Goal: Task Accomplishment & Management: Complete application form

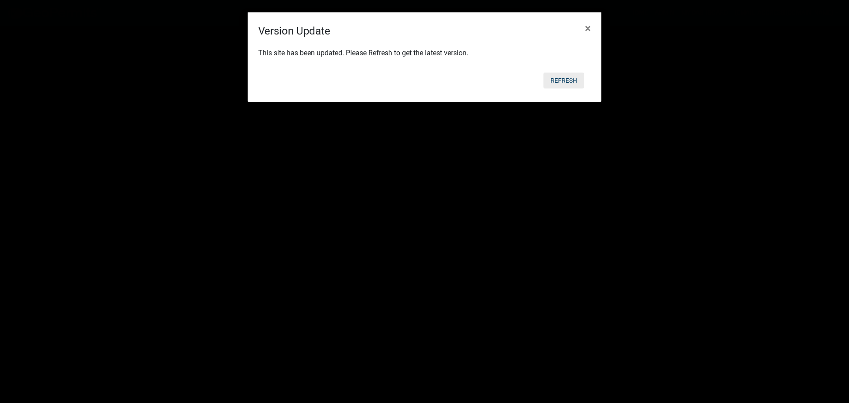
click at [574, 81] on button "Refresh" at bounding box center [564, 81] width 41 height 16
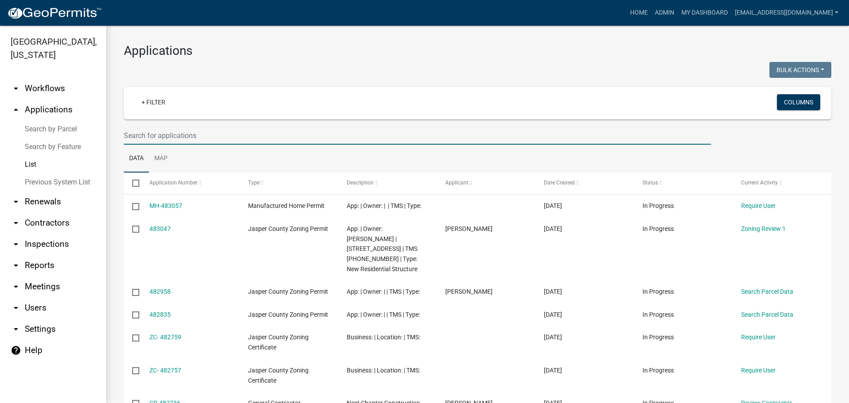
click at [219, 138] on input "text" at bounding box center [418, 136] width 588 height 18
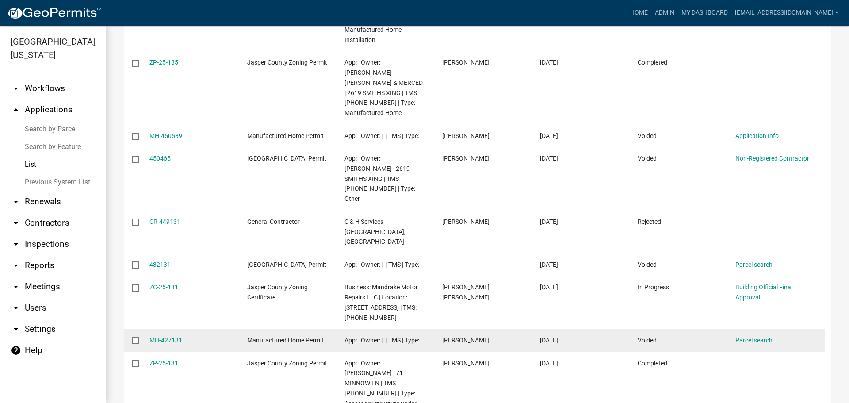
scroll to position [352, 0]
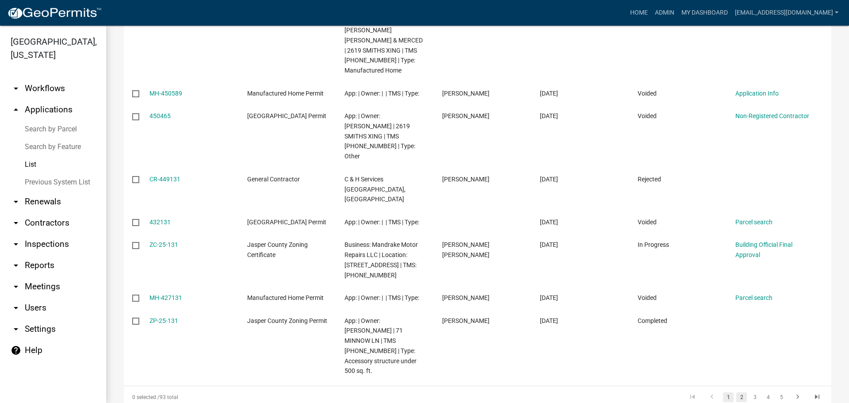
type input "131"
click at [737, 392] on link "2" at bounding box center [742, 397] width 11 height 10
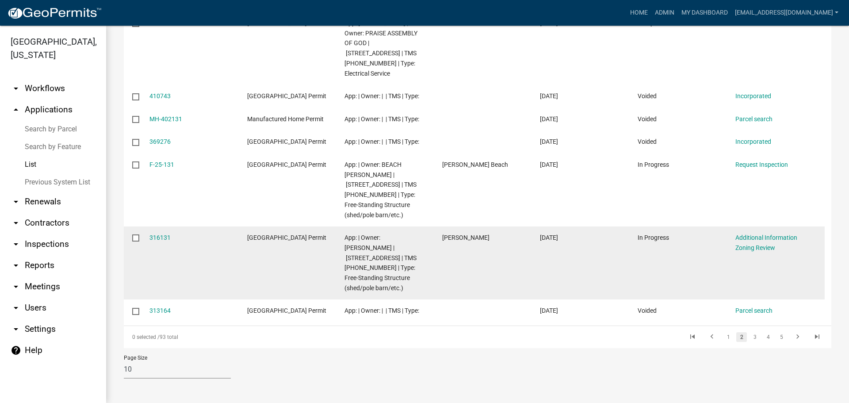
scroll to position [302, 0]
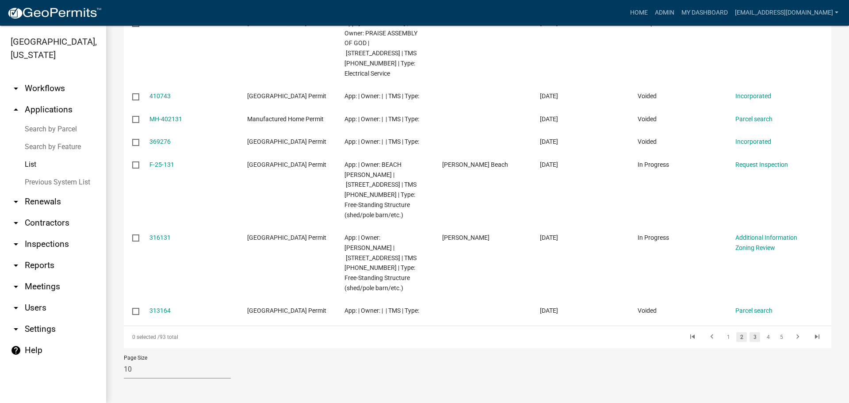
click at [750, 338] on link "3" at bounding box center [755, 337] width 11 height 10
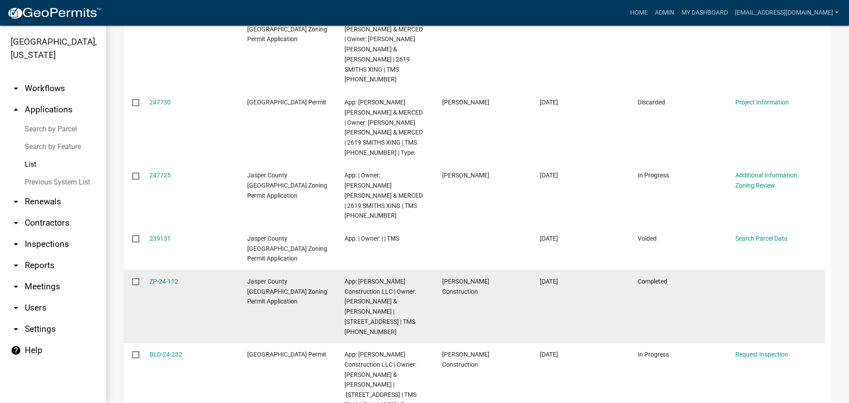
scroll to position [392, 0]
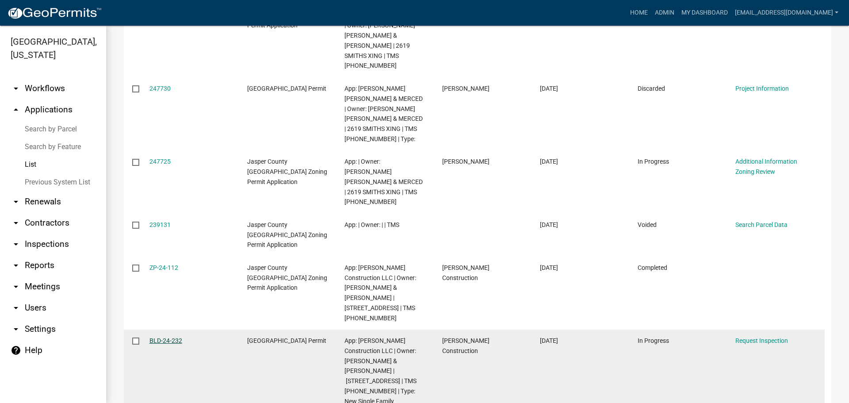
click at [174, 337] on link "BLD-24-232" at bounding box center [166, 340] width 33 height 7
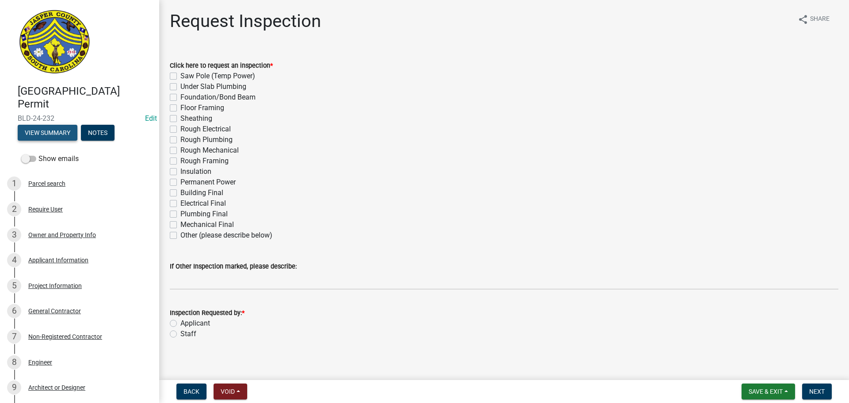
click at [50, 135] on button "View Summary" at bounding box center [48, 133] width 60 height 16
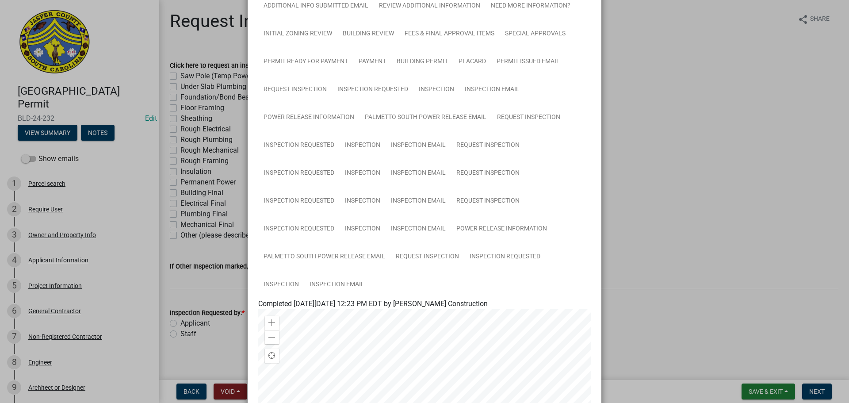
scroll to position [221, 0]
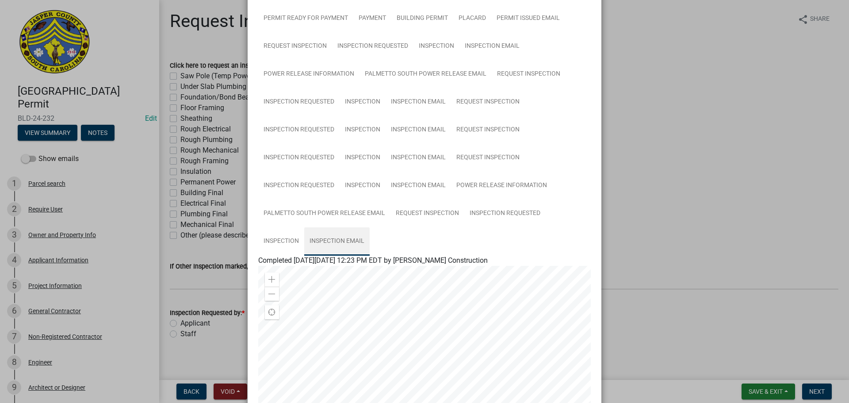
click at [336, 240] on link "Inspection Email" at bounding box center [336, 241] width 65 height 28
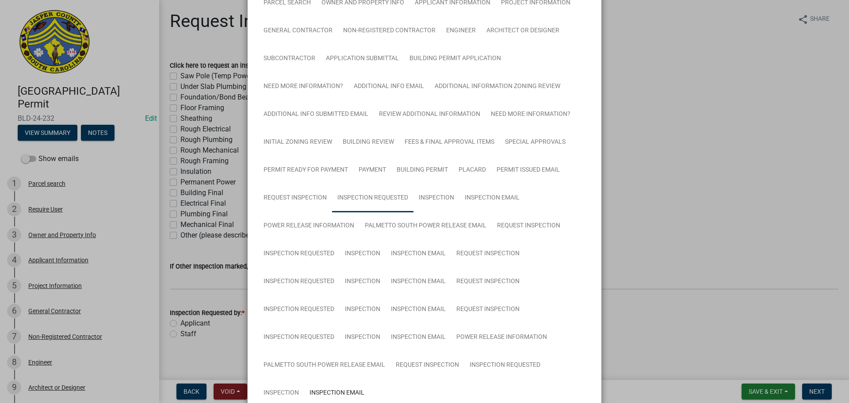
scroll to position [0, 0]
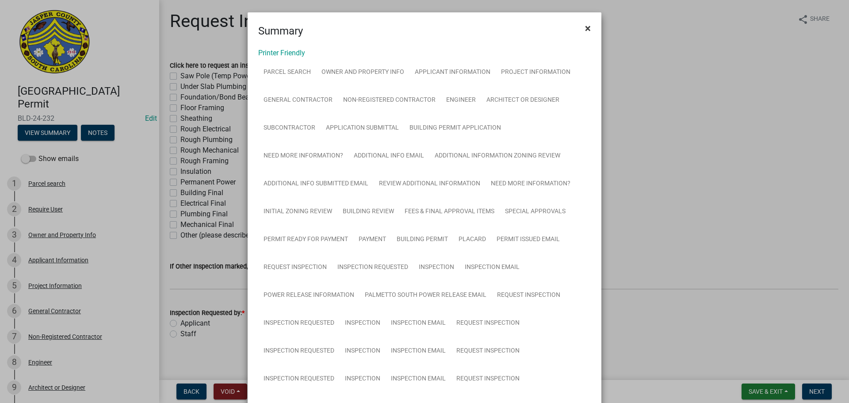
click at [585, 27] on span "×" at bounding box center [588, 28] width 6 height 12
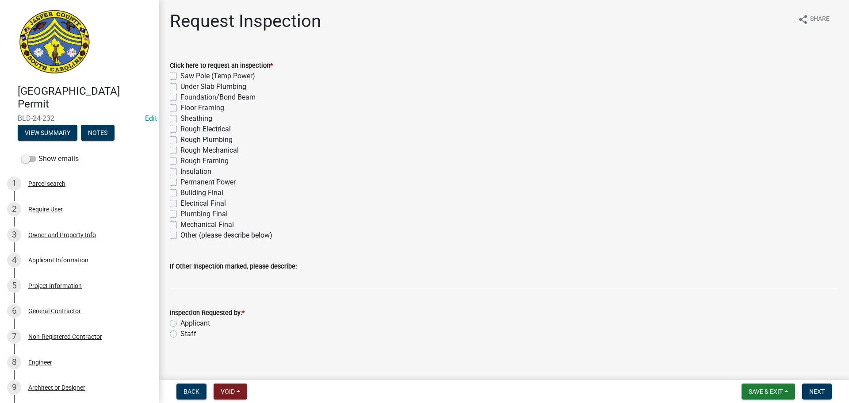
click at [181, 192] on label "Building Final" at bounding box center [202, 193] width 43 height 11
click at [181, 192] on input "Building Final" at bounding box center [184, 191] width 6 height 6
checkbox input "true"
checkbox input "false"
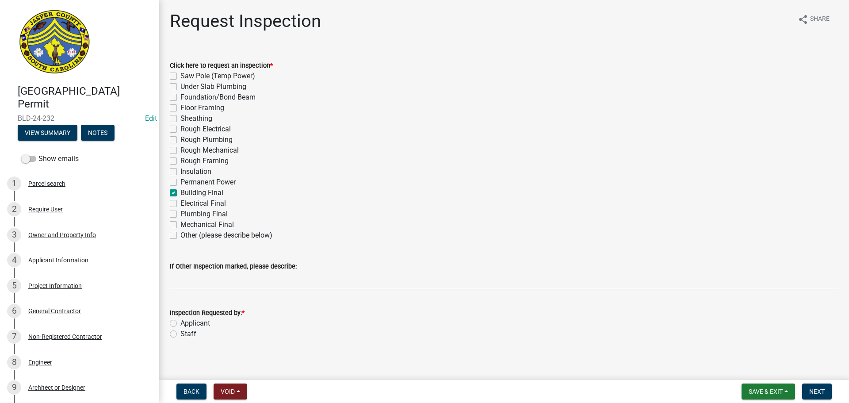
checkbox input "false"
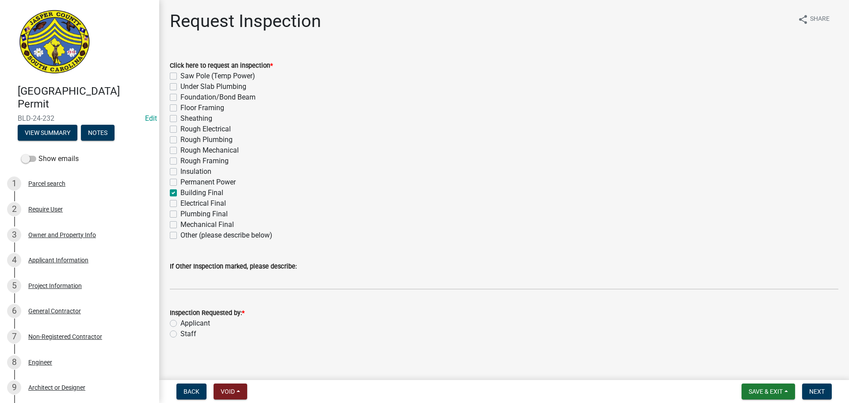
checkbox input "false"
checkbox input "true"
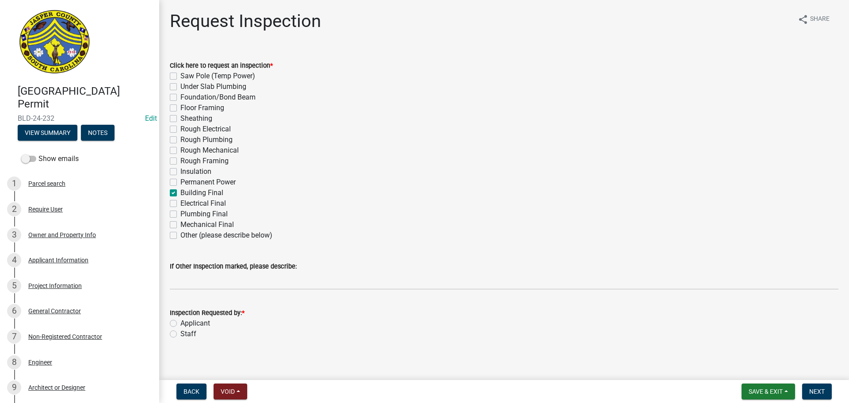
checkbox input "false"
click at [181, 205] on label "Electrical Final" at bounding box center [204, 203] width 46 height 11
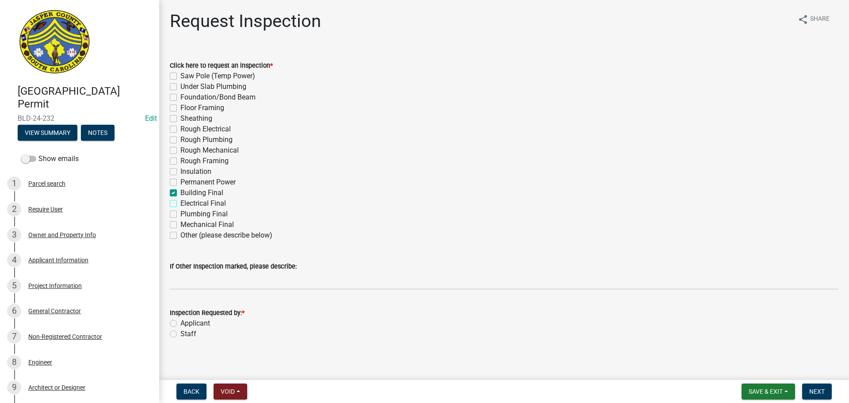
click at [181, 204] on input "Electrical Final" at bounding box center [184, 201] width 6 height 6
checkbox input "true"
checkbox input "false"
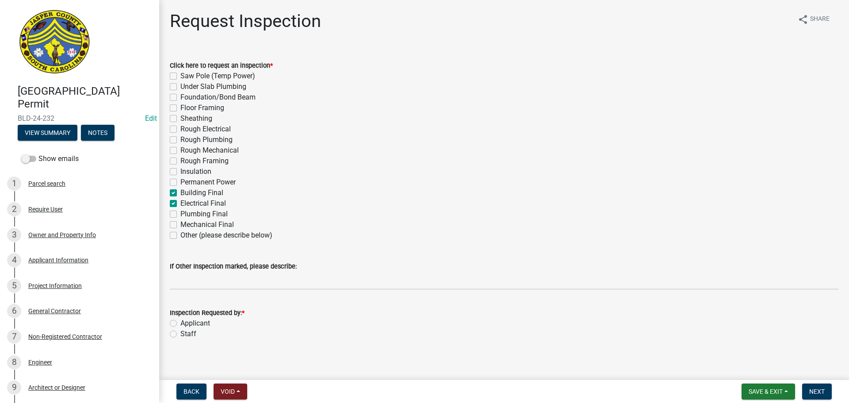
checkbox input "false"
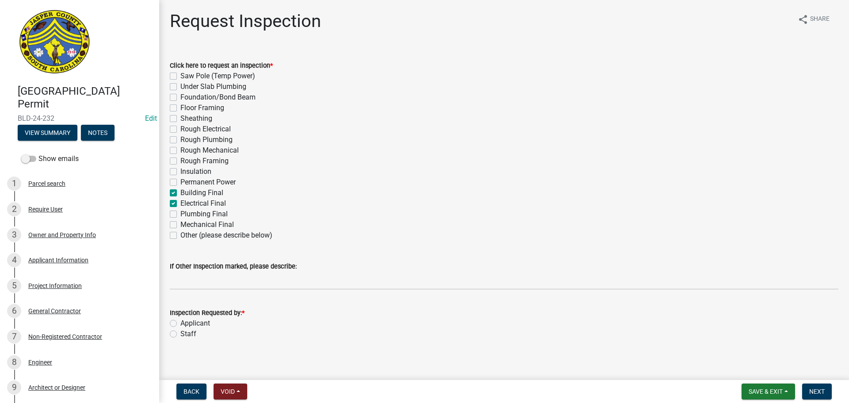
checkbox input "false"
checkbox input "true"
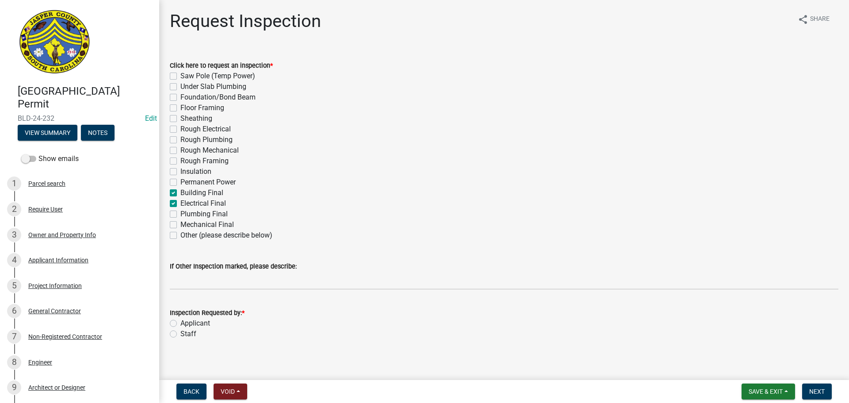
checkbox input "false"
click at [181, 214] on label "Plumbing Final" at bounding box center [204, 214] width 47 height 11
click at [181, 214] on input "Plumbing Final" at bounding box center [184, 212] width 6 height 6
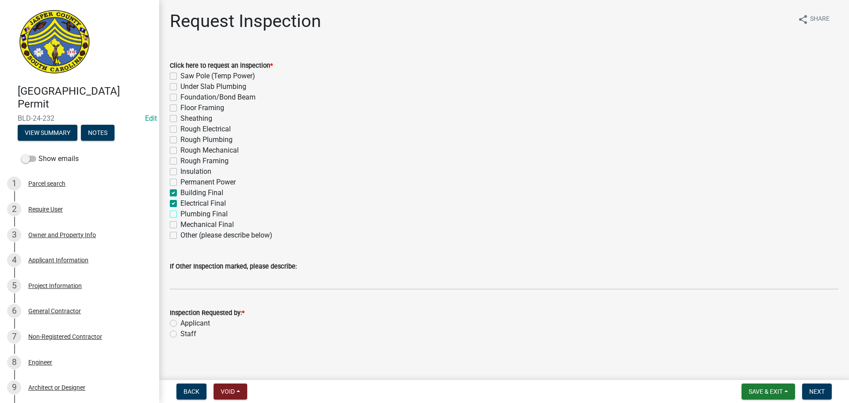
checkbox input "true"
checkbox input "false"
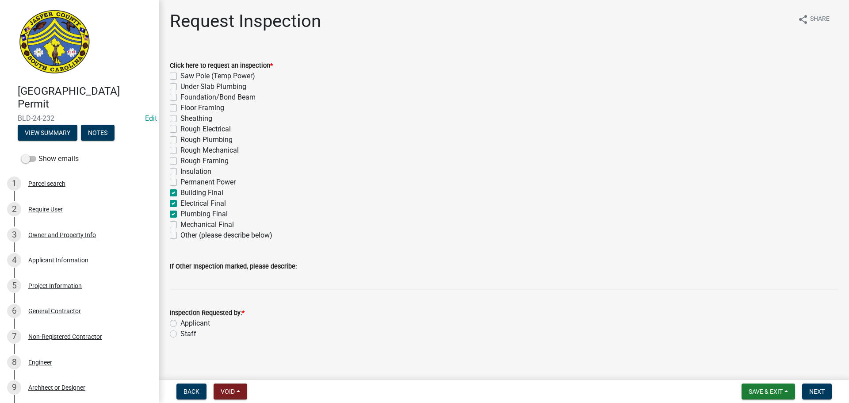
checkbox input "false"
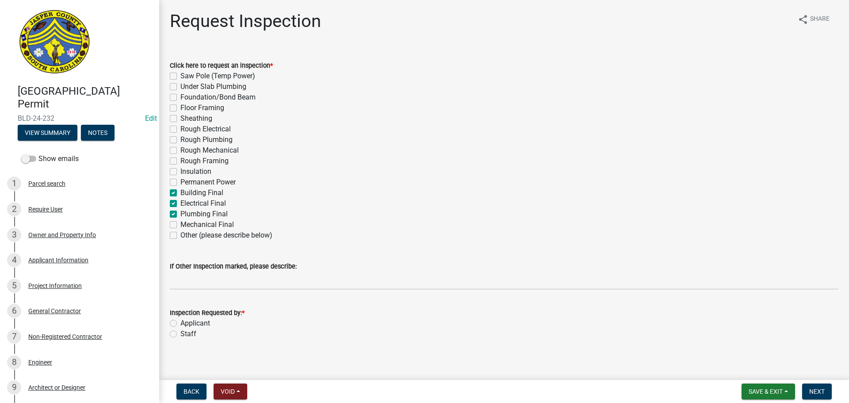
checkbox input "false"
checkbox input "true"
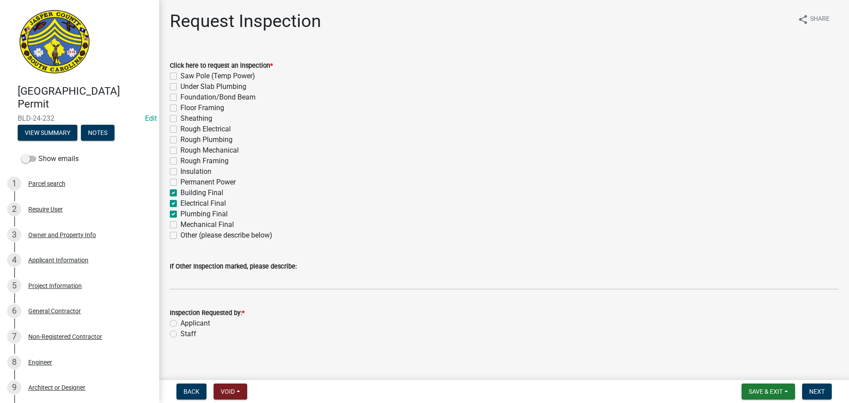
checkbox input "false"
click at [181, 223] on label "Mechanical Final" at bounding box center [208, 224] width 54 height 11
click at [181, 223] on input "Mechanical Final" at bounding box center [184, 222] width 6 height 6
checkbox input "true"
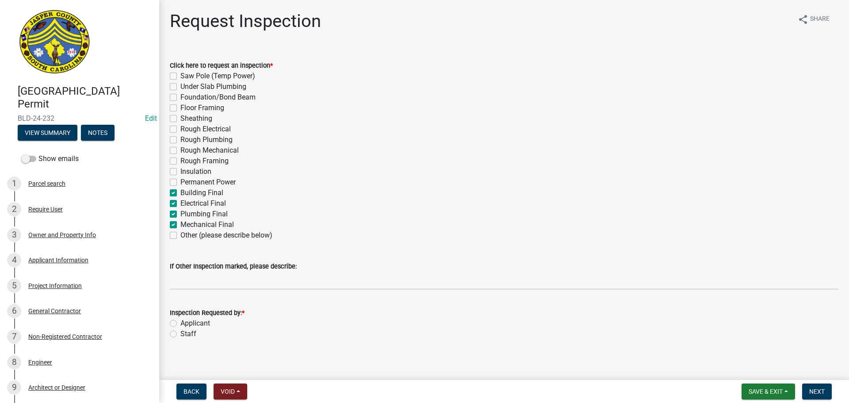
checkbox input "false"
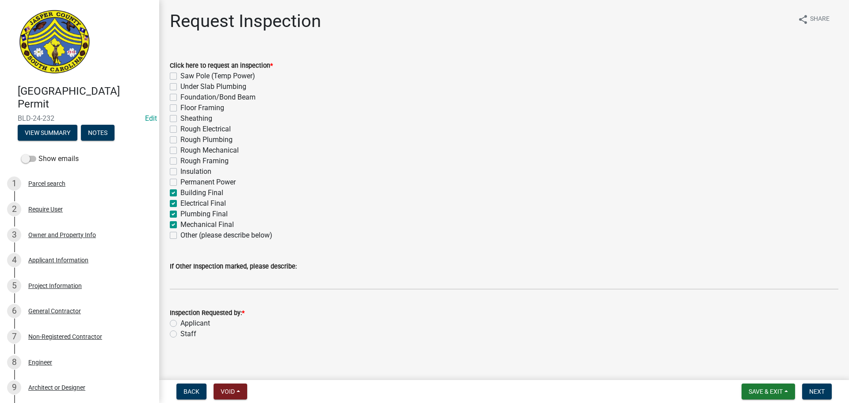
checkbox input "false"
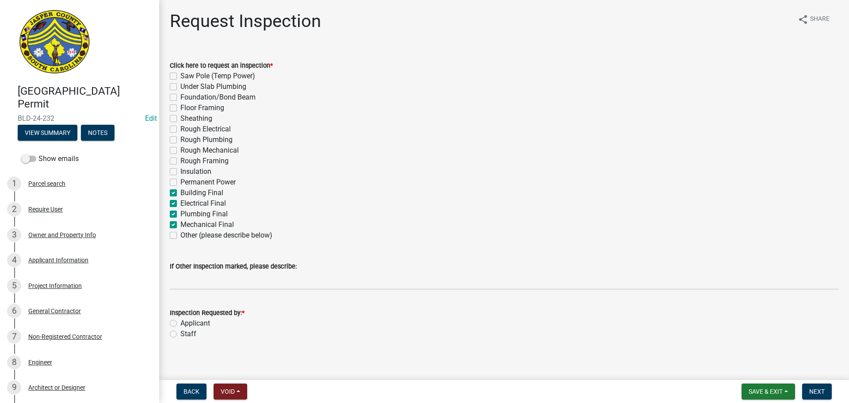
checkbox input "false"
checkbox input "true"
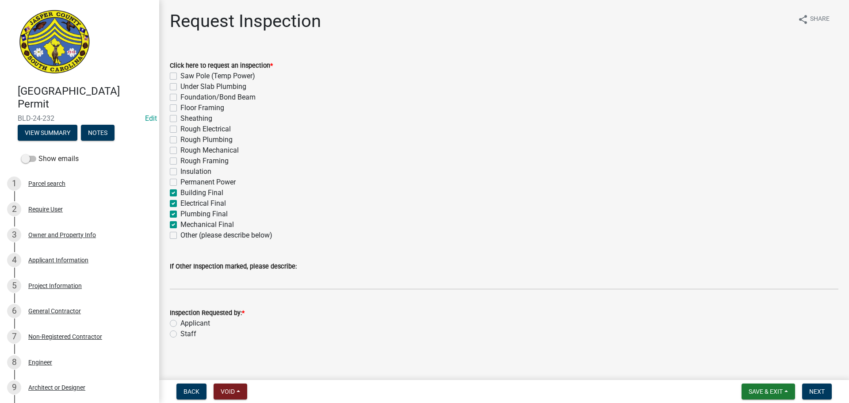
checkbox input "false"
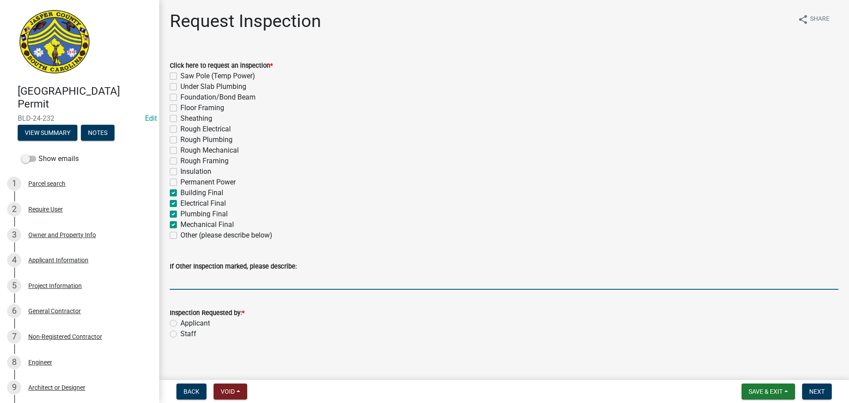
click at [217, 286] on input "If Other Inspection marked, please describe:" at bounding box center [504, 281] width 669 height 18
type input "do not add to tomorrows schedule"
click at [177, 333] on div "Staff" at bounding box center [504, 334] width 669 height 11
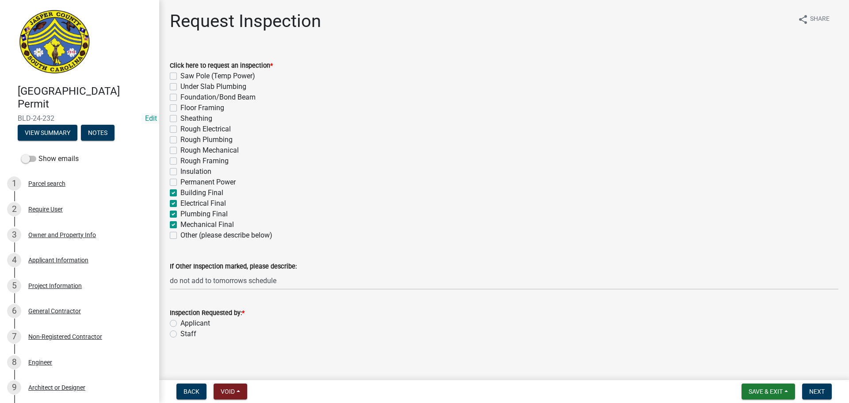
click at [181, 335] on label "Staff" at bounding box center [189, 334] width 16 height 11
click at [181, 334] on input "Staff" at bounding box center [184, 332] width 6 height 6
radio input "true"
click at [829, 392] on button "Next" at bounding box center [818, 392] width 30 height 16
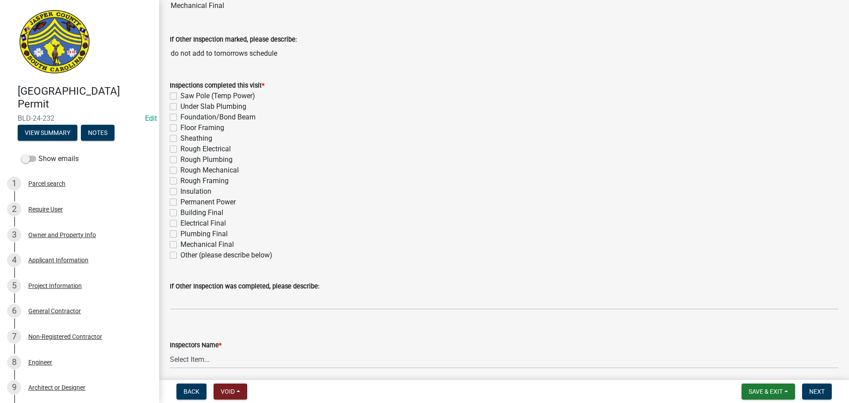
scroll to position [133, 0]
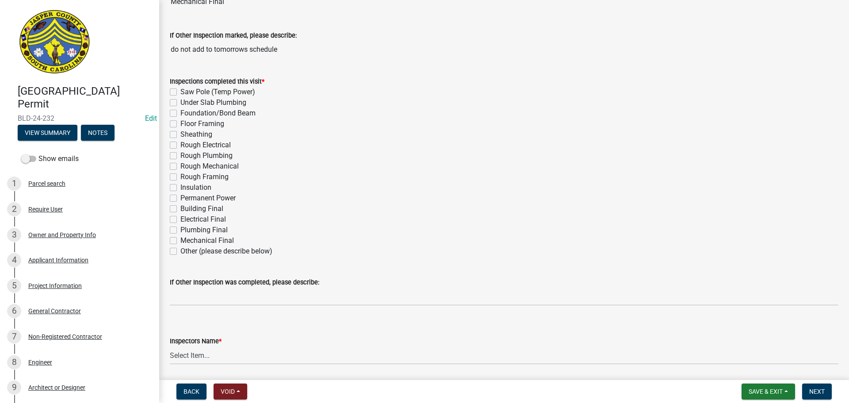
click at [181, 211] on label "Building Final" at bounding box center [202, 209] width 43 height 11
click at [181, 209] on input "Building Final" at bounding box center [184, 207] width 6 height 6
checkbox input "true"
checkbox input "false"
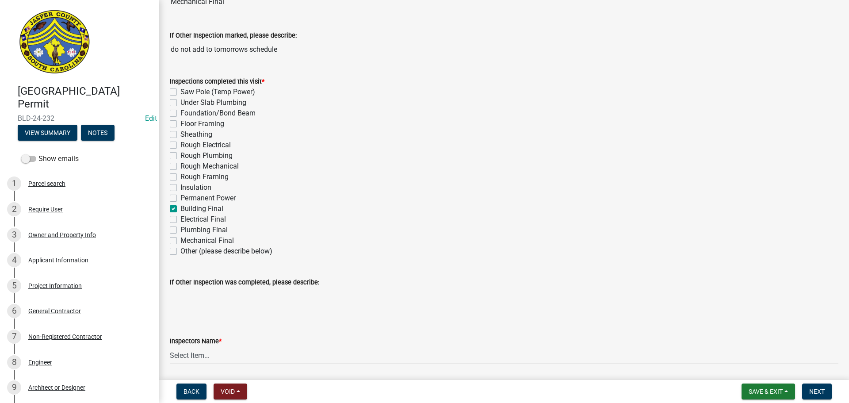
checkbox input "false"
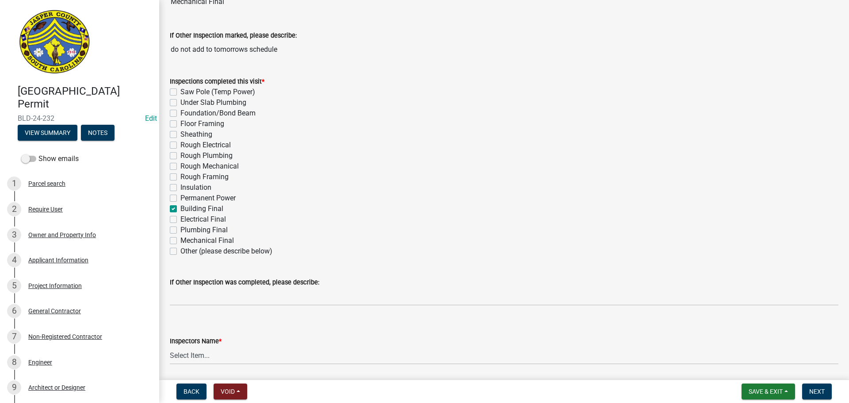
checkbox input "false"
checkbox input "true"
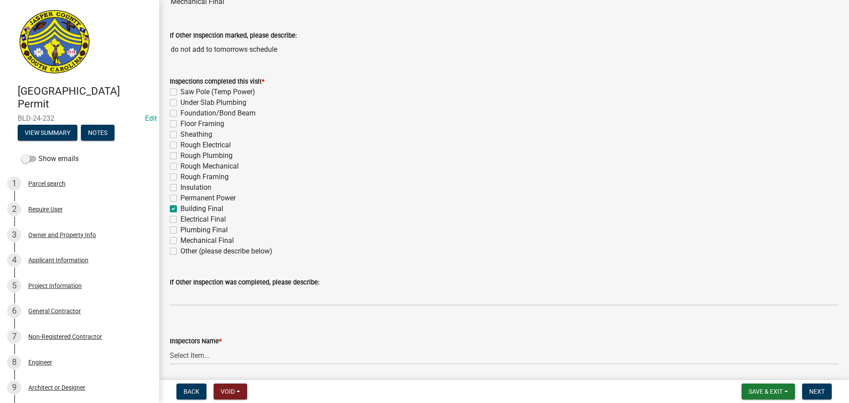
checkbox input "false"
click at [181, 222] on label "Electrical Final" at bounding box center [204, 219] width 46 height 11
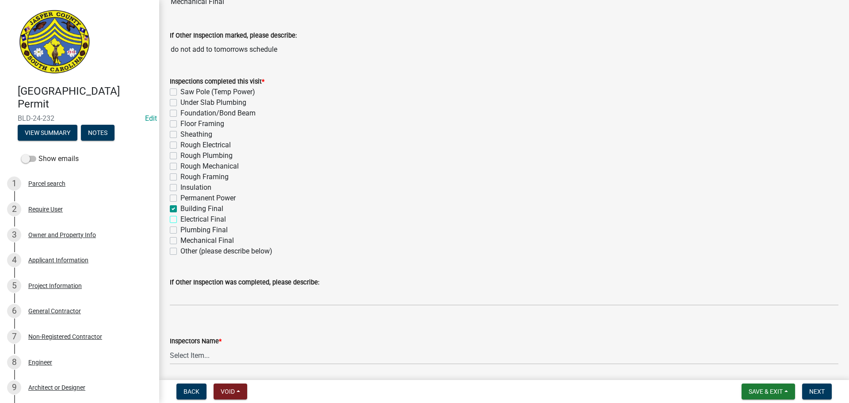
click at [181, 220] on input "Electrical Final" at bounding box center [184, 217] width 6 height 6
checkbox input "true"
checkbox input "false"
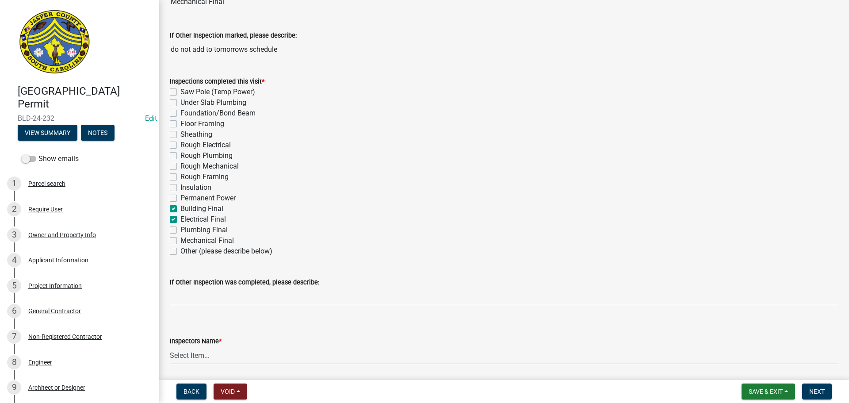
checkbox input "false"
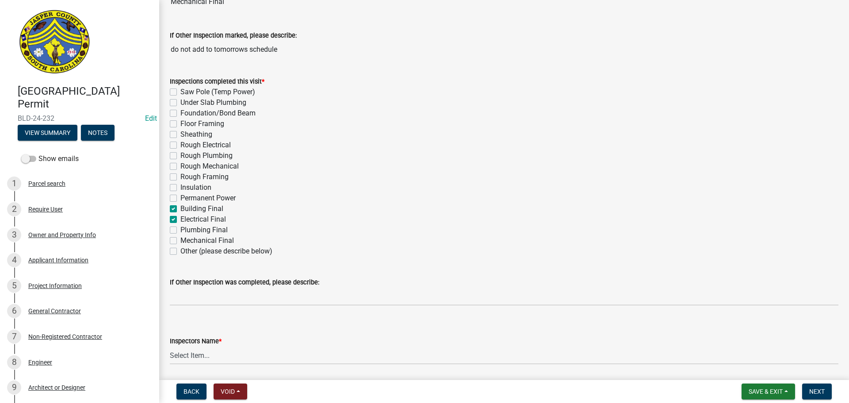
checkbox input "false"
checkbox input "true"
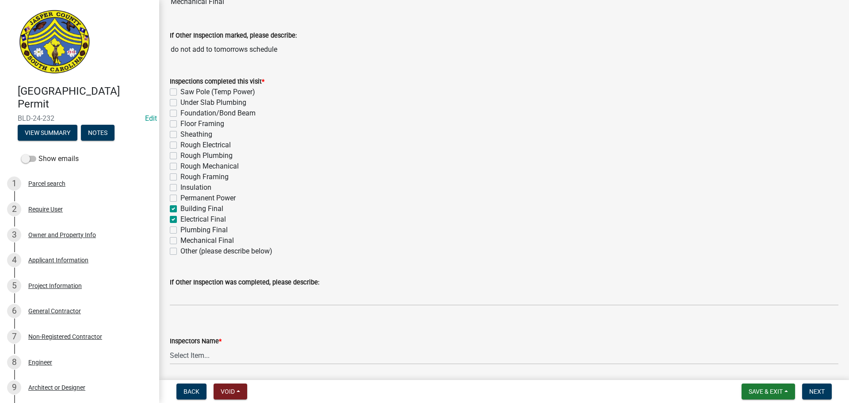
checkbox input "false"
click at [181, 231] on label "Plumbing Final" at bounding box center [204, 230] width 47 height 11
click at [181, 231] on input "Plumbing Final" at bounding box center [184, 228] width 6 height 6
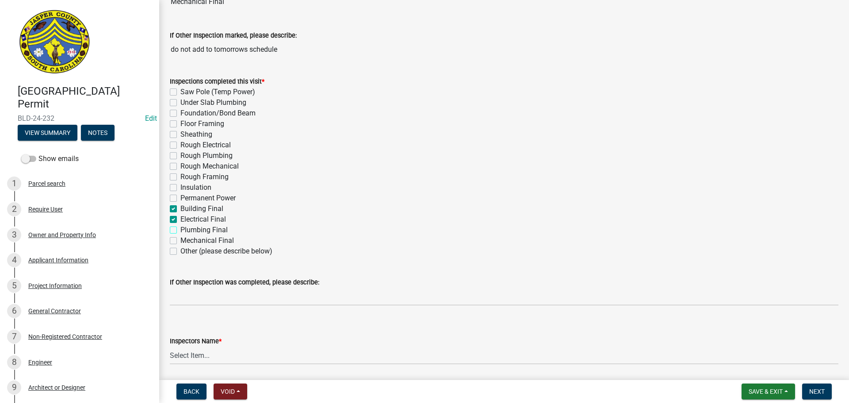
checkbox input "true"
checkbox input "false"
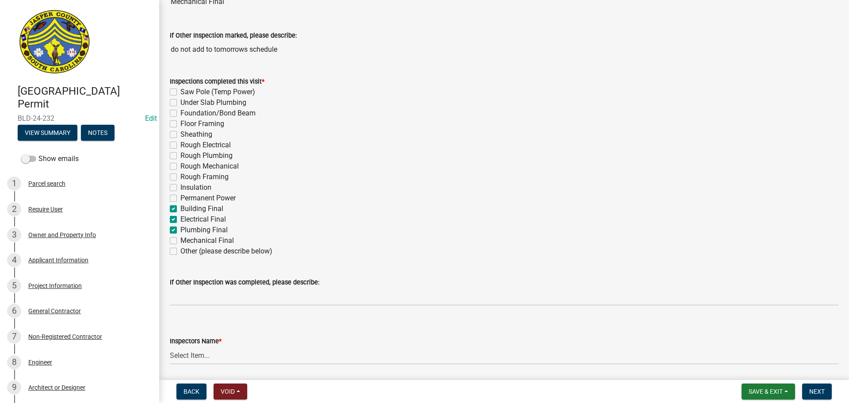
checkbox input "false"
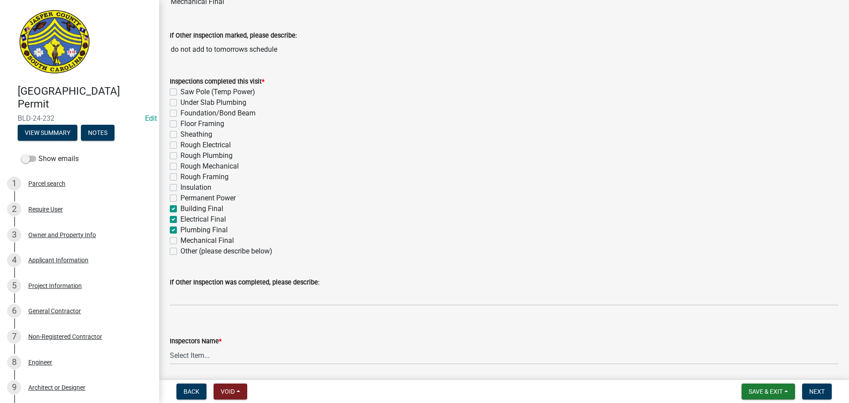
checkbox input "false"
checkbox input "true"
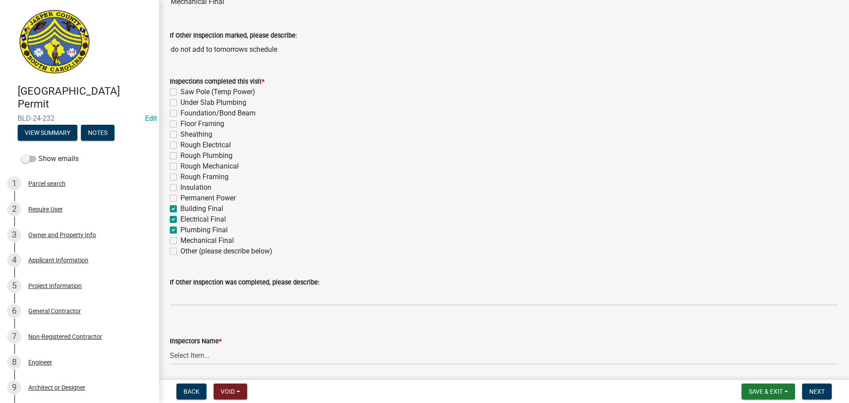
checkbox input "false"
click at [181, 241] on label "Mechanical Final" at bounding box center [208, 240] width 54 height 11
click at [181, 241] on input "Mechanical Final" at bounding box center [184, 238] width 6 height 6
checkbox input "true"
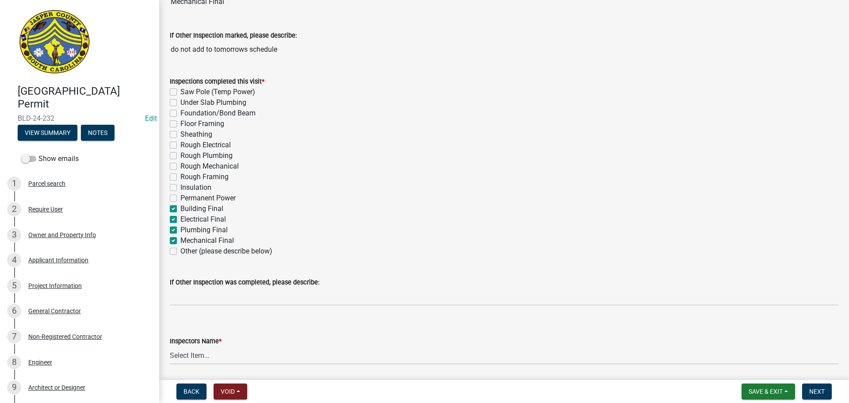
checkbox input "false"
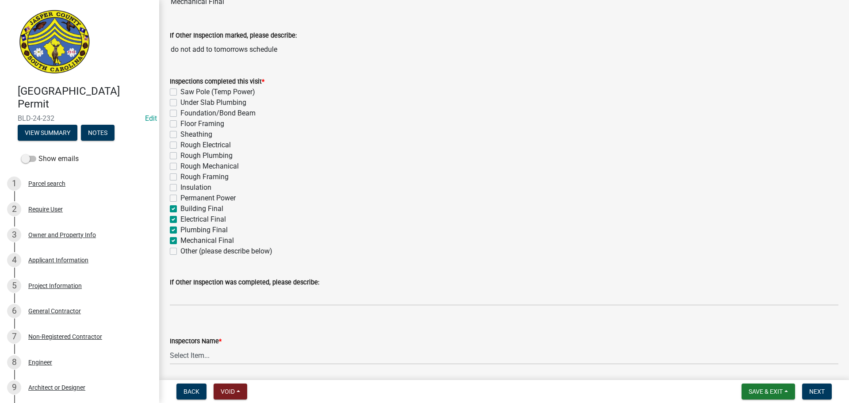
checkbox input "false"
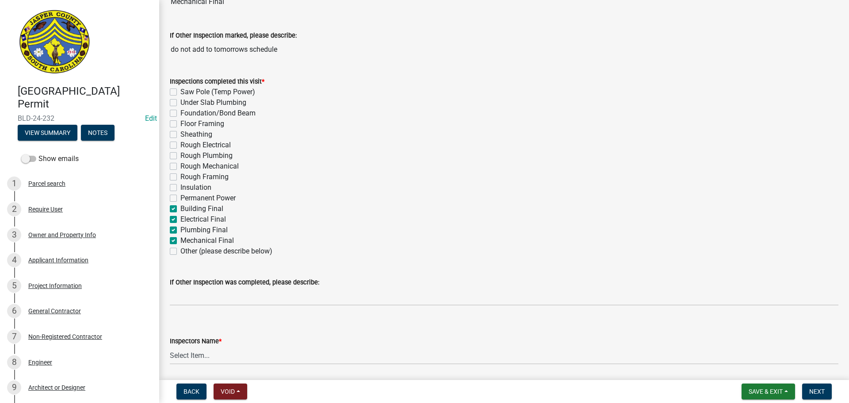
checkbox input "false"
checkbox input "true"
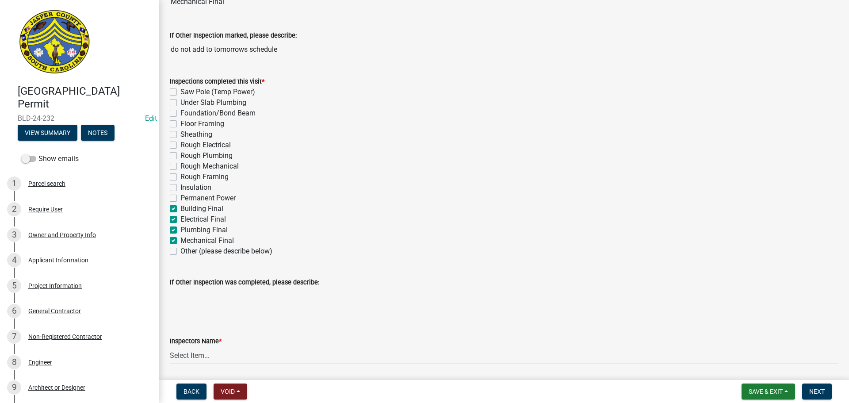
checkbox input "false"
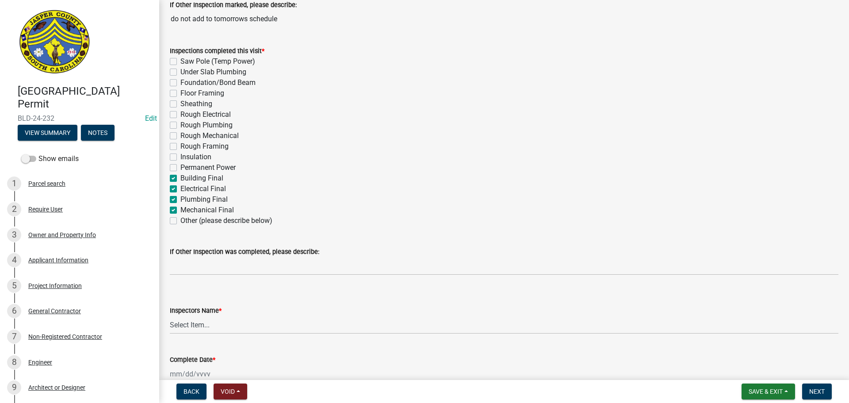
scroll to position [310, 0]
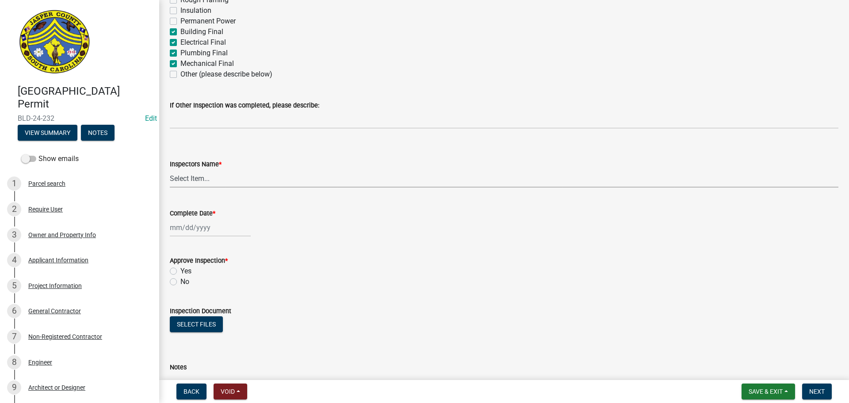
click at [191, 178] on select "Select Item... jcorwin@jaspercounty.gov (John Corwin ) rcampbell (Ryan Campbell)" at bounding box center [504, 178] width 669 height 18
select select "2d9ba1e5-2fdd-4b15-98d0-073dcbeb5880"
click at [170, 169] on select "Select Item... jcorwin@jaspercounty.gov (John Corwin ) rcampbell (Ryan Campbell)" at bounding box center [504, 178] width 669 height 18
click at [213, 226] on div at bounding box center [210, 228] width 81 height 18
select select "9"
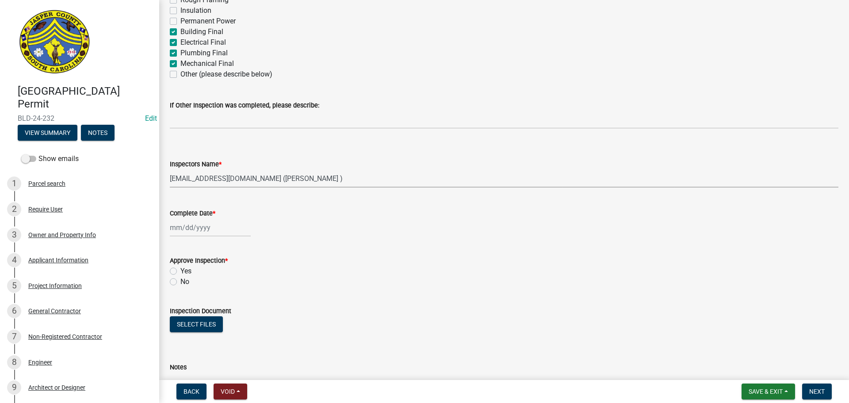
select select "2025"
click at [210, 316] on div "24" at bounding box center [207, 317] width 14 height 14
type input "09/24/2025"
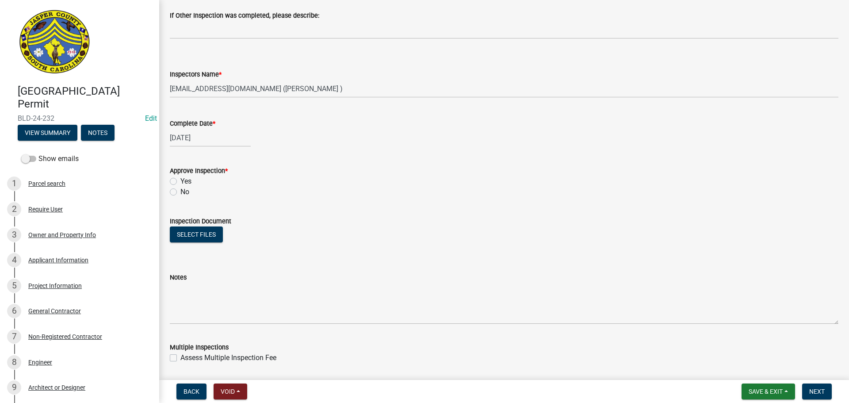
scroll to position [442, 0]
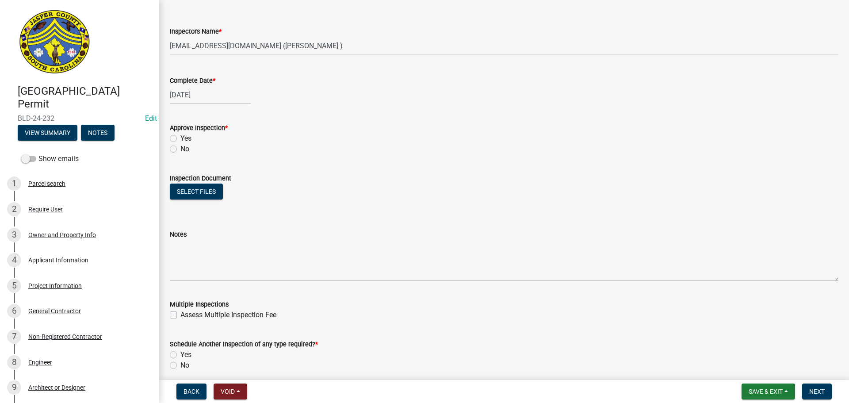
click at [181, 139] on label "Yes" at bounding box center [186, 138] width 11 height 11
click at [181, 139] on input "Yes" at bounding box center [184, 136] width 6 height 6
radio input "true"
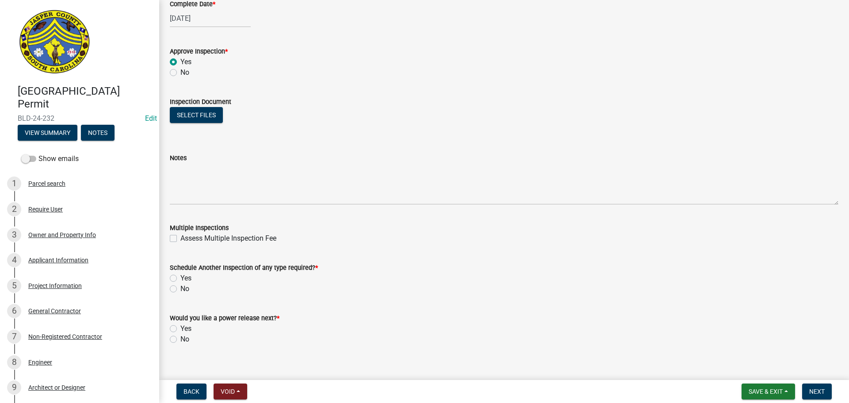
scroll to position [530, 0]
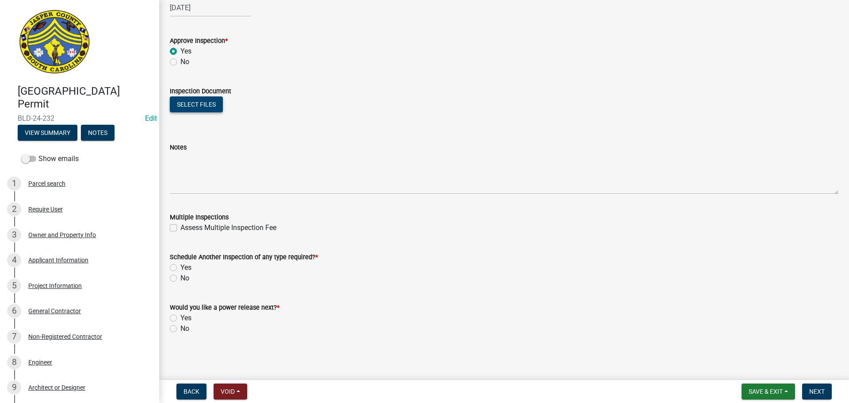
click at [205, 108] on button "Select files" at bounding box center [196, 104] width 53 height 16
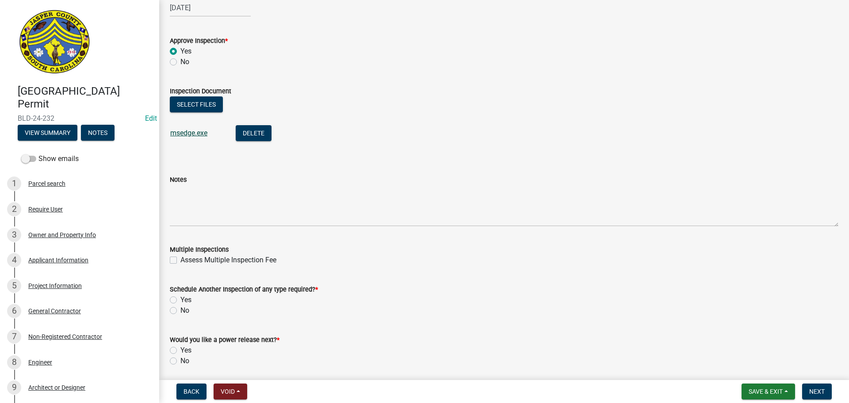
click at [183, 132] on link "msedge.exe" at bounding box center [188, 133] width 37 height 8
click at [253, 134] on button "Delete" at bounding box center [254, 133] width 36 height 16
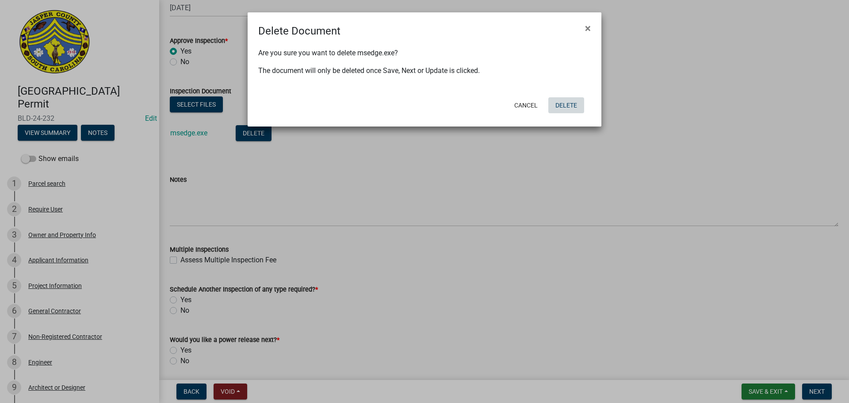
click at [561, 105] on button "Delete" at bounding box center [567, 105] width 36 height 16
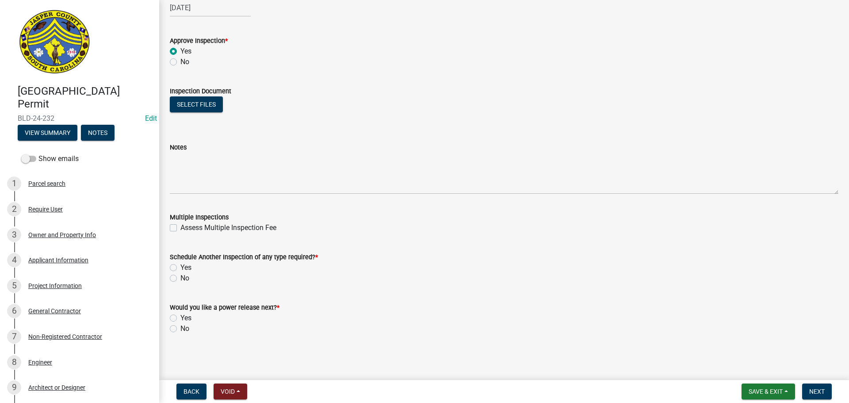
click at [181, 278] on label "No" at bounding box center [185, 278] width 9 height 11
click at [181, 278] on input "No" at bounding box center [184, 276] width 6 height 6
radio input "true"
click at [181, 329] on label "No" at bounding box center [185, 328] width 9 height 11
click at [181, 329] on input "No" at bounding box center [184, 326] width 6 height 6
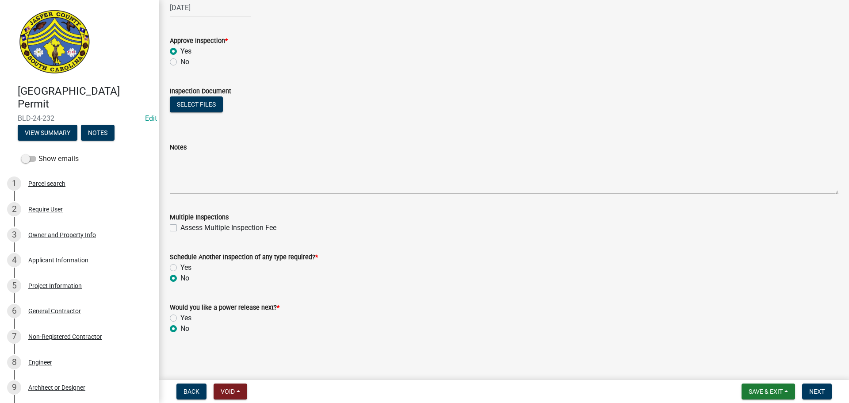
radio input "true"
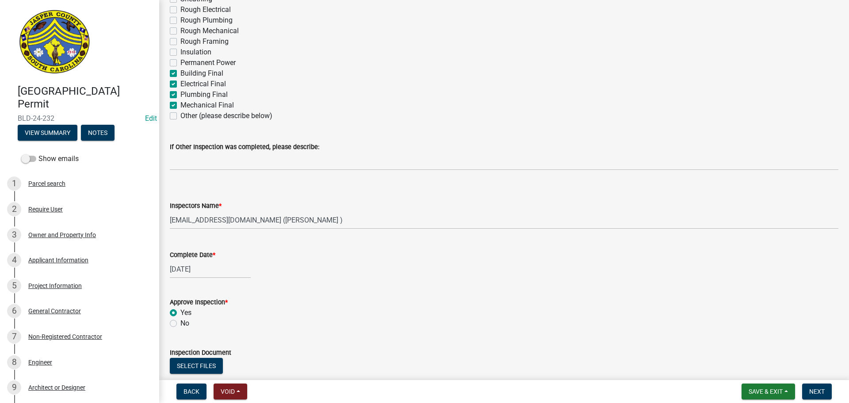
scroll to position [354, 0]
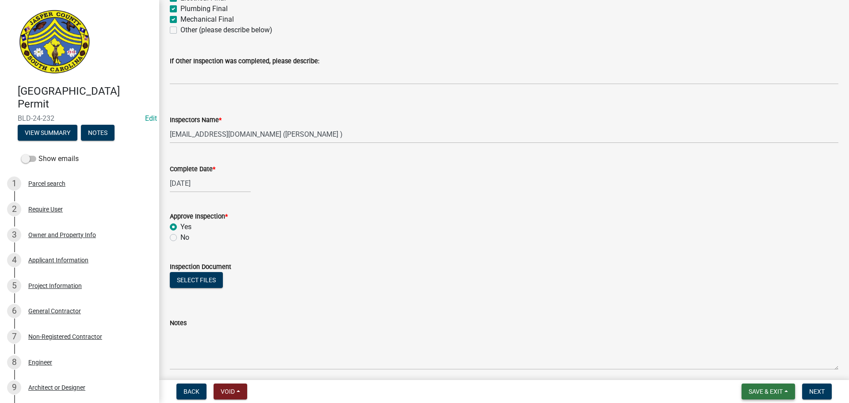
click at [772, 393] on span "Save & Exit" at bounding box center [766, 391] width 34 height 7
click at [744, 351] on button "Save" at bounding box center [760, 347] width 71 height 21
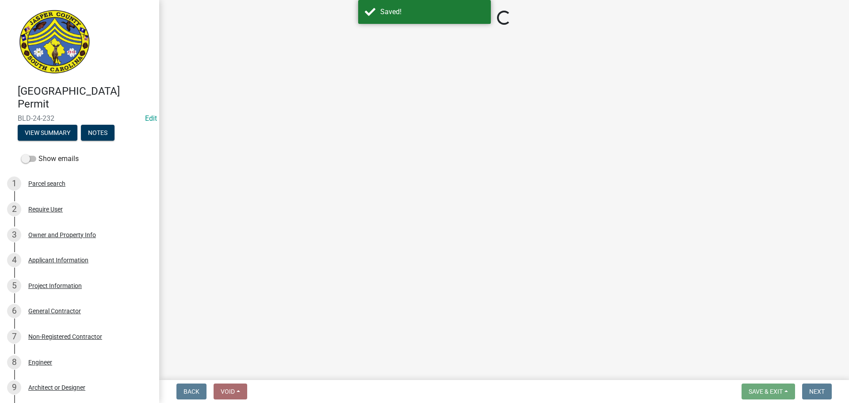
select select "2d9ba1e5-2fdd-4b15-98d0-073dcbeb5880"
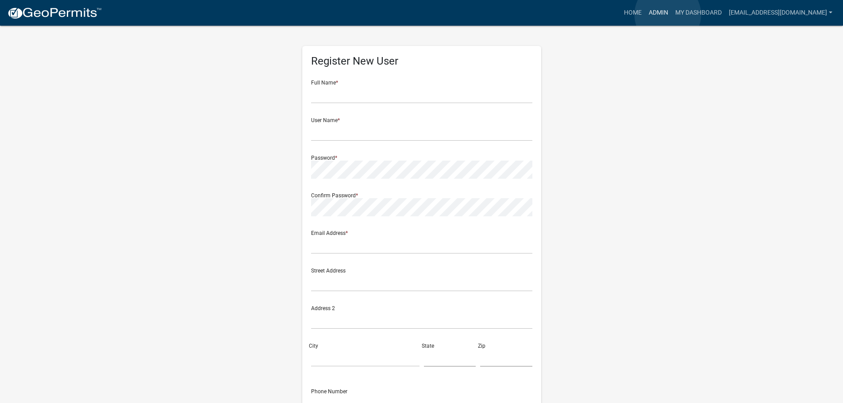
click at [668, 15] on link "Admin" at bounding box center [658, 12] width 27 height 17
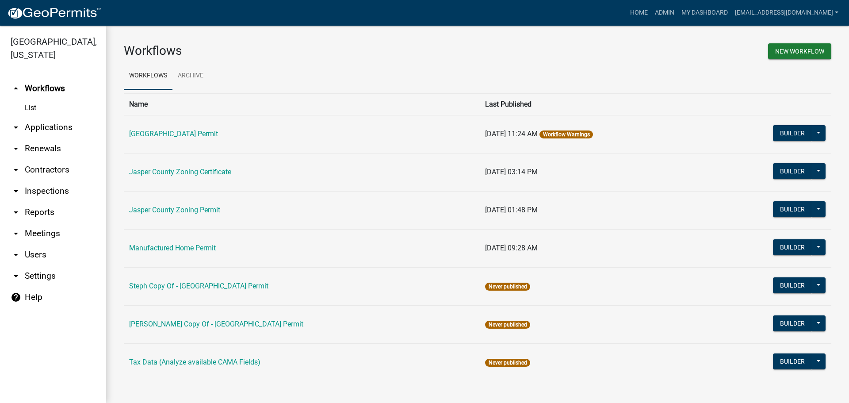
click at [48, 131] on link "arrow_drop_down Applications" at bounding box center [53, 127] width 106 height 21
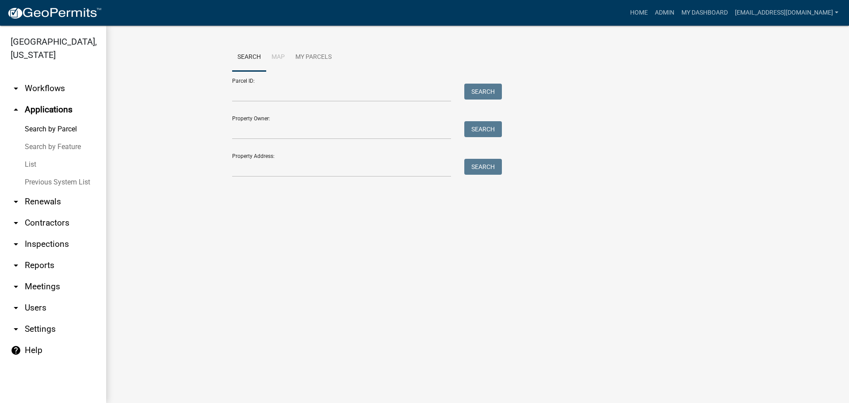
click at [34, 163] on link "List" at bounding box center [53, 165] width 106 height 18
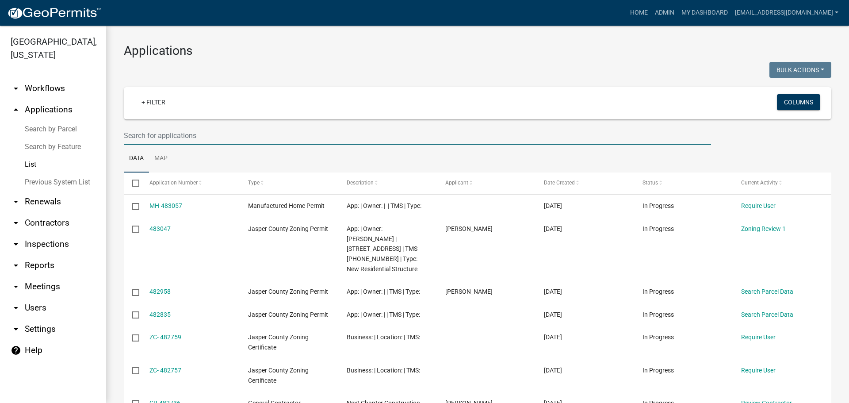
click at [215, 134] on input "text" at bounding box center [418, 136] width 588 height 18
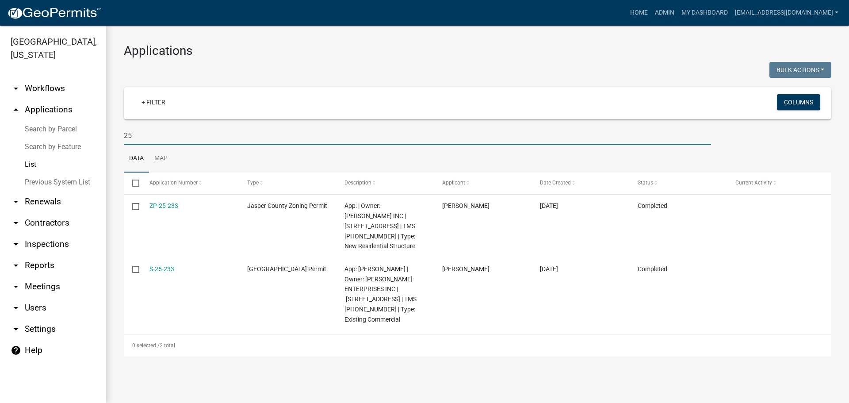
type input "2"
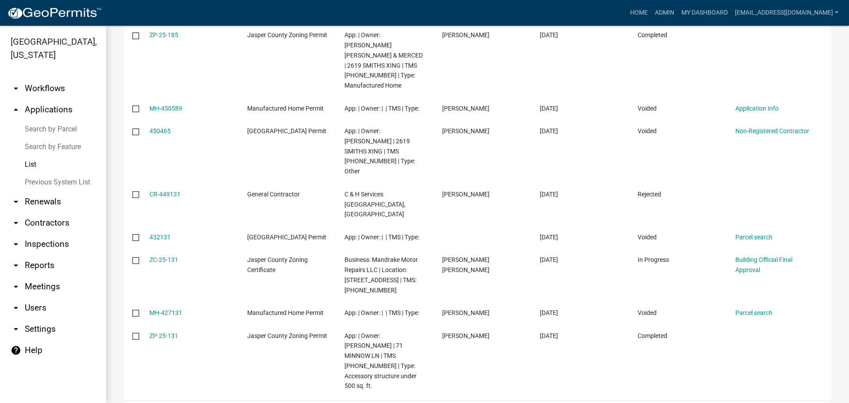
scroll to position [352, 0]
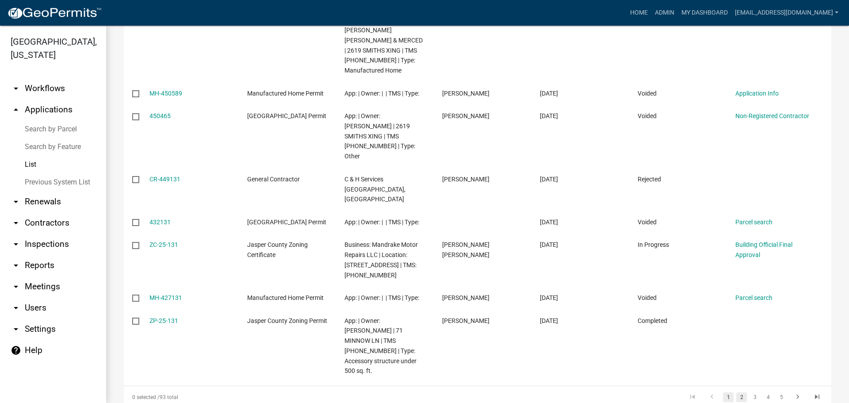
type input "131"
click at [737, 392] on link "2" at bounding box center [742, 397] width 11 height 10
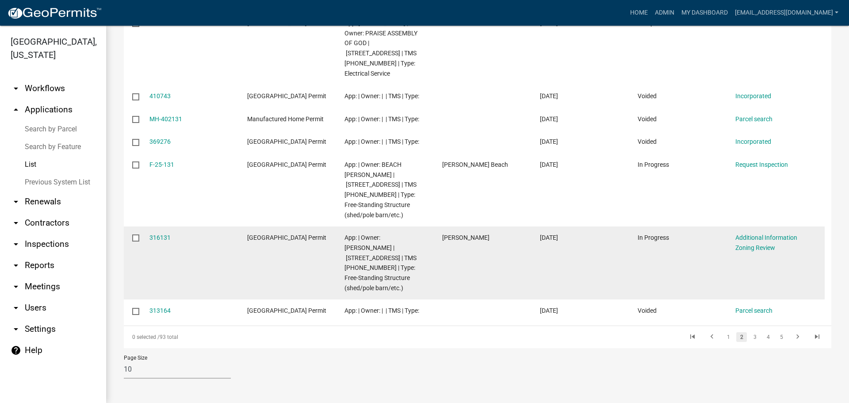
scroll to position [302, 0]
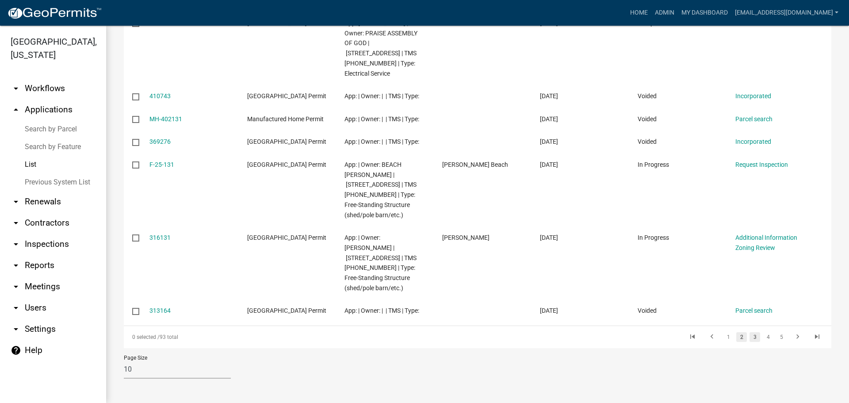
click at [750, 338] on link "3" at bounding box center [755, 337] width 11 height 10
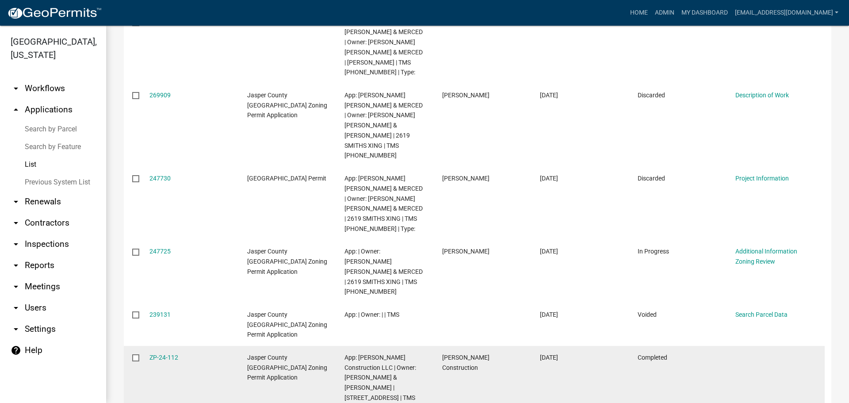
scroll to position [377, 0]
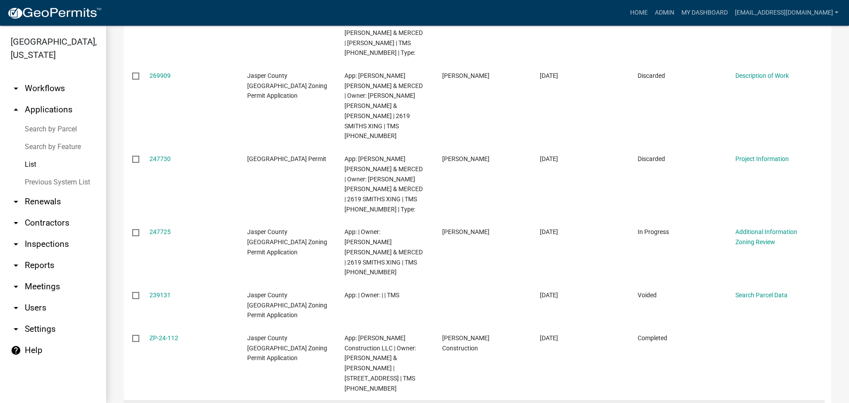
click at [172, 403] on link "BLD-24-232" at bounding box center [166, 410] width 33 height 7
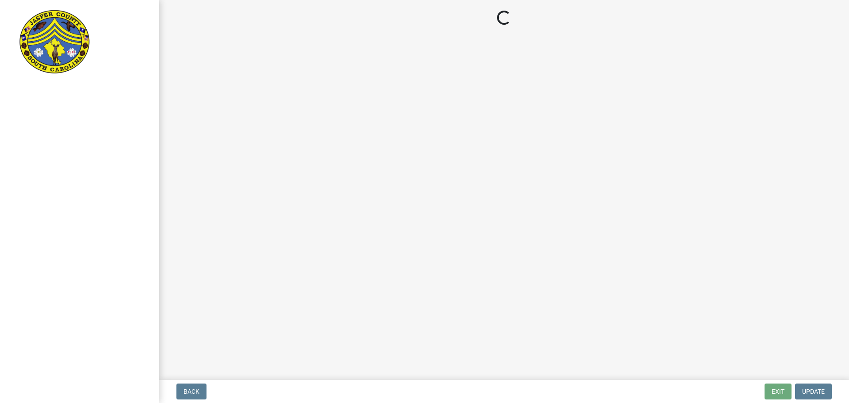
select select "2d9ba1e5-2fdd-4b15-98d0-073dcbeb5880"
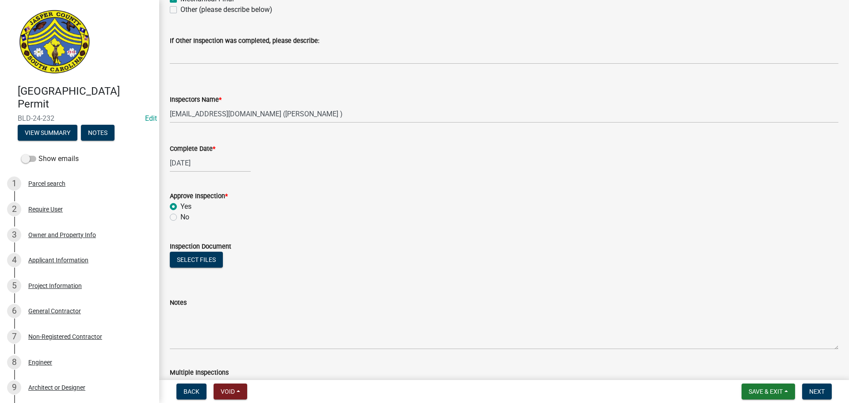
scroll to position [397, 0]
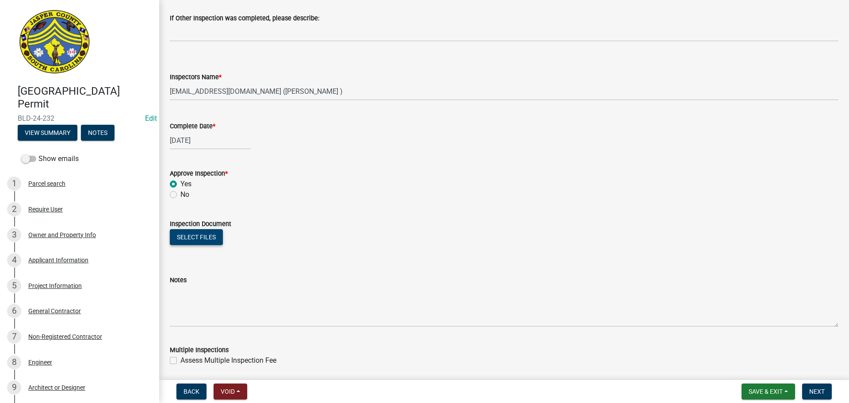
click at [196, 238] on button "Select files" at bounding box center [196, 237] width 53 height 16
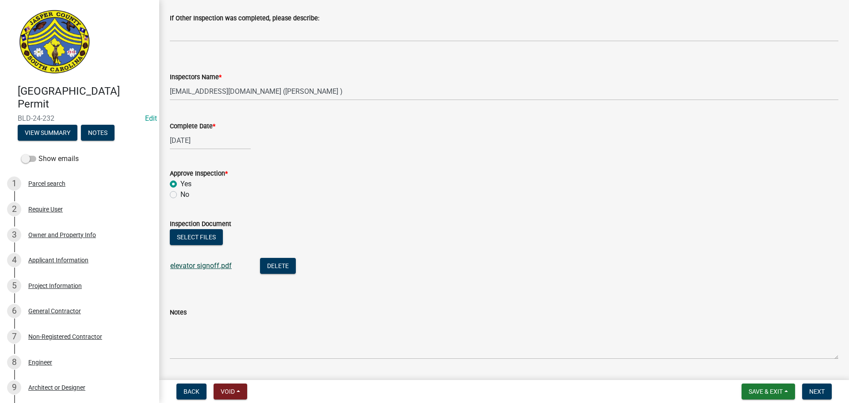
click at [201, 265] on link "elevator signoff.pdf" at bounding box center [200, 265] width 61 height 8
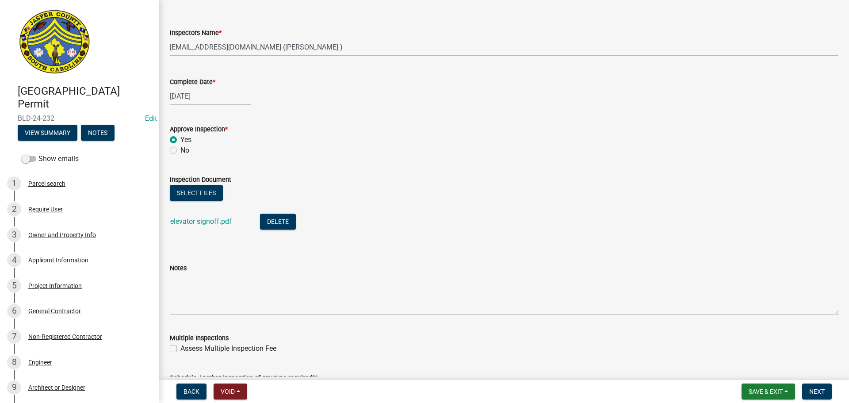
scroll to position [562, 0]
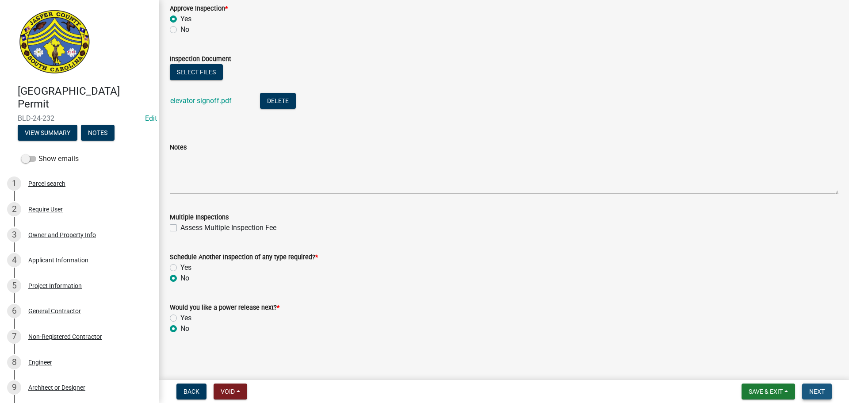
click at [816, 387] on button "Next" at bounding box center [818, 392] width 30 height 16
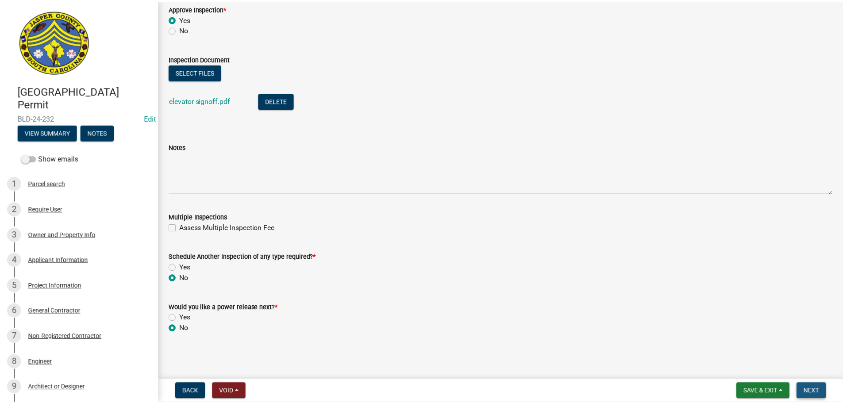
scroll to position [0, 0]
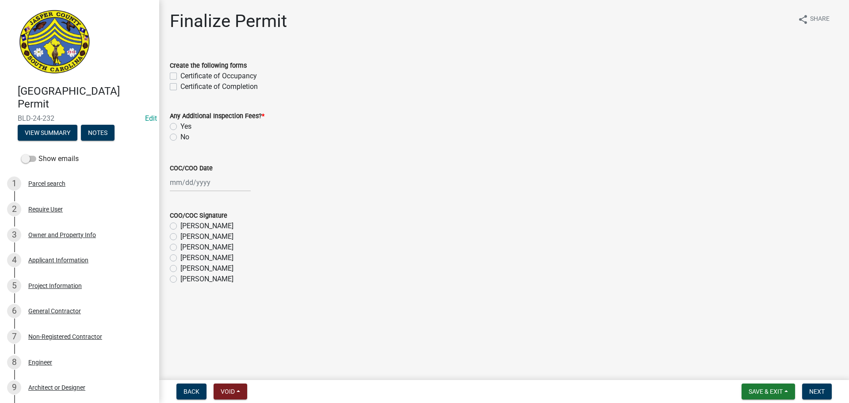
click at [181, 77] on label "Certificate of Occupancy" at bounding box center [219, 76] width 77 height 11
click at [181, 77] on input "Certificate of Occupancy" at bounding box center [184, 74] width 6 height 6
checkbox input "true"
checkbox input "false"
drag, startPoint x: 171, startPoint y: 136, endPoint x: 171, endPoint y: 140, distance: 4.4
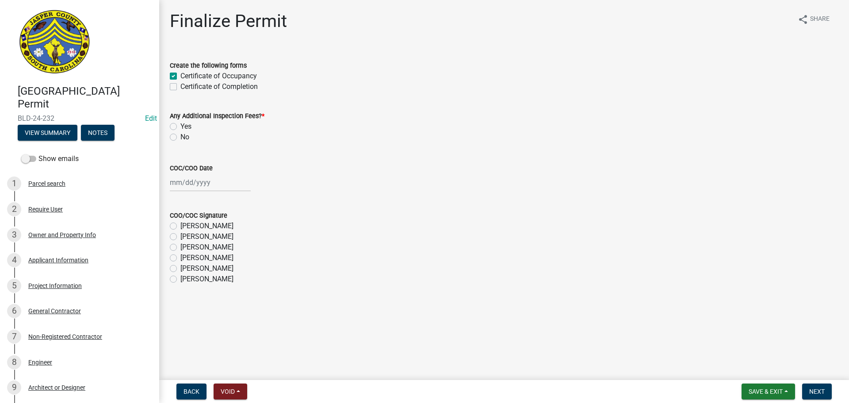
click at [181, 136] on label "No" at bounding box center [185, 137] width 9 height 11
click at [181, 136] on input "No" at bounding box center [184, 135] width 6 height 6
radio input "true"
select select "9"
select select "2025"
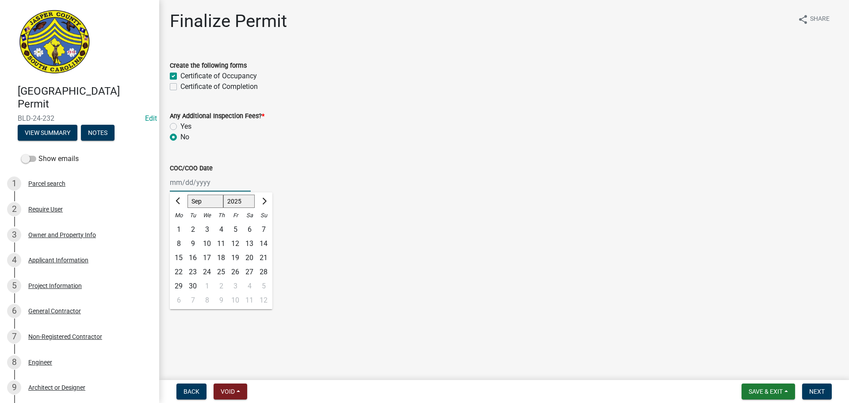
click at [196, 185] on div "Jan Feb Mar Apr May Jun Jul Aug Sep Oct Nov Dec 1525 1526 1527 1528 1529 1530 1…" at bounding box center [210, 182] width 81 height 18
click at [209, 273] on div "24" at bounding box center [207, 272] width 14 height 14
type input "09/24/2025"
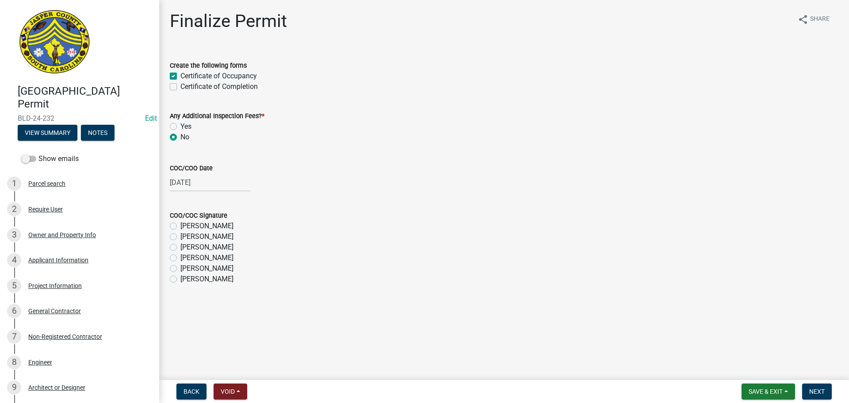
click at [181, 269] on label "[PERSON_NAME]" at bounding box center [207, 268] width 53 height 11
click at [181, 269] on input "[PERSON_NAME]" at bounding box center [184, 266] width 6 height 6
radio input "true"
click at [807, 388] on button "Next" at bounding box center [818, 392] width 30 height 16
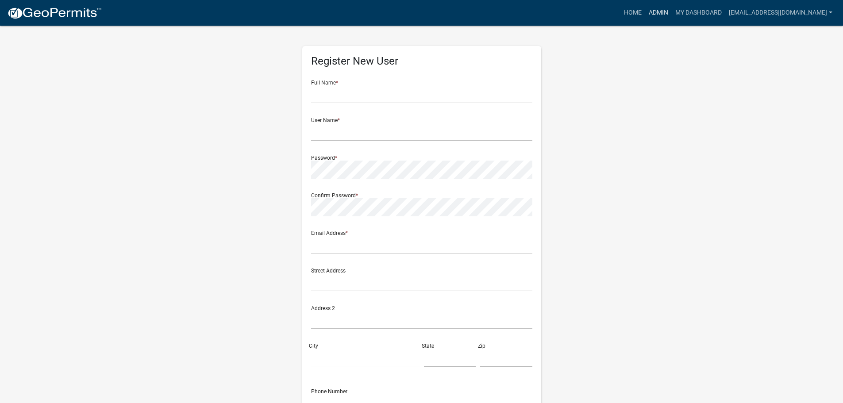
click at [663, 17] on link "Admin" at bounding box center [658, 12] width 27 height 17
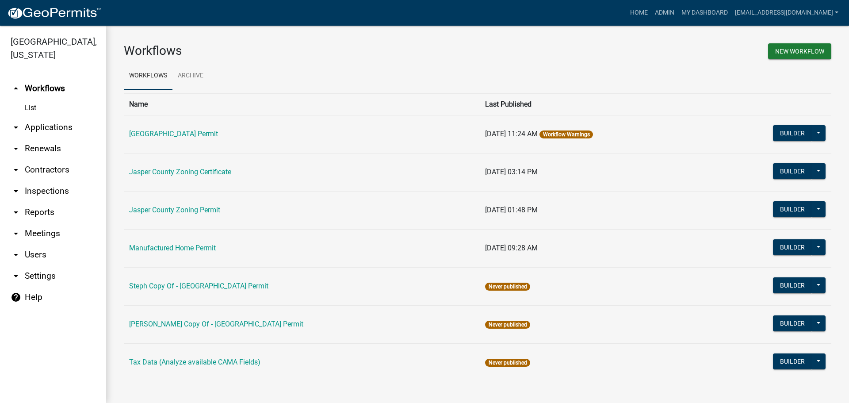
click at [67, 130] on link "arrow_drop_down Applications" at bounding box center [53, 127] width 106 height 21
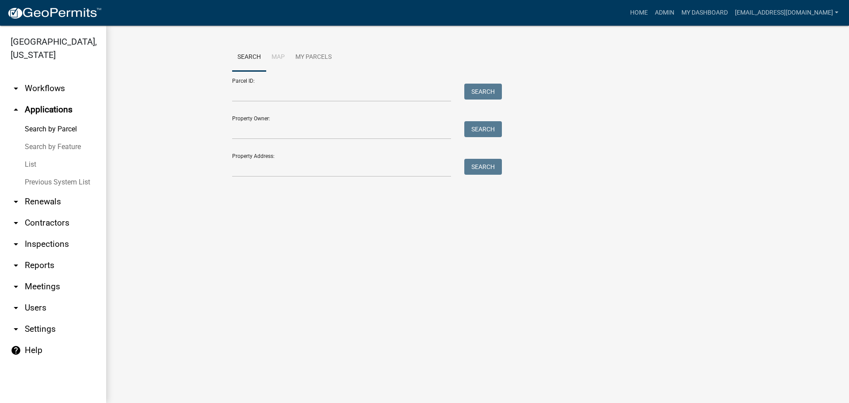
click at [30, 167] on link "List" at bounding box center [53, 165] width 106 height 18
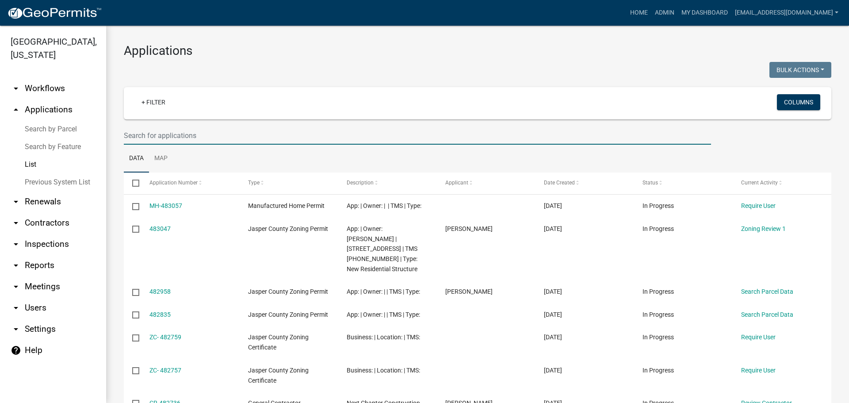
click at [242, 138] on input "text" at bounding box center [418, 136] width 588 height 18
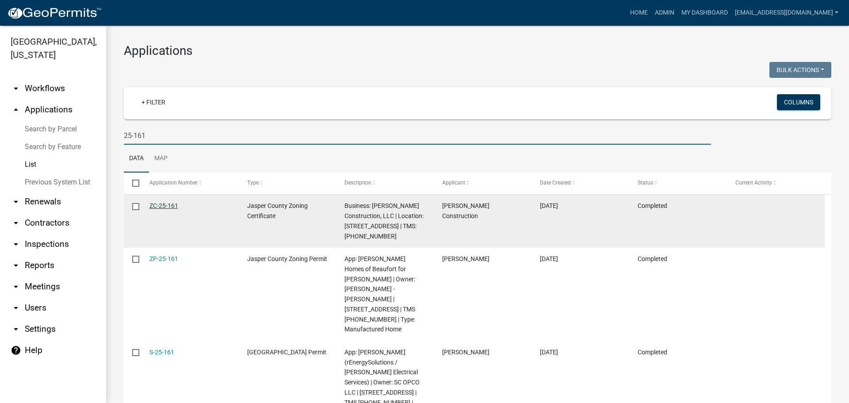
type input "25-161"
click at [167, 202] on link "ZC-25-161" at bounding box center [164, 205] width 29 height 7
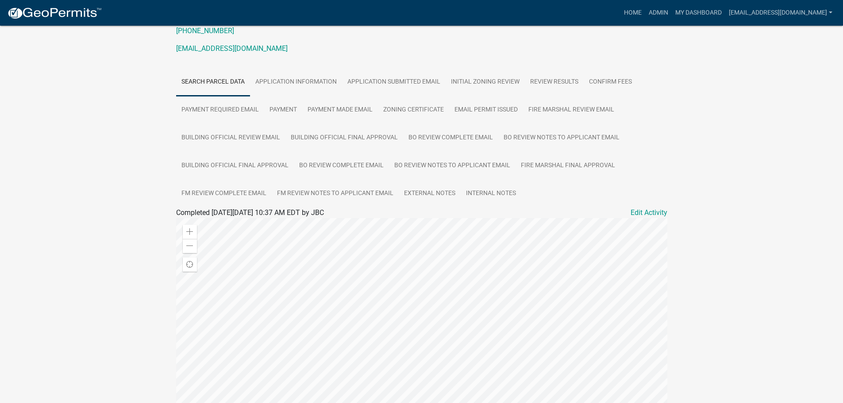
scroll to position [133, 0]
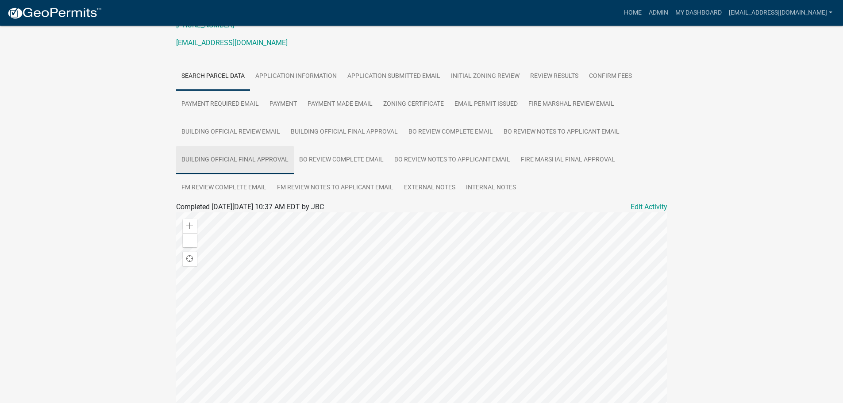
click at [219, 161] on link "Building Official Final Approval" at bounding box center [235, 160] width 118 height 28
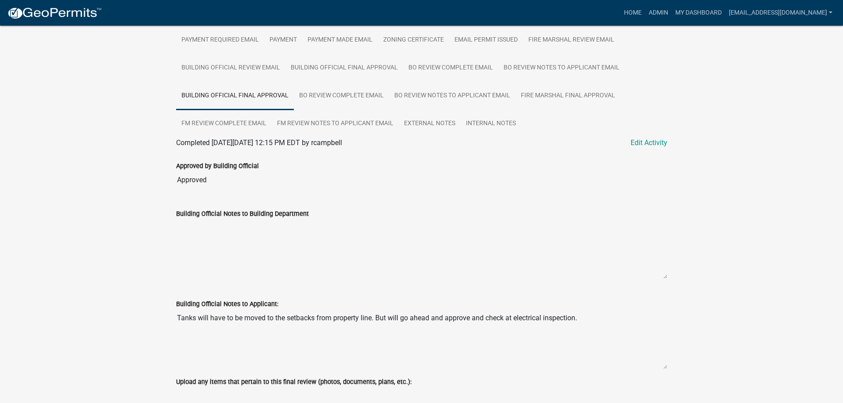
scroll to position [195, 0]
click at [336, 100] on link "BO Review Complete Email" at bounding box center [341, 98] width 95 height 28
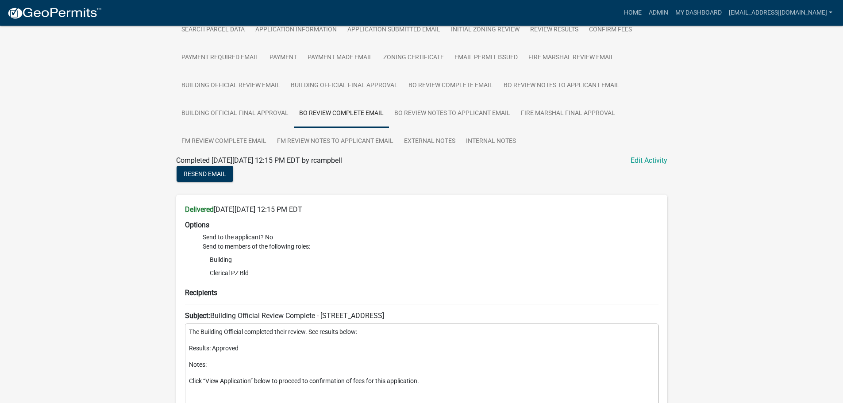
scroll to position [131, 0]
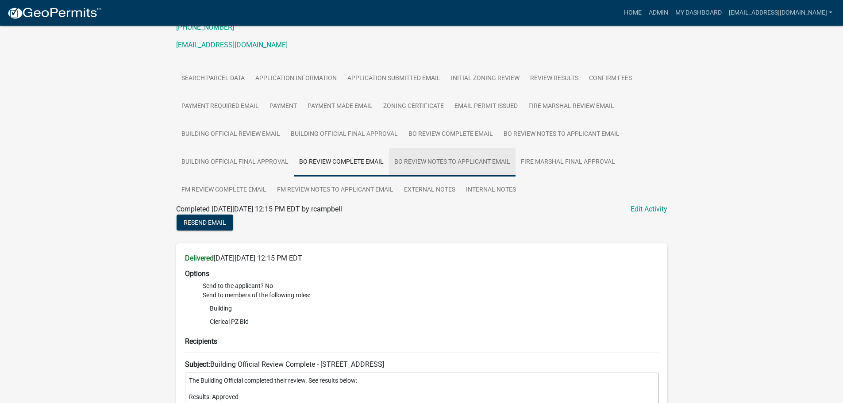
click at [446, 160] on link "BO Review Notes to Applicant Email" at bounding box center [452, 162] width 127 height 28
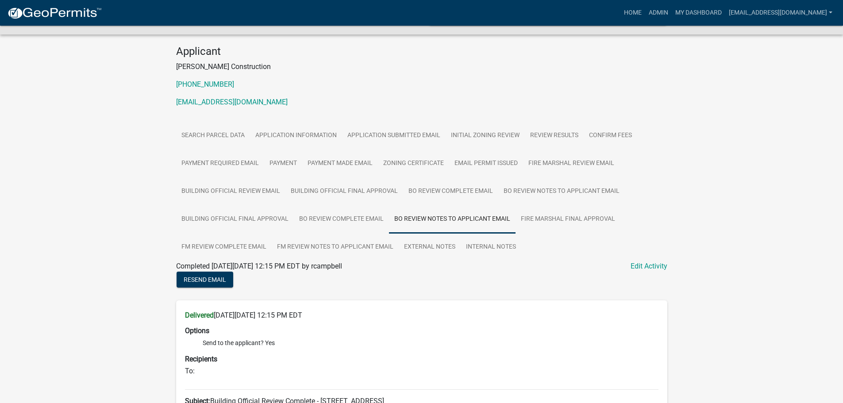
scroll to position [70, 0]
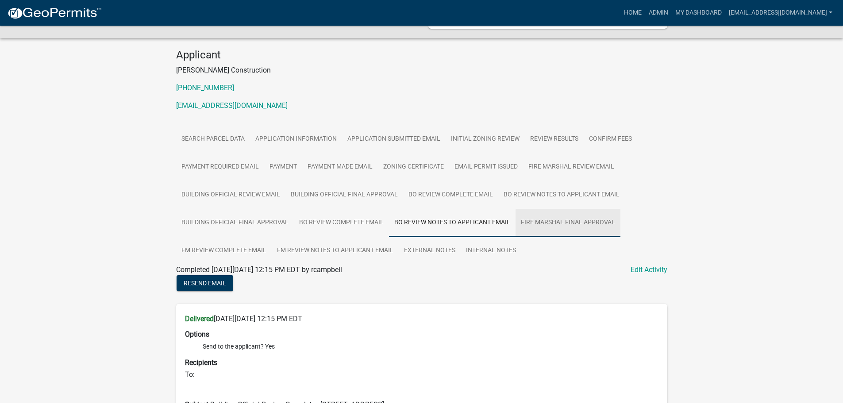
click at [542, 225] on link "Fire Marshal Final Approval" at bounding box center [567, 223] width 105 height 28
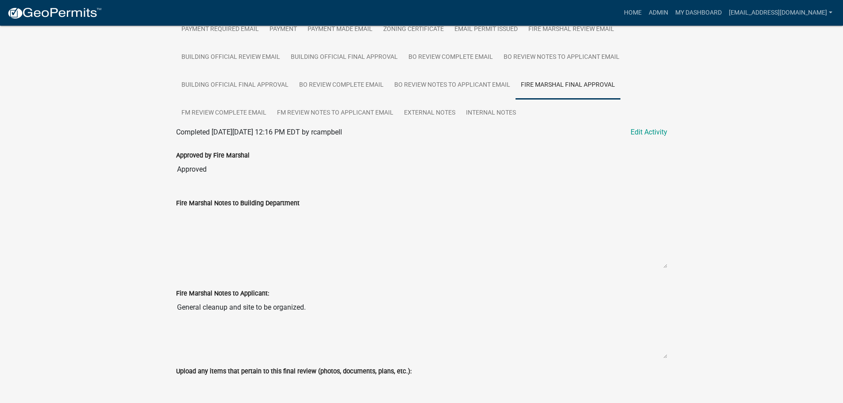
scroll to position [100, 0]
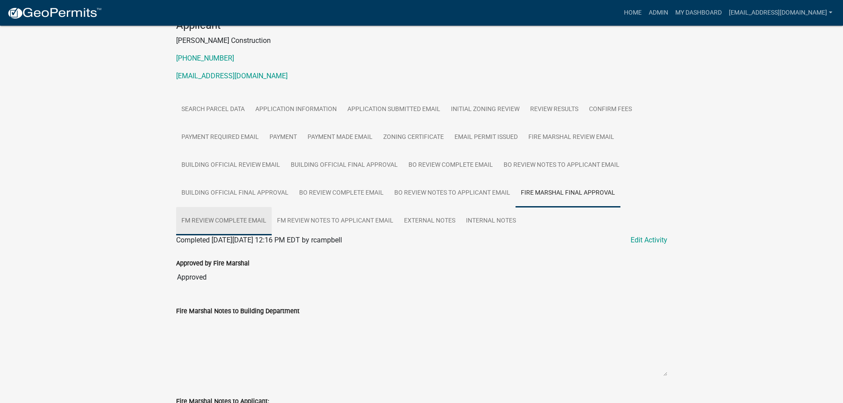
click at [233, 225] on link "FM Review Complete Email" at bounding box center [224, 221] width 96 height 28
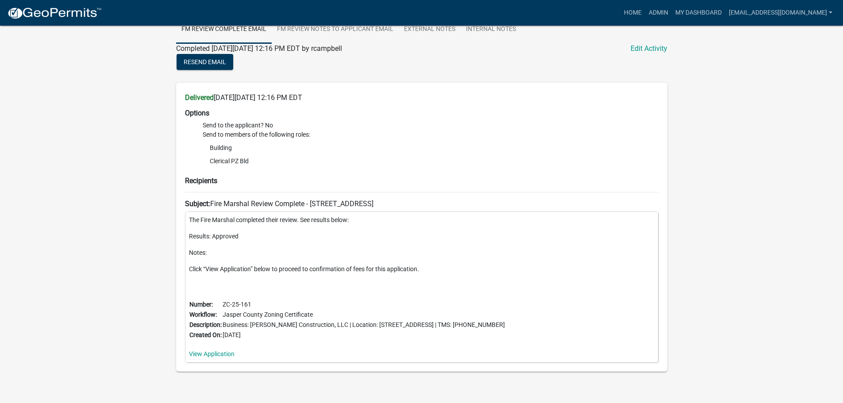
scroll to position [203, 0]
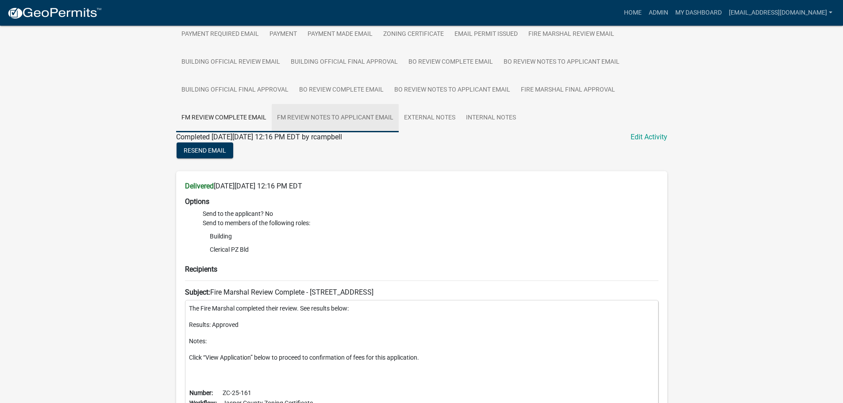
click at [325, 115] on link "FM Review Notes to Applicant Email" at bounding box center [335, 118] width 127 height 28
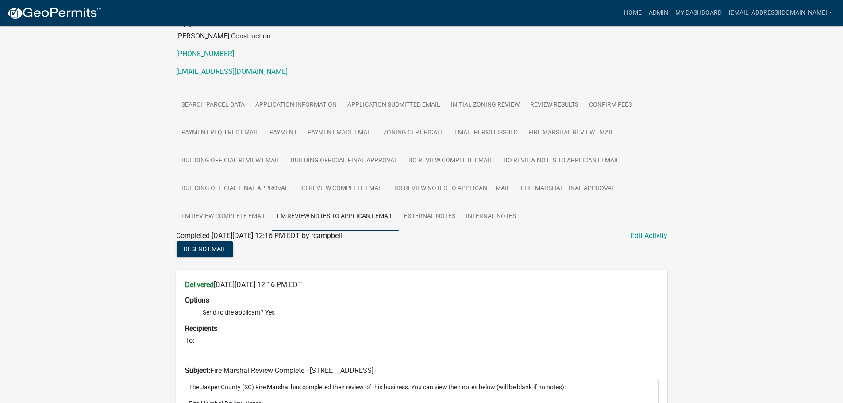
scroll to position [104, 0]
click at [441, 215] on link "External Notes" at bounding box center [430, 217] width 62 height 28
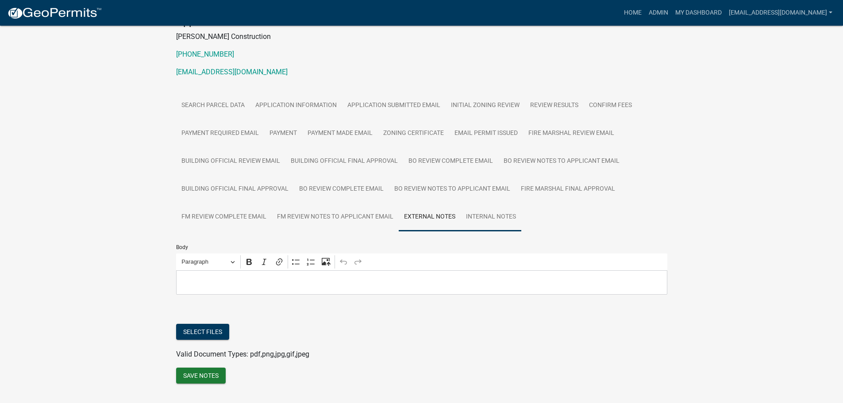
click at [481, 213] on link "Internal Notes" at bounding box center [491, 217] width 61 height 28
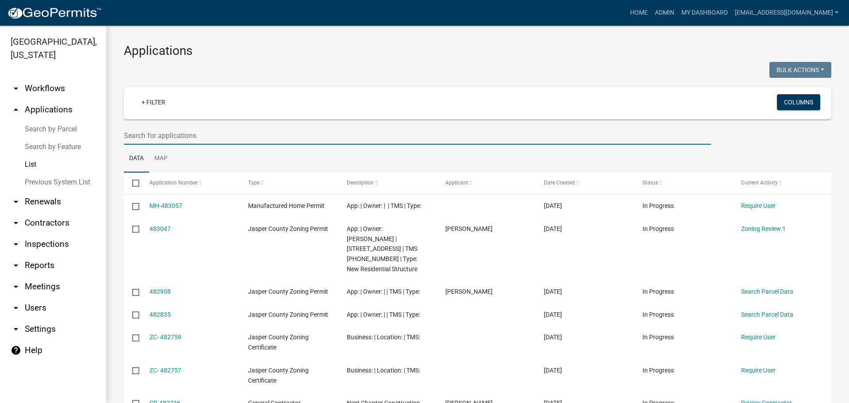
click at [257, 139] on input "text" at bounding box center [418, 136] width 588 height 18
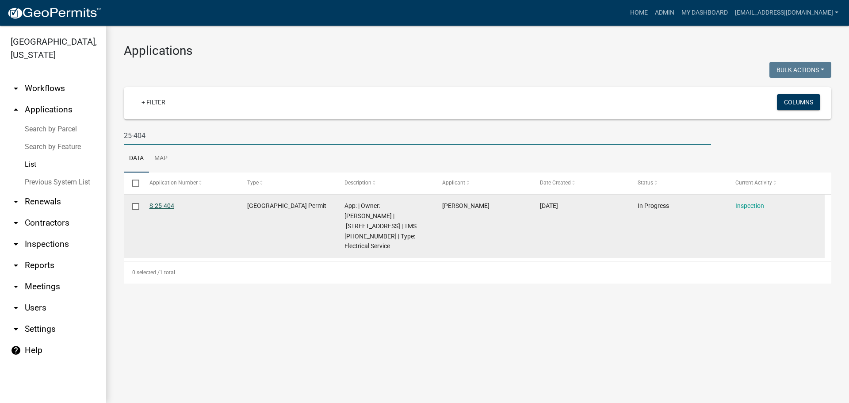
type input "25-404"
click at [161, 205] on link "S-25-404" at bounding box center [162, 205] width 25 height 7
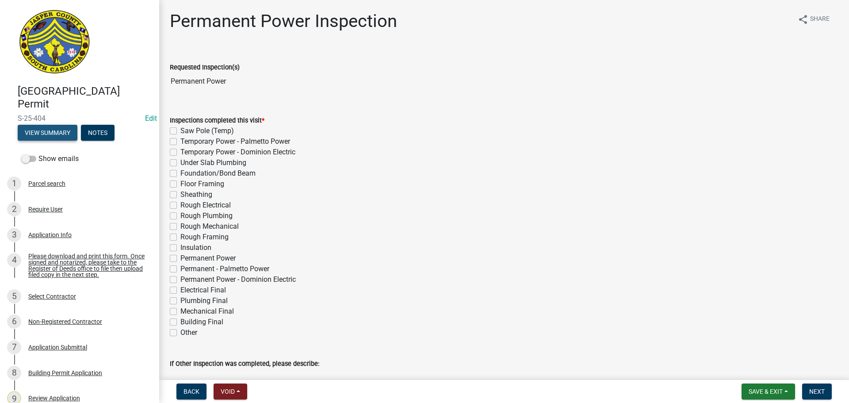
click at [47, 135] on button "View Summary" at bounding box center [48, 133] width 60 height 16
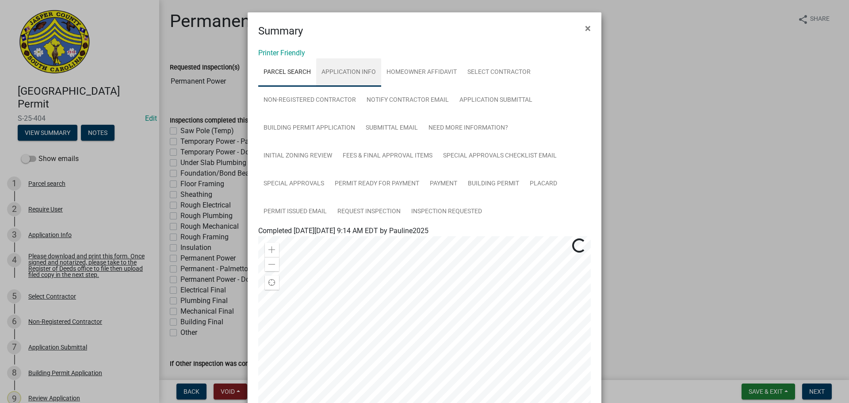
click at [348, 75] on link "Application Info" at bounding box center [348, 72] width 65 height 28
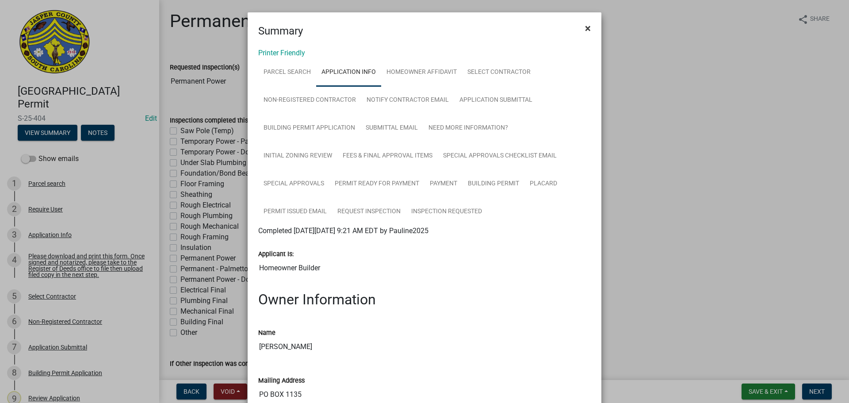
click at [586, 27] on span "×" at bounding box center [588, 28] width 6 height 12
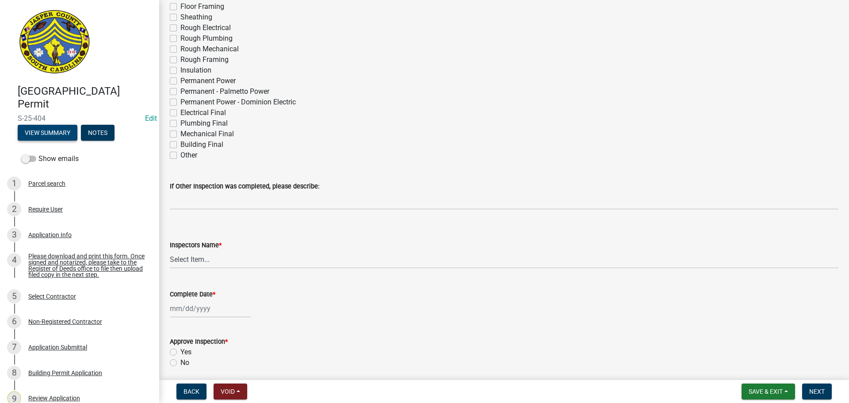
scroll to position [265, 0]
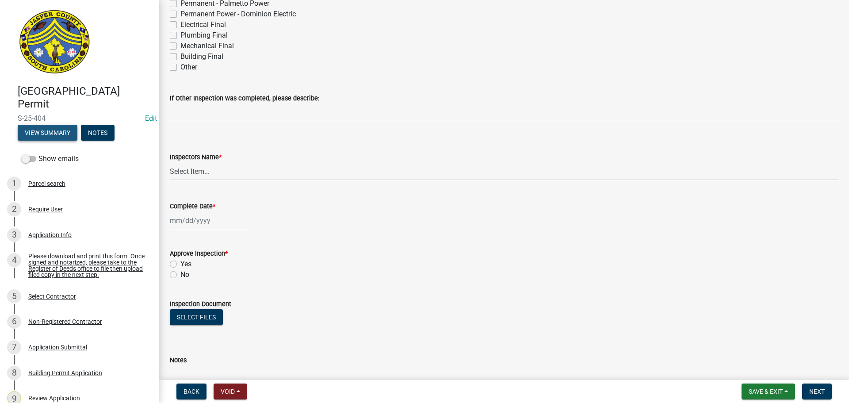
click at [59, 138] on button "View Summary" at bounding box center [48, 133] width 60 height 16
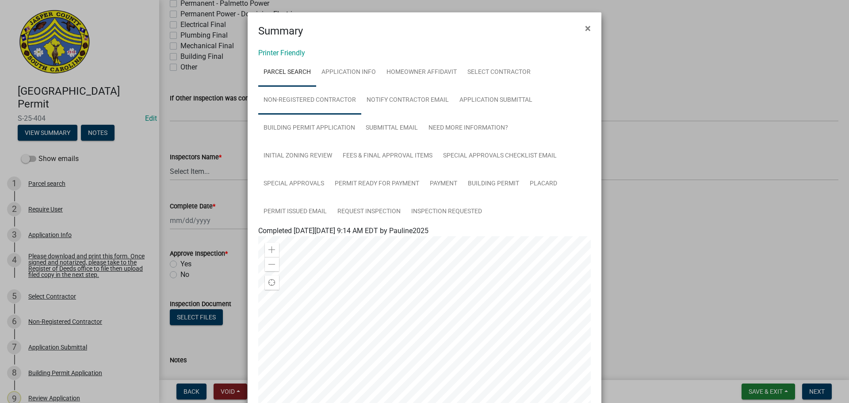
click at [342, 100] on link "Non-Registered Contractor" at bounding box center [309, 100] width 103 height 28
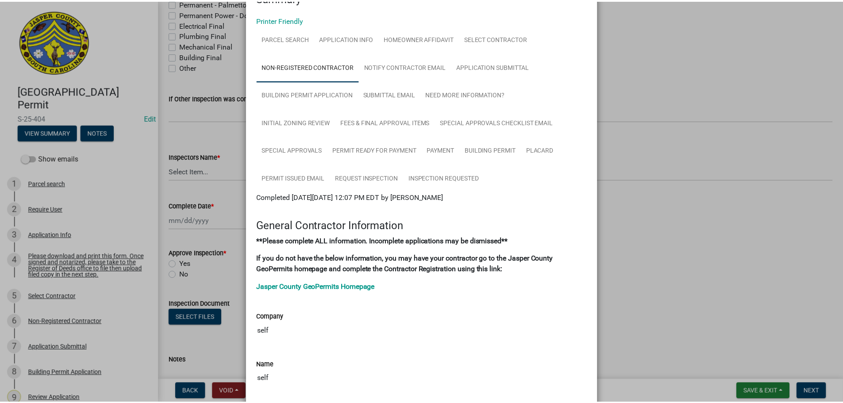
scroll to position [0, 0]
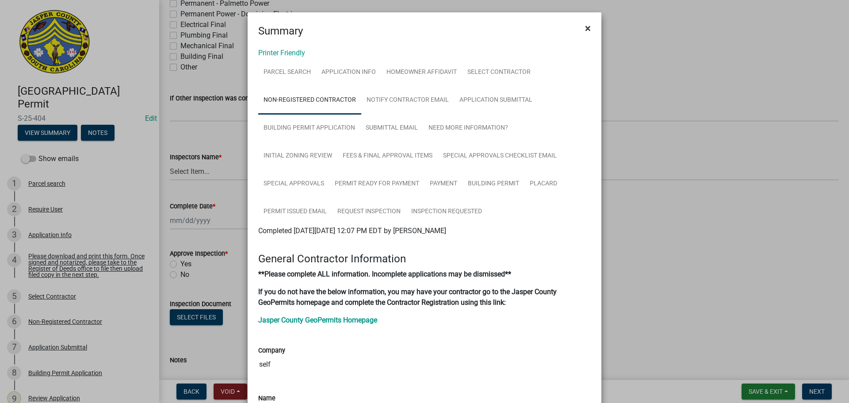
click at [588, 24] on span "×" at bounding box center [588, 28] width 6 height 12
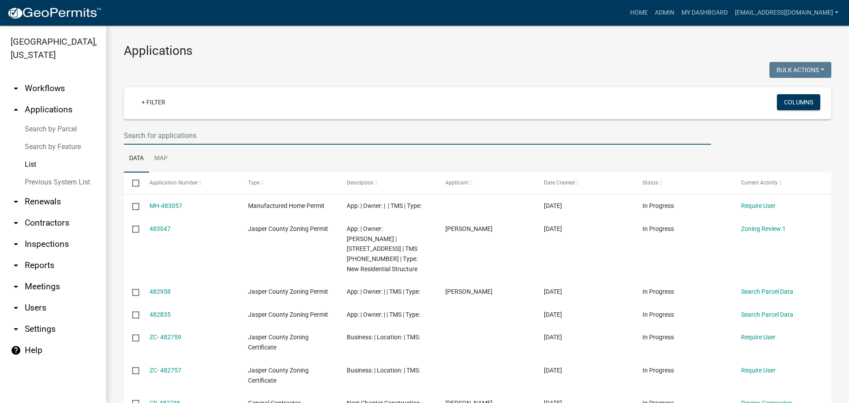
click at [215, 133] on input "text" at bounding box center [418, 136] width 588 height 18
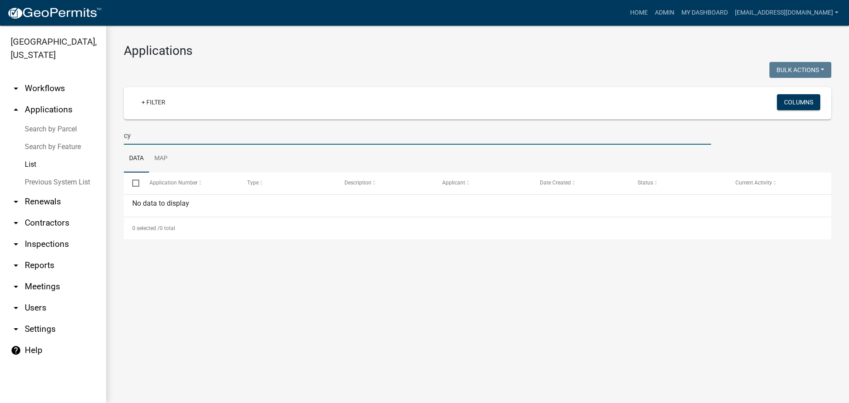
type input "c"
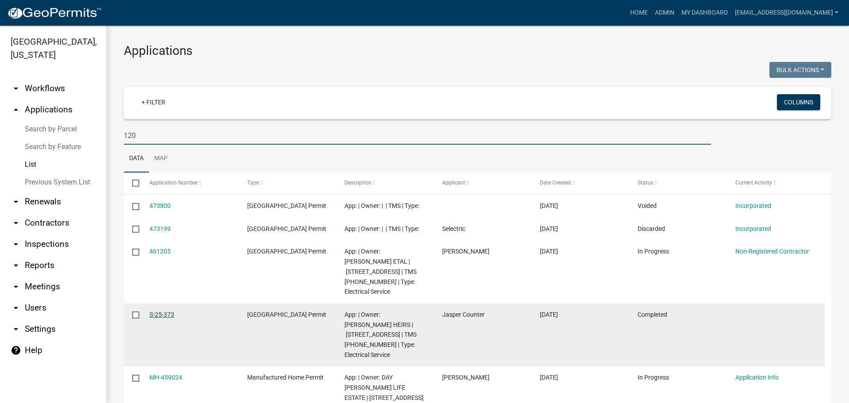
type input "120"
click at [160, 318] on link "S-25-373" at bounding box center [162, 314] width 25 height 7
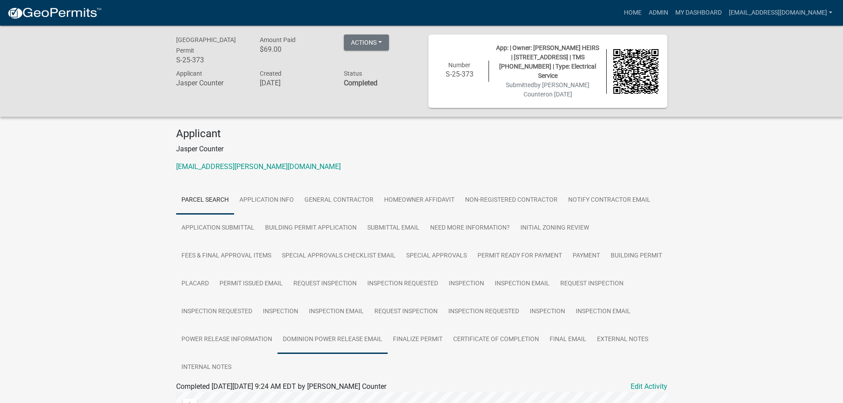
click at [388, 331] on link "Dominion Power Release Email" at bounding box center [332, 340] width 110 height 28
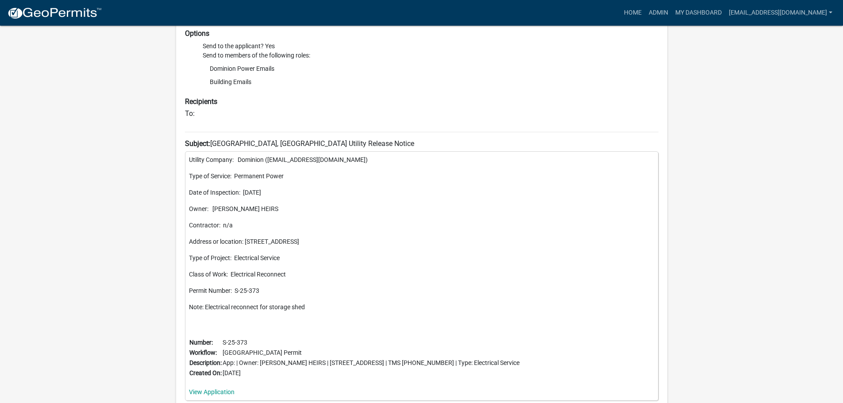
scroll to position [430, 0]
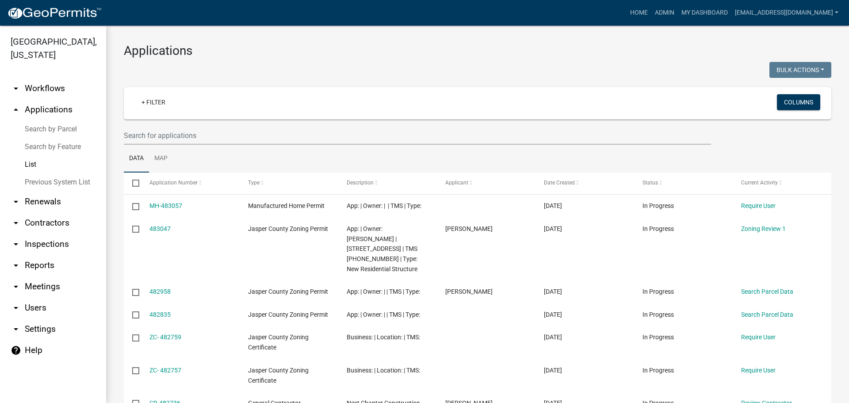
click at [257, 127] on wm-filter-builder "+ Filter Columns" at bounding box center [478, 116] width 708 height 58
click at [264, 138] on input "text" at bounding box center [418, 136] width 588 height 18
click at [297, 137] on input "text" at bounding box center [418, 136] width 588 height 18
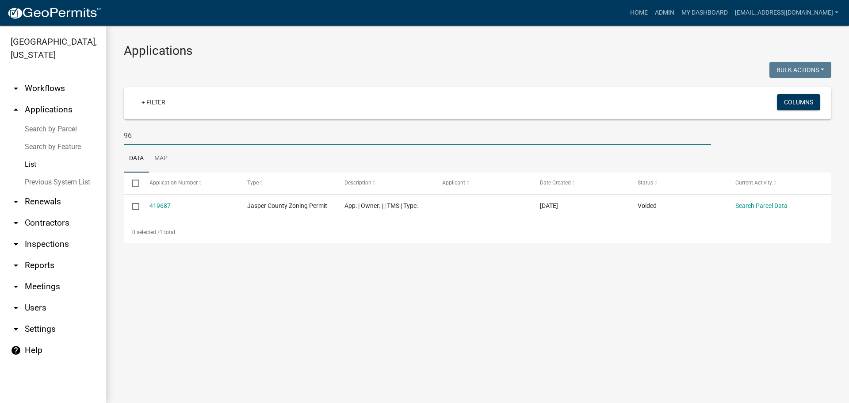
type input "9"
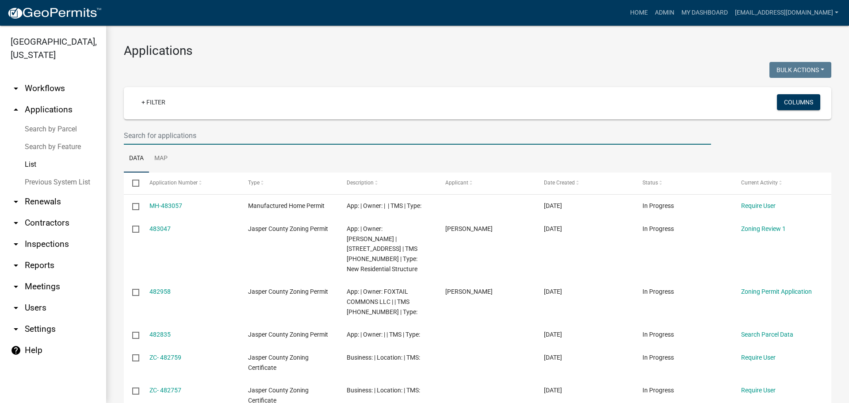
click at [241, 134] on input "text" at bounding box center [418, 136] width 588 height 18
click at [216, 137] on input "text" at bounding box center [418, 136] width 588 height 18
click at [231, 136] on input "text" at bounding box center [418, 136] width 588 height 18
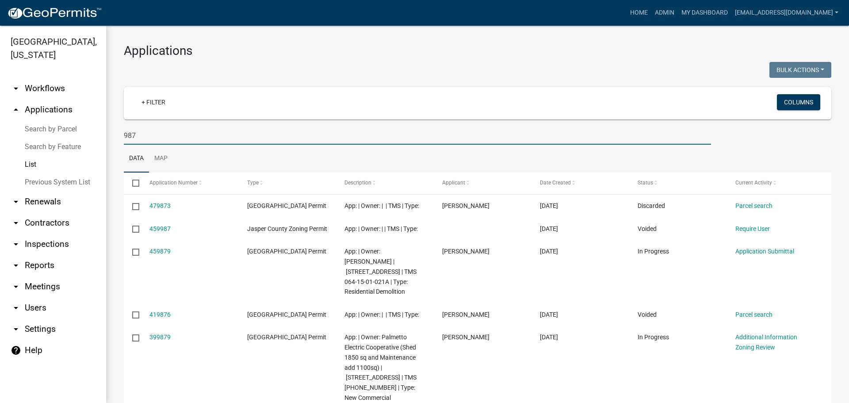
click at [160, 139] on input "987" at bounding box center [418, 136] width 588 height 18
type input "978"
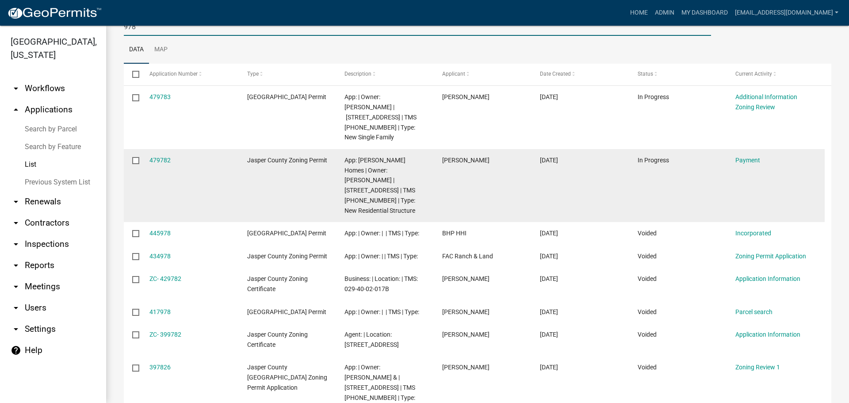
scroll to position [81, 0]
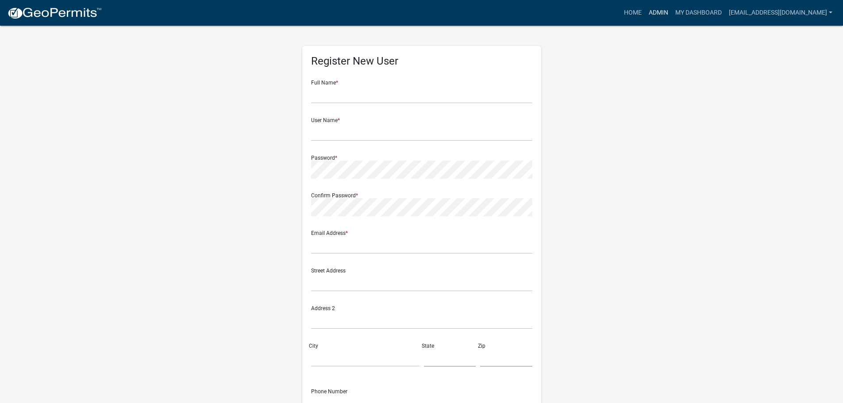
click at [657, 11] on link "Admin" at bounding box center [658, 12] width 27 height 17
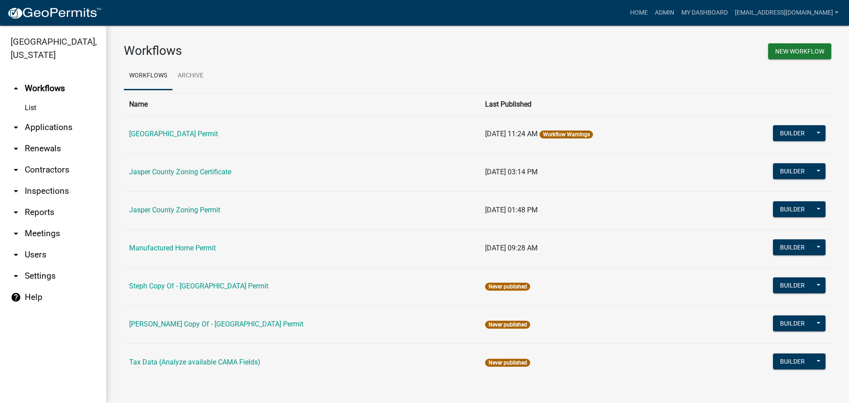
click at [41, 125] on link "arrow_drop_down Applications" at bounding box center [53, 127] width 106 height 21
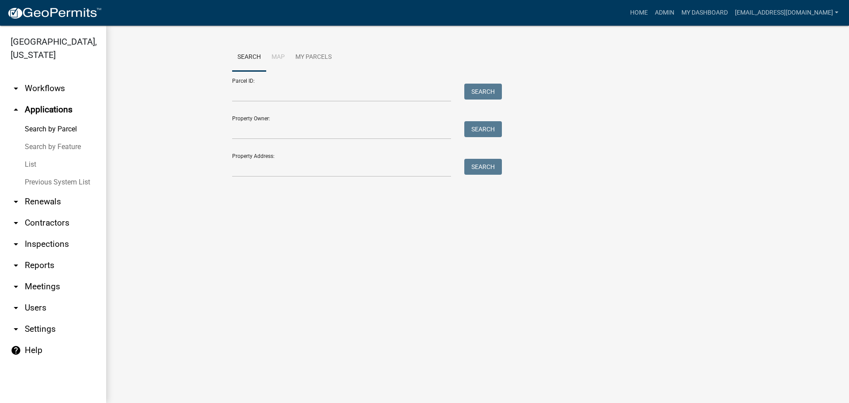
click at [34, 166] on link "List" at bounding box center [53, 165] width 106 height 18
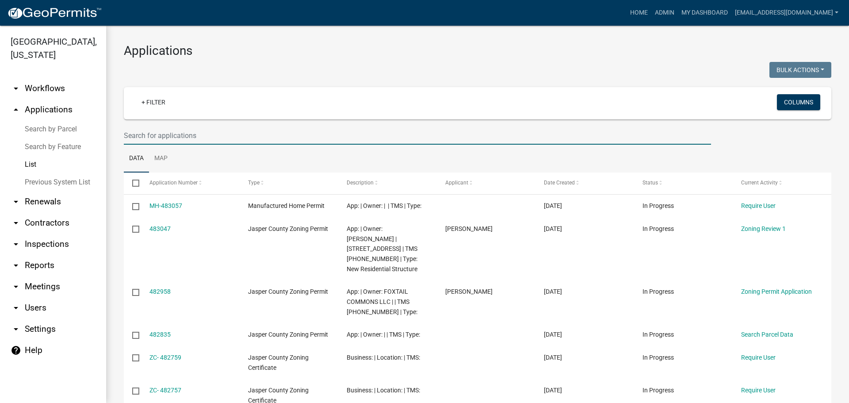
click at [302, 139] on input "text" at bounding box center [418, 136] width 588 height 18
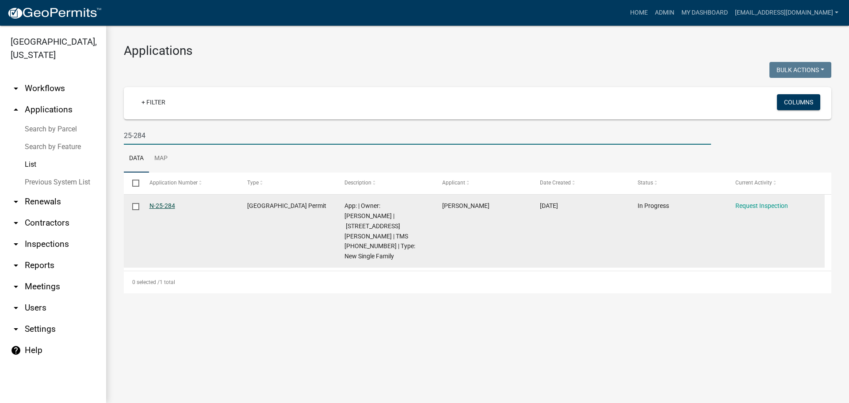
type input "25-284"
click at [160, 204] on link "N-25-284" at bounding box center [163, 205] width 26 height 7
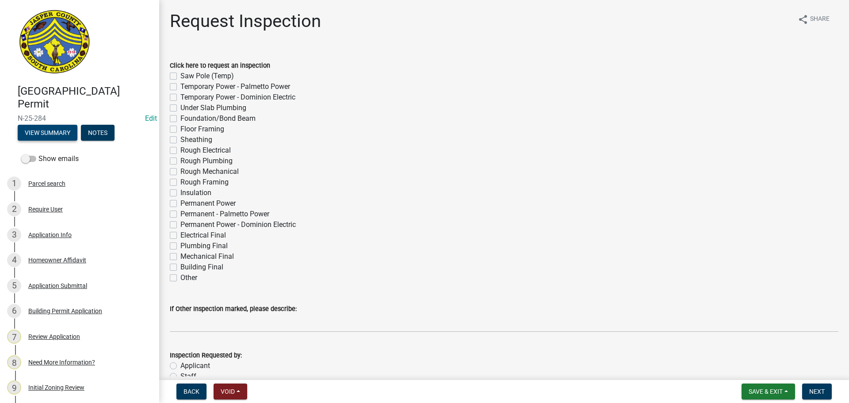
click at [56, 130] on button "View Summary" at bounding box center [48, 133] width 60 height 16
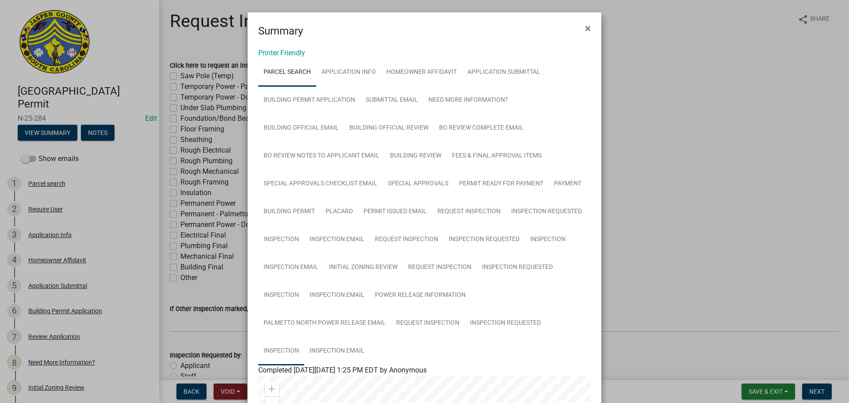
click at [280, 349] on link "Inspection" at bounding box center [281, 351] width 46 height 28
click at [585, 28] on span "×" at bounding box center [588, 28] width 6 height 12
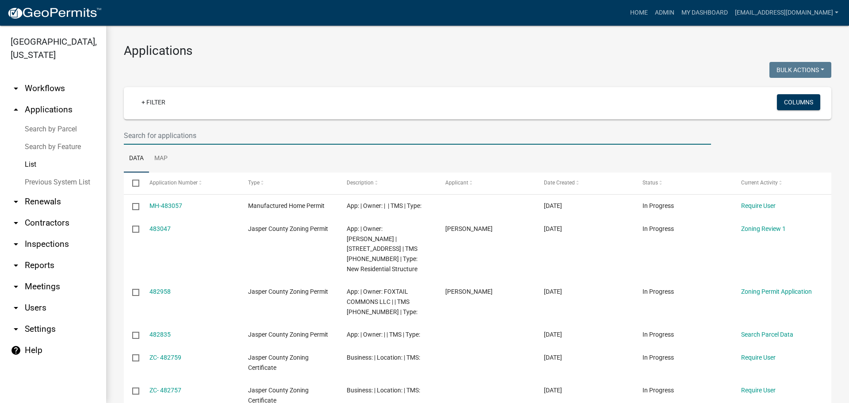
click at [230, 135] on input "text" at bounding box center [418, 136] width 588 height 18
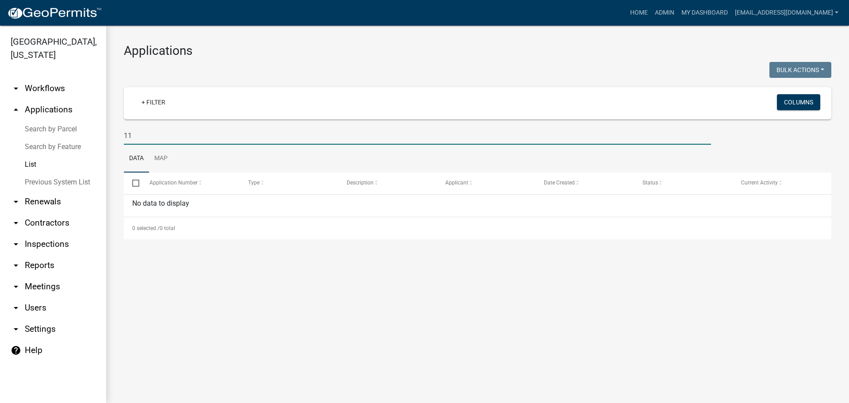
type input "1"
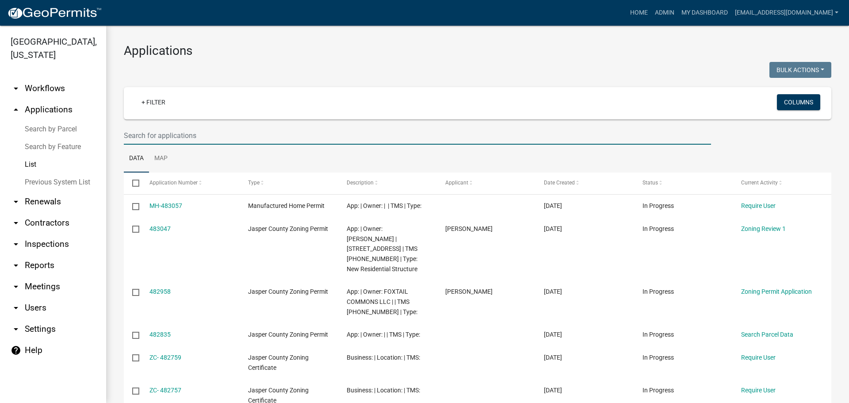
click at [271, 128] on input "text" at bounding box center [418, 136] width 588 height 18
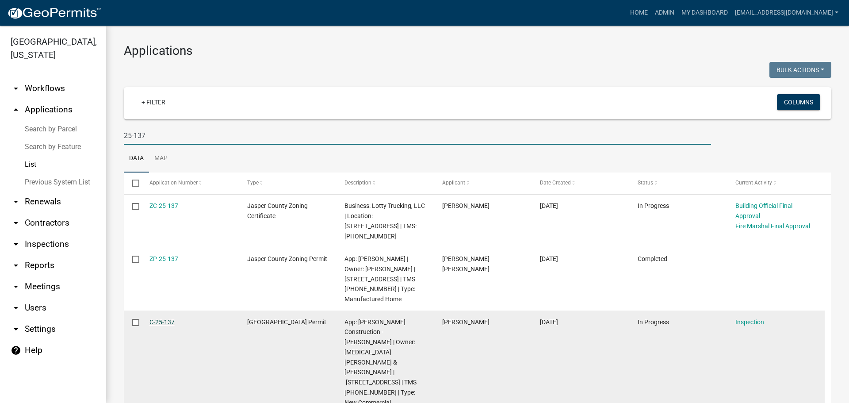
type input "25-137"
click at [154, 319] on link "C-25-137" at bounding box center [162, 322] width 25 height 7
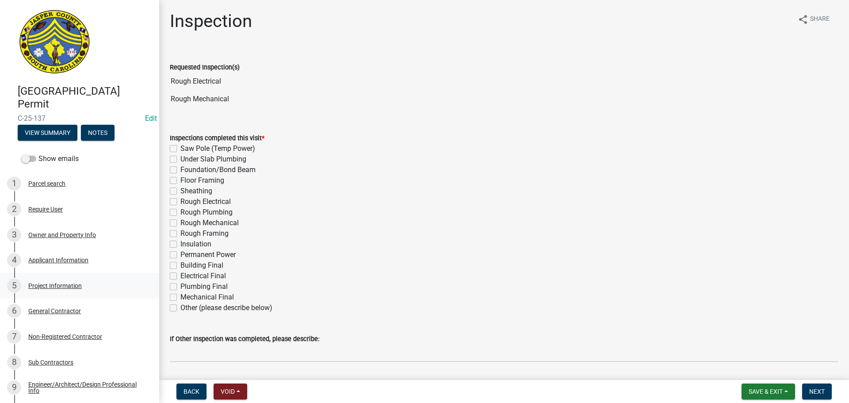
click at [65, 285] on div "Project Information" at bounding box center [55, 286] width 54 height 6
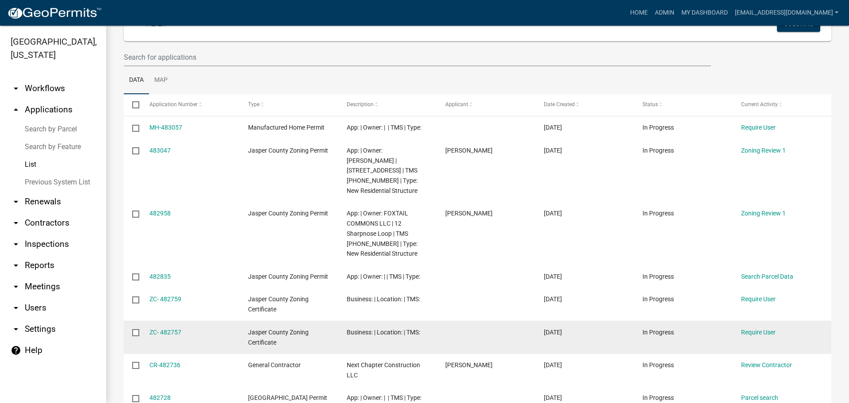
scroll to position [34, 0]
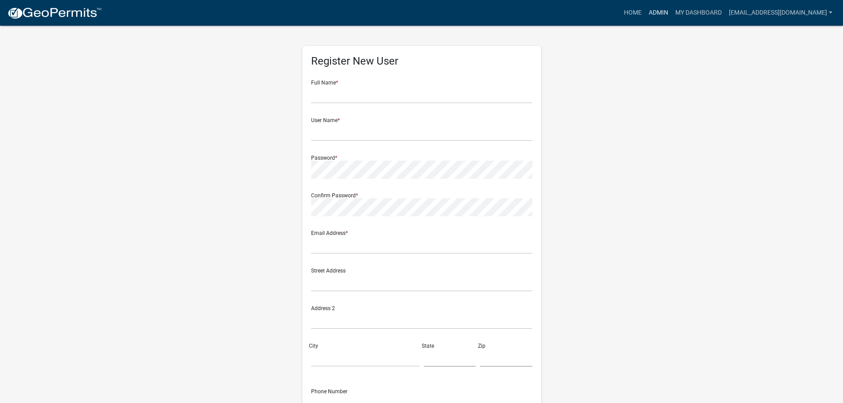
click at [661, 15] on link "Admin" at bounding box center [658, 12] width 27 height 17
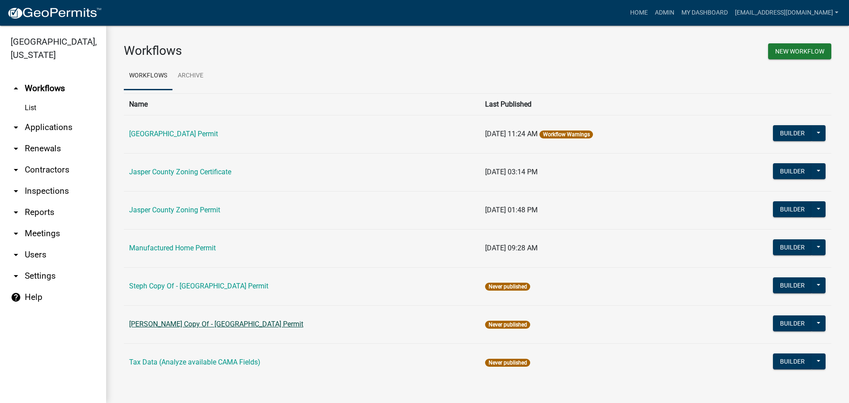
click at [158, 325] on link "[PERSON_NAME] Copy Of - [GEOGRAPHIC_DATA] Permit" at bounding box center [216, 324] width 174 height 8
click at [45, 124] on link "arrow_drop_down Applications" at bounding box center [53, 127] width 106 height 21
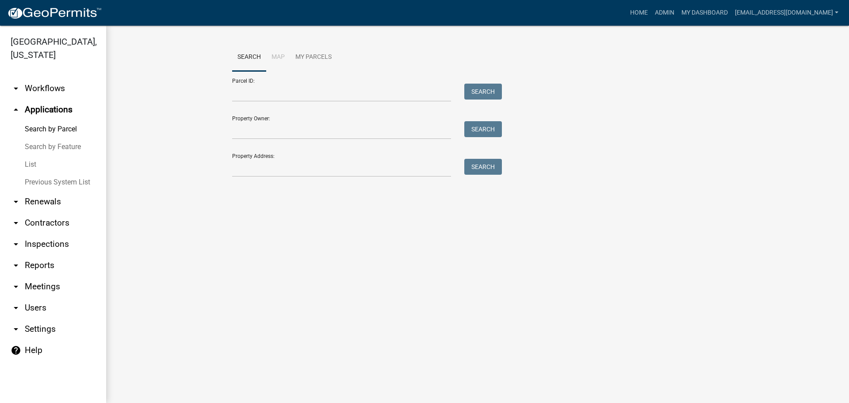
click at [37, 243] on link "arrow_drop_down Inspections" at bounding box center [53, 244] width 106 height 21
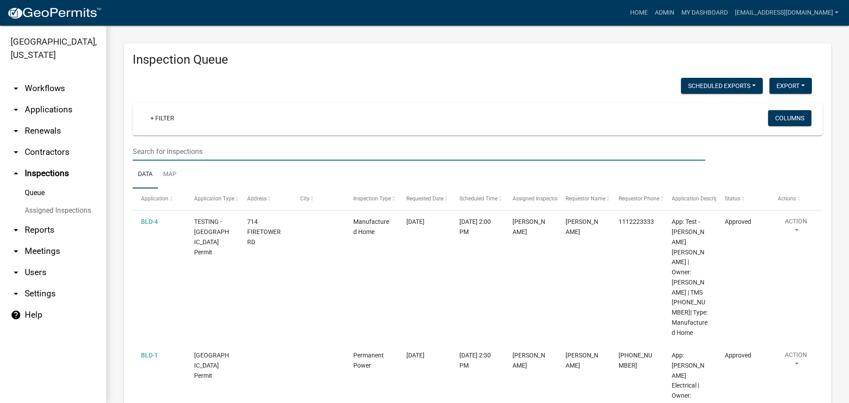
click at [243, 150] on input "text" at bounding box center [419, 151] width 573 height 18
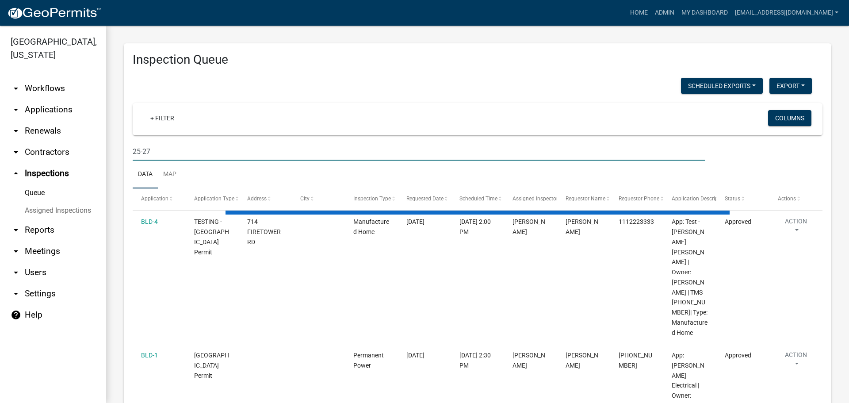
type input "25-273"
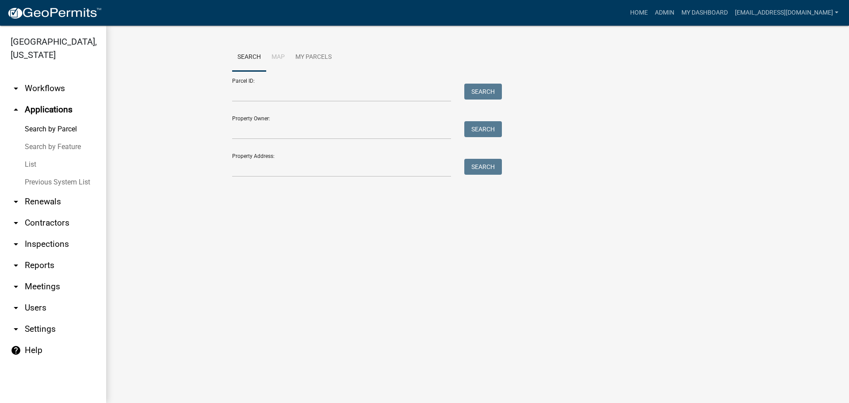
click at [32, 162] on link "List" at bounding box center [53, 165] width 106 height 18
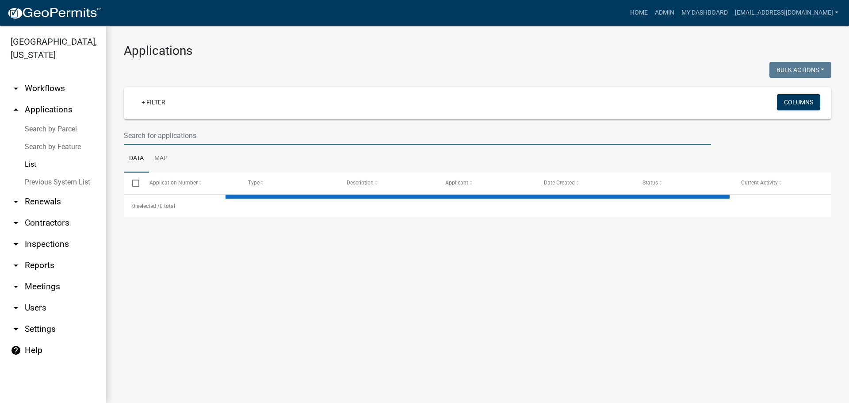
click at [247, 132] on input "text" at bounding box center [418, 136] width 588 height 18
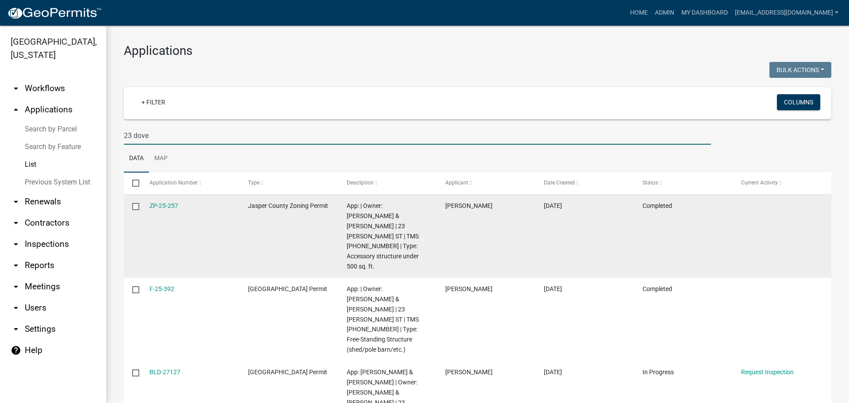
scroll to position [24, 0]
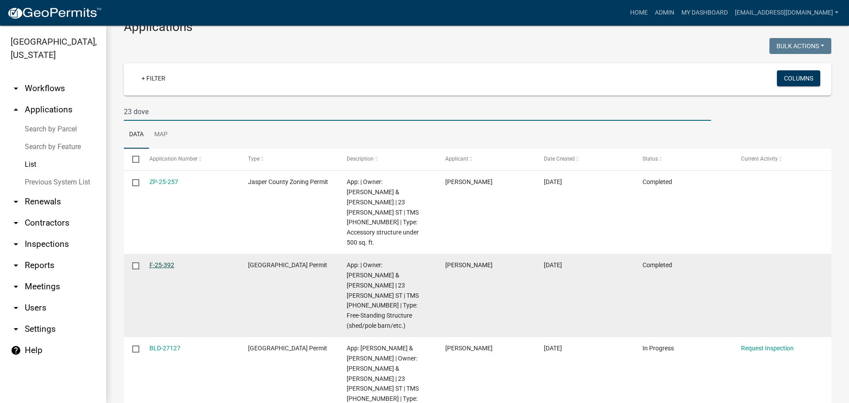
type input "23 dove"
click at [165, 261] on link "F-25-392" at bounding box center [162, 264] width 25 height 7
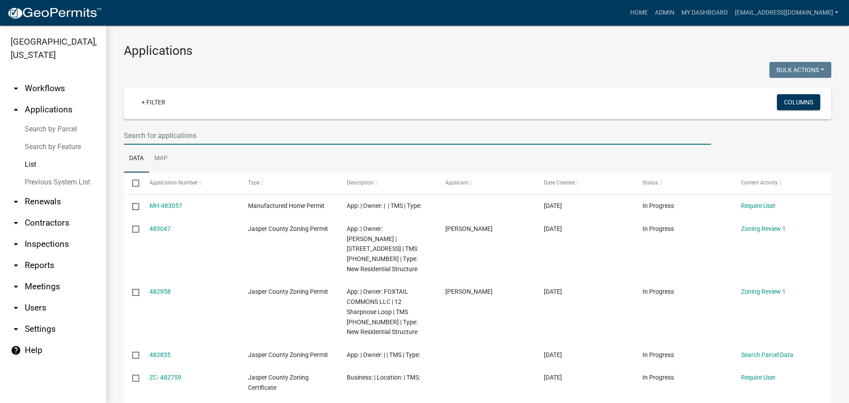
click at [209, 134] on input "text" at bounding box center [418, 136] width 588 height 18
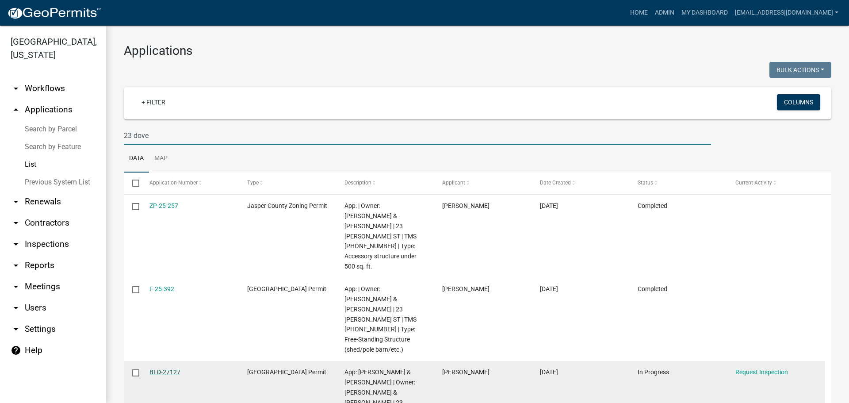
type input "23 dove"
click at [167, 369] on link "BLD-27127" at bounding box center [165, 372] width 31 height 7
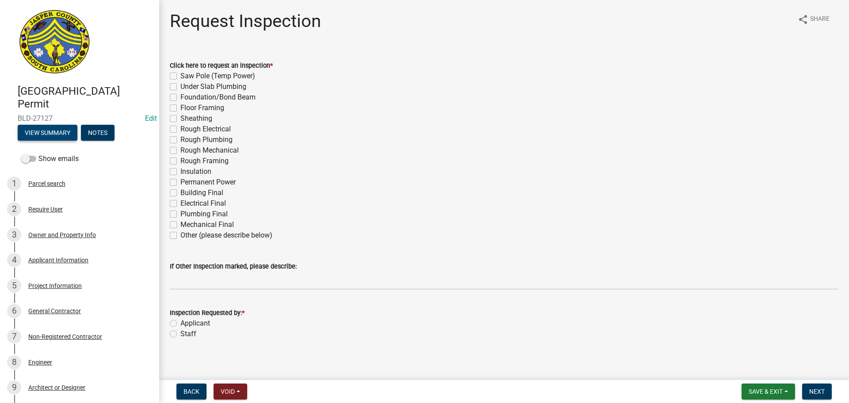
click at [55, 128] on button "View Summary" at bounding box center [48, 133] width 60 height 16
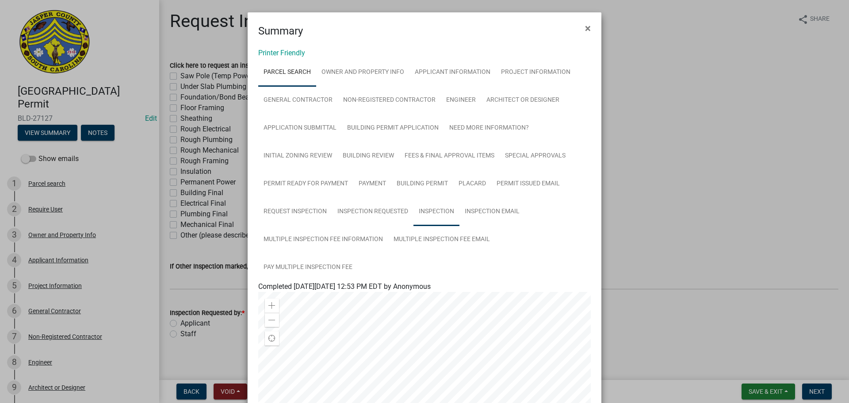
click at [423, 211] on link "Inspection" at bounding box center [437, 212] width 46 height 28
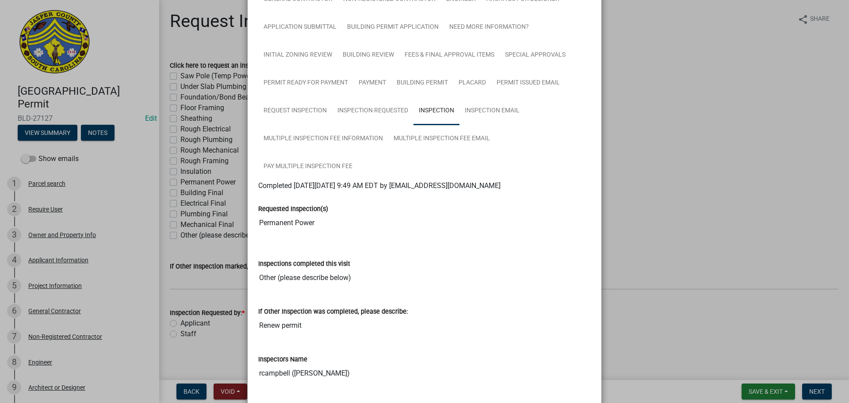
scroll to position [88, 0]
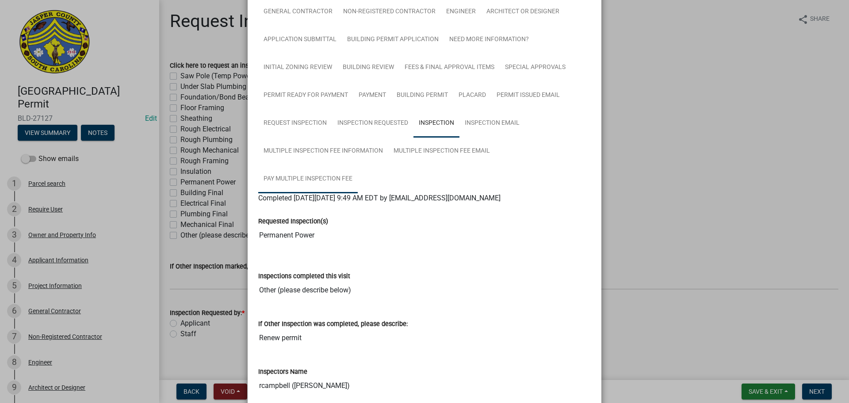
click at [313, 181] on link "Pay Multiple Inspection Fee" at bounding box center [308, 179] width 100 height 28
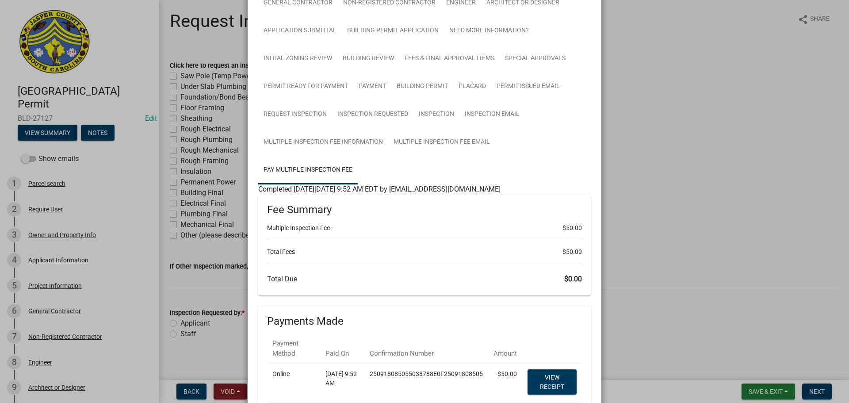
scroll to position [0, 0]
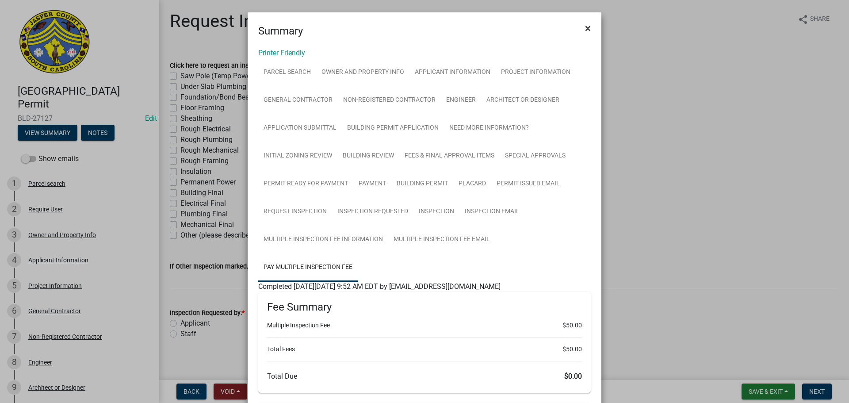
click at [586, 30] on span "×" at bounding box center [588, 28] width 6 height 12
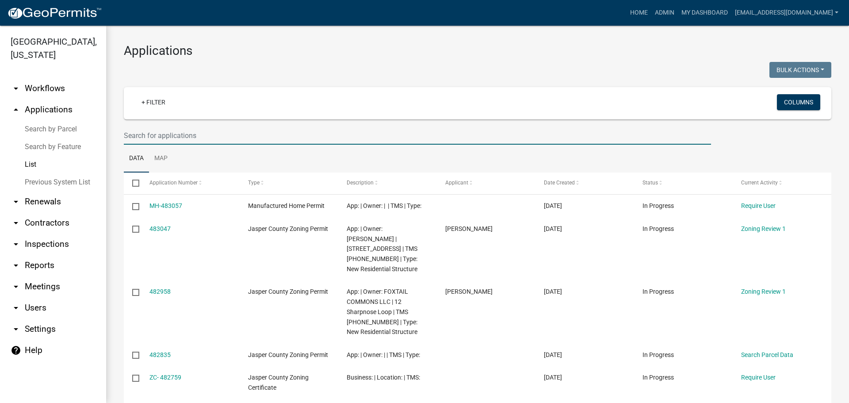
click at [235, 136] on input "text" at bounding box center [418, 136] width 588 height 18
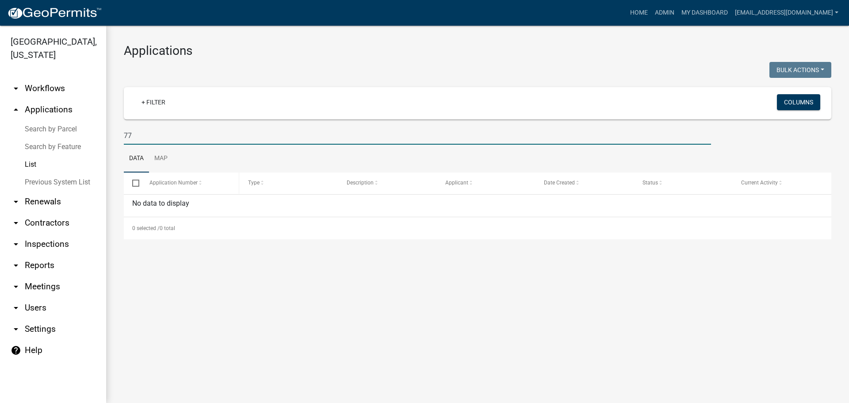
type input "7"
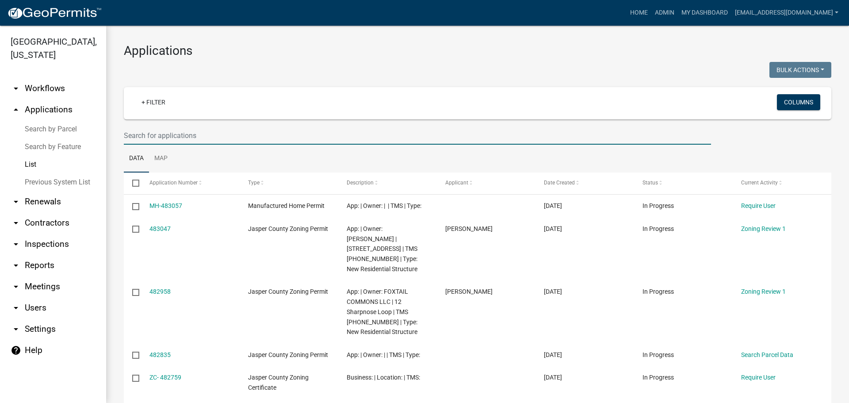
click at [268, 136] on input "text" at bounding box center [418, 136] width 588 height 18
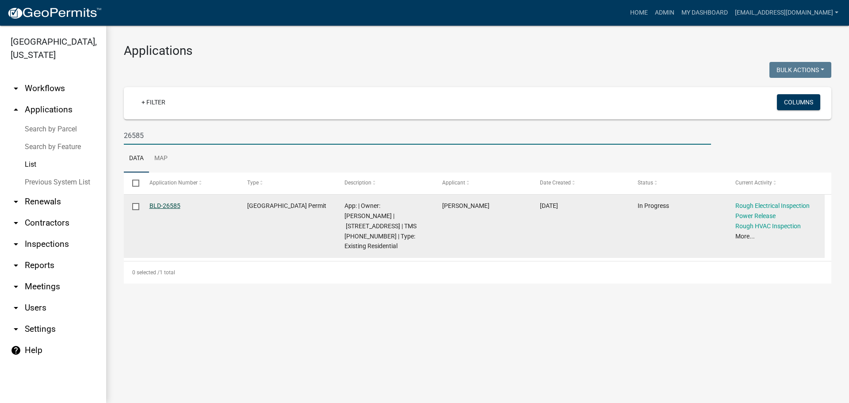
type input "26585"
click at [175, 207] on link "BLD-26585" at bounding box center [165, 205] width 31 height 7
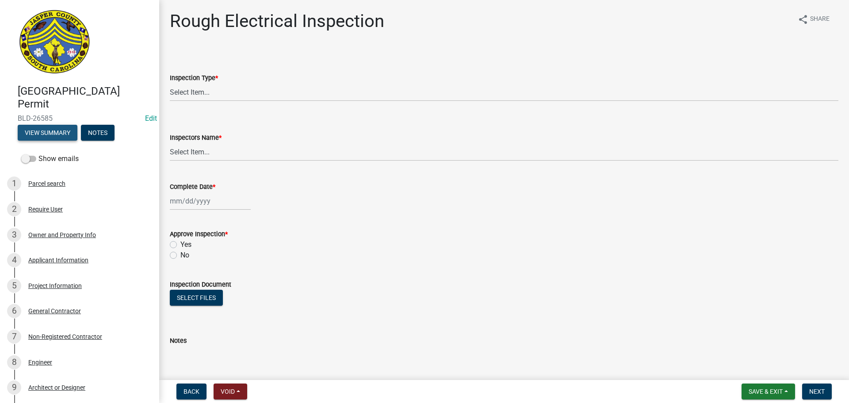
click at [63, 134] on button "View Summary" at bounding box center [48, 133] width 60 height 16
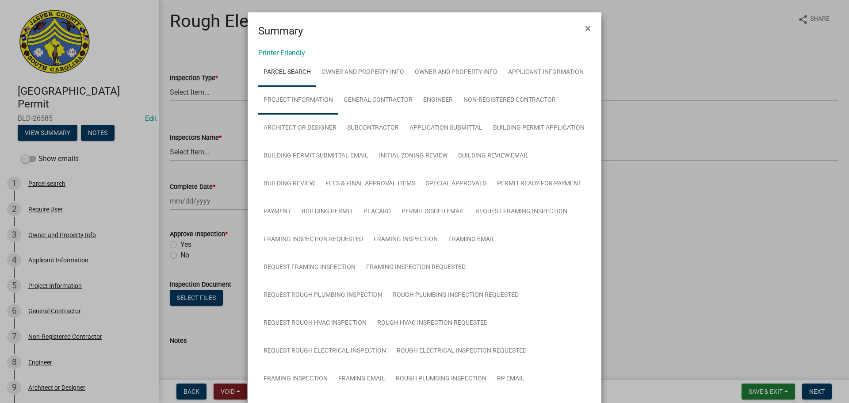
click at [282, 99] on link "Project Information" at bounding box center [298, 100] width 80 height 28
click at [585, 32] on span "×" at bounding box center [588, 28] width 6 height 12
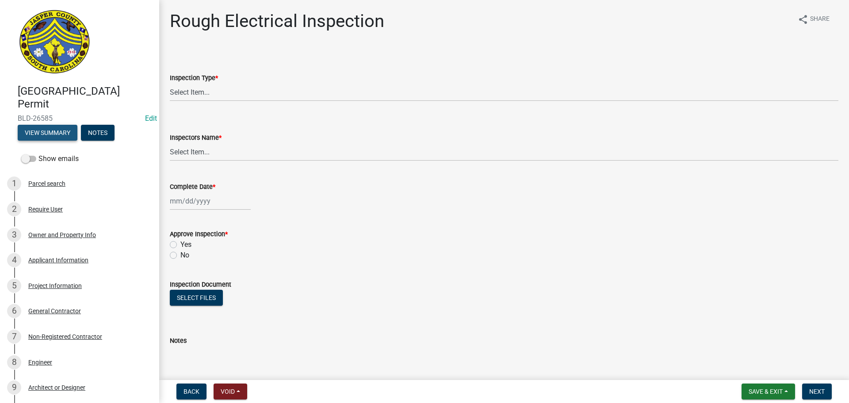
click at [55, 134] on button "View Summary" at bounding box center [48, 133] width 60 height 16
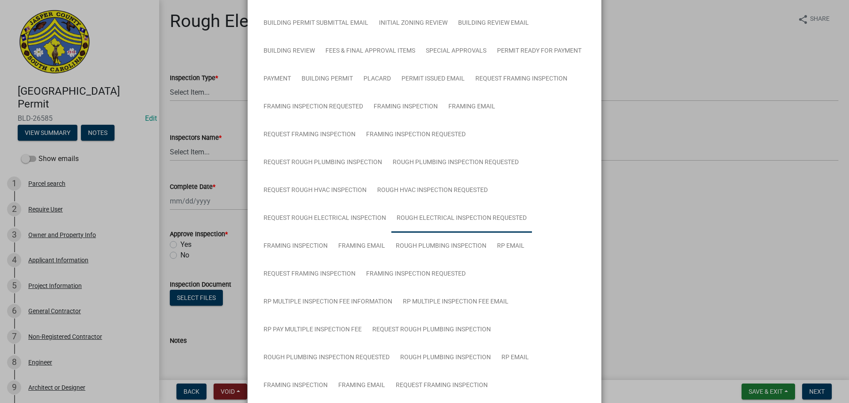
scroll to position [310, 0]
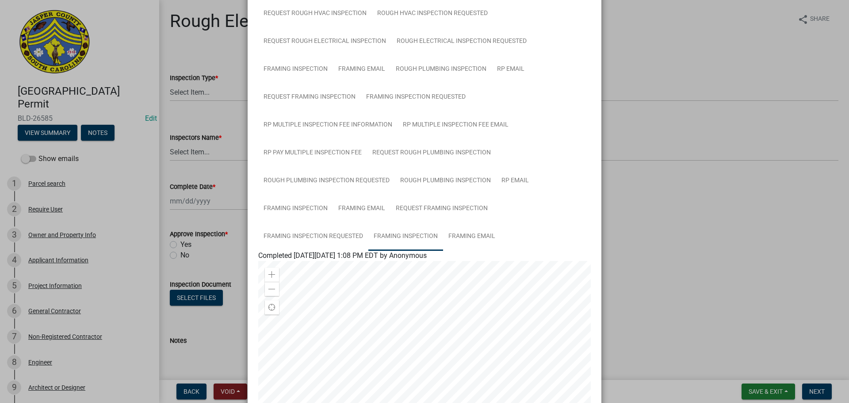
click at [414, 232] on link "Framing Inspection" at bounding box center [406, 237] width 75 height 28
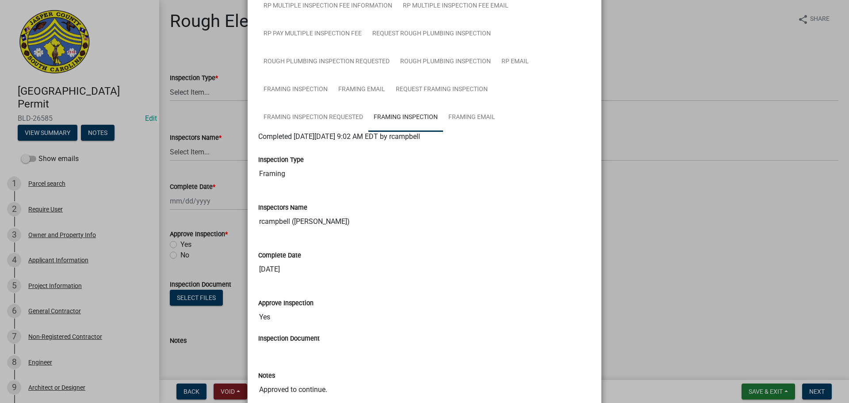
scroll to position [427, 0]
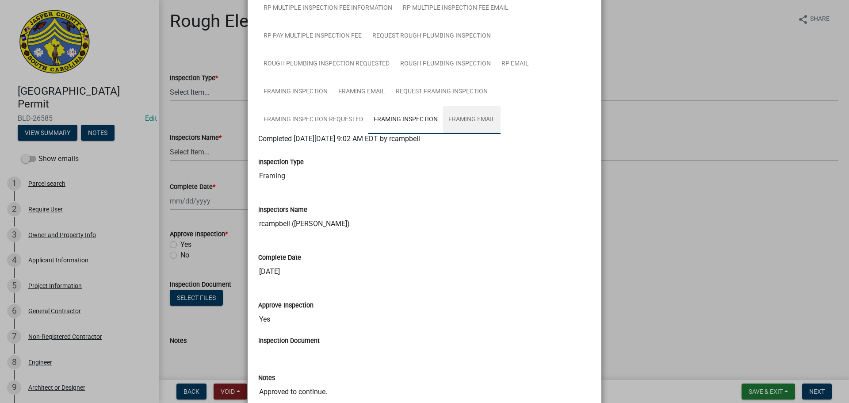
click at [466, 117] on link "Framing Email" at bounding box center [472, 120] width 58 height 28
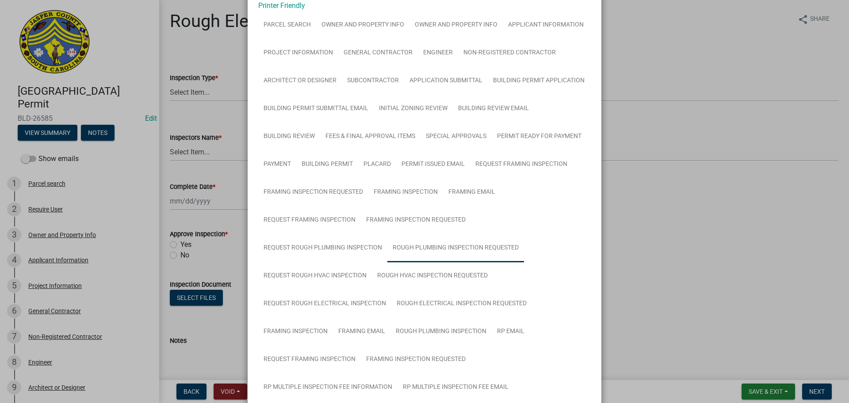
scroll to position [0, 0]
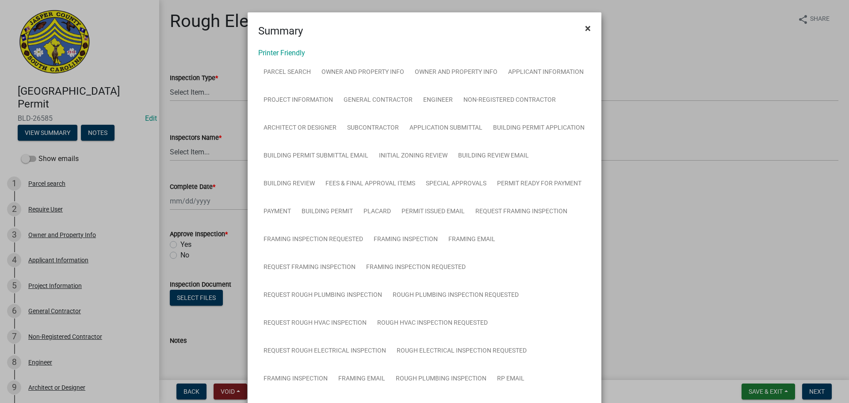
click at [587, 29] on span "×" at bounding box center [588, 28] width 6 height 12
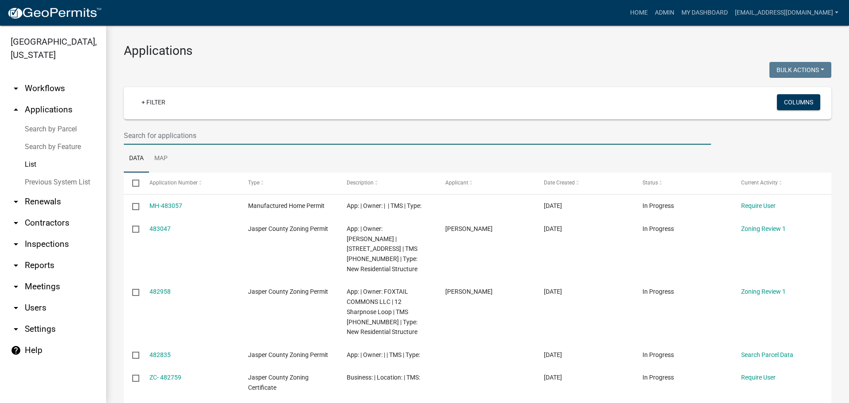
click at [234, 133] on input "text" at bounding box center [418, 136] width 588 height 18
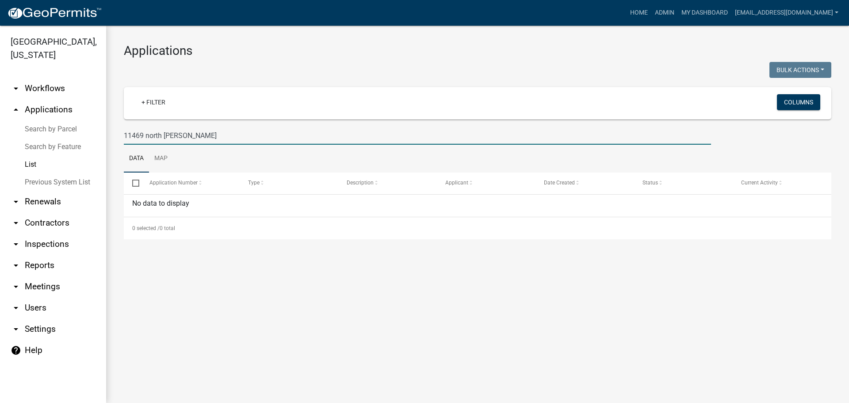
click at [27, 163] on link "List" at bounding box center [53, 165] width 106 height 18
click at [204, 134] on input "11469 north [PERSON_NAME]" at bounding box center [418, 136] width 588 height 18
type input "1"
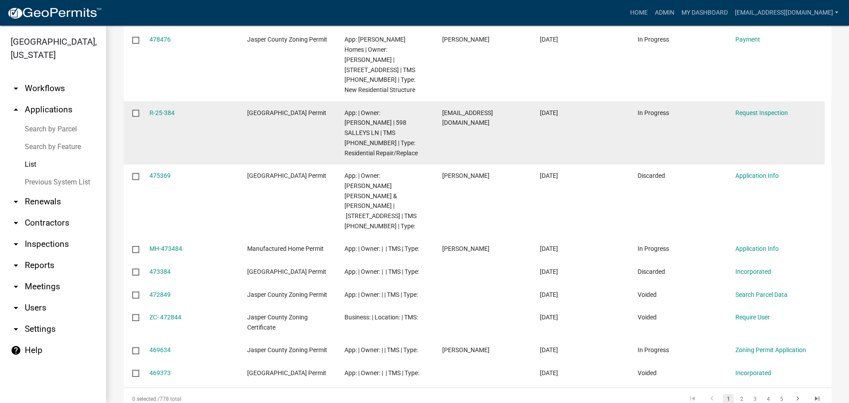
scroll to position [265, 0]
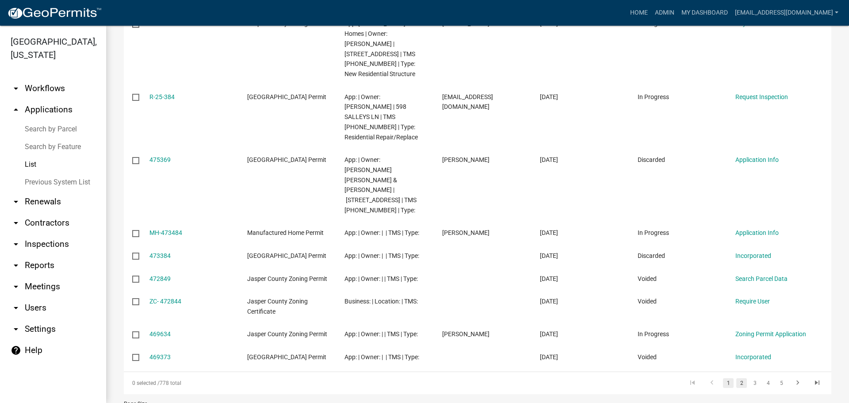
click at [737, 378] on link "2" at bounding box center [742, 383] width 11 height 10
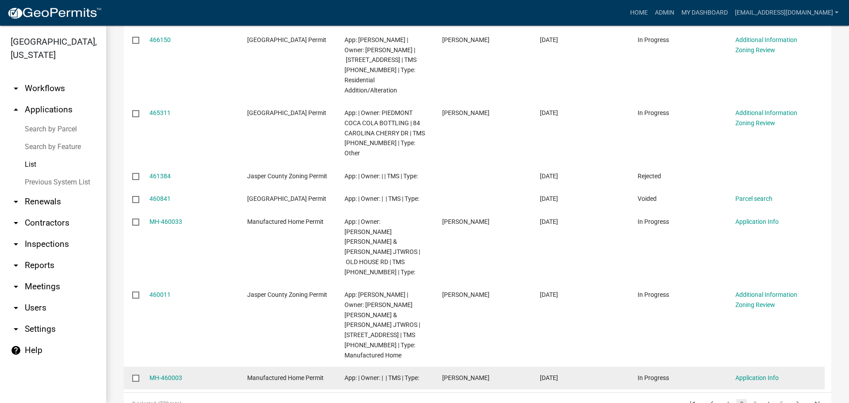
scroll to position [312, 0]
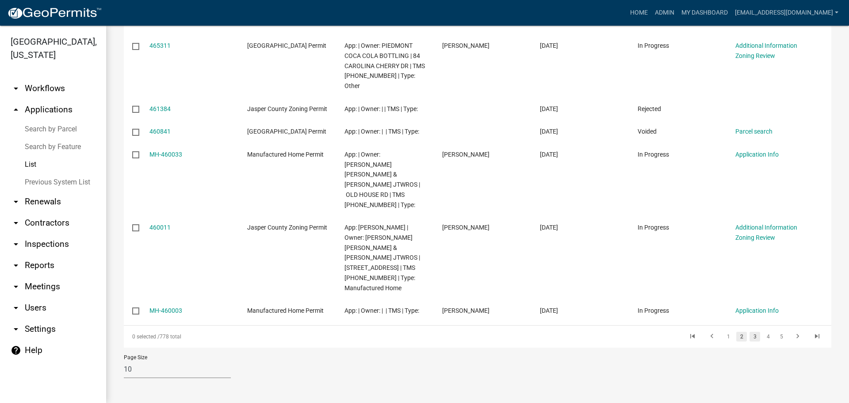
click at [750, 338] on link "3" at bounding box center [755, 337] width 11 height 10
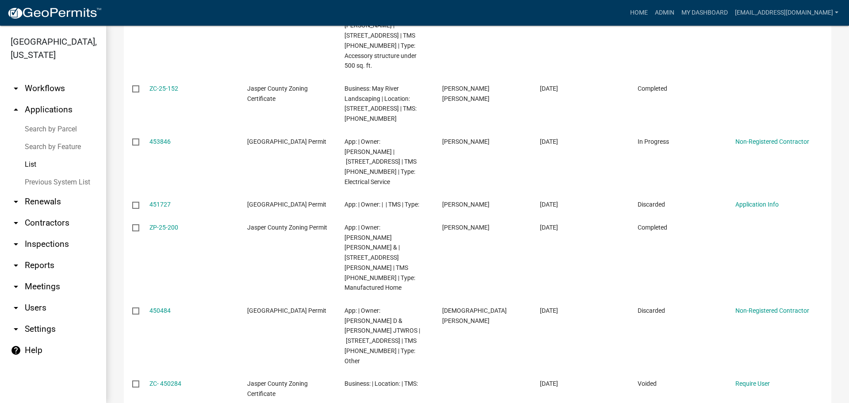
scroll to position [372, 0]
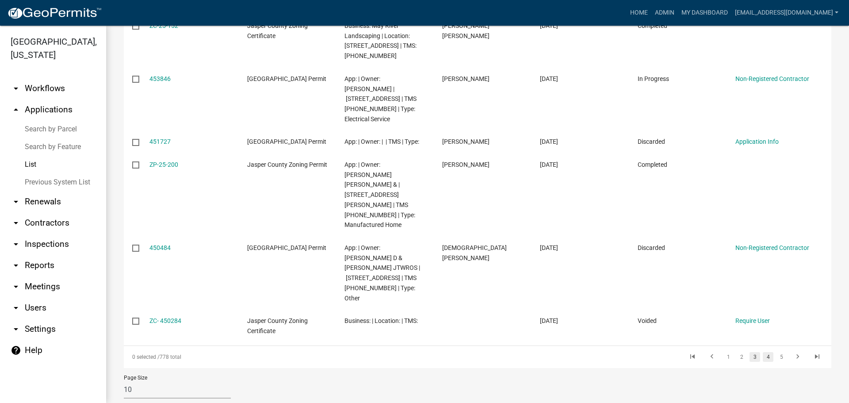
click at [763, 352] on link "4" at bounding box center [768, 357] width 11 height 10
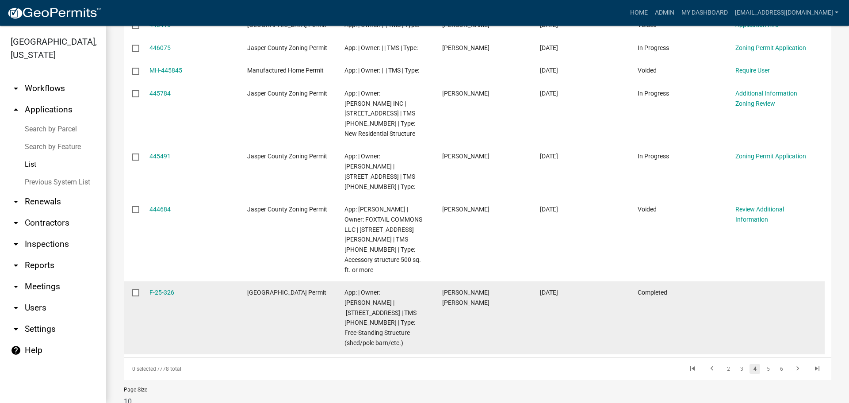
scroll to position [362, 0]
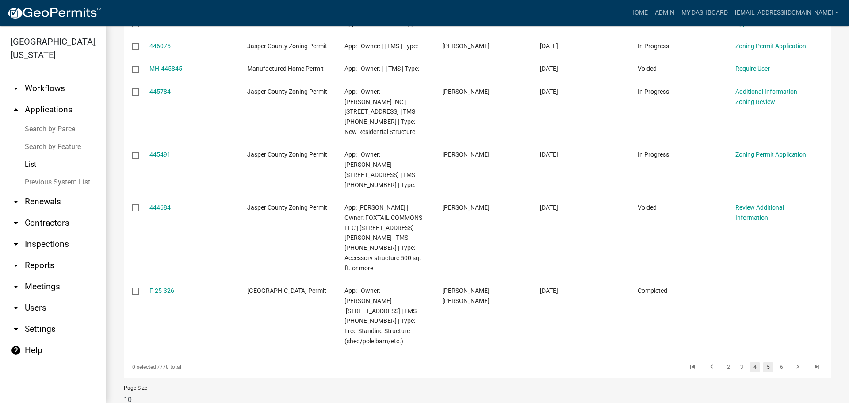
click at [763, 362] on link "5" at bounding box center [768, 367] width 11 height 10
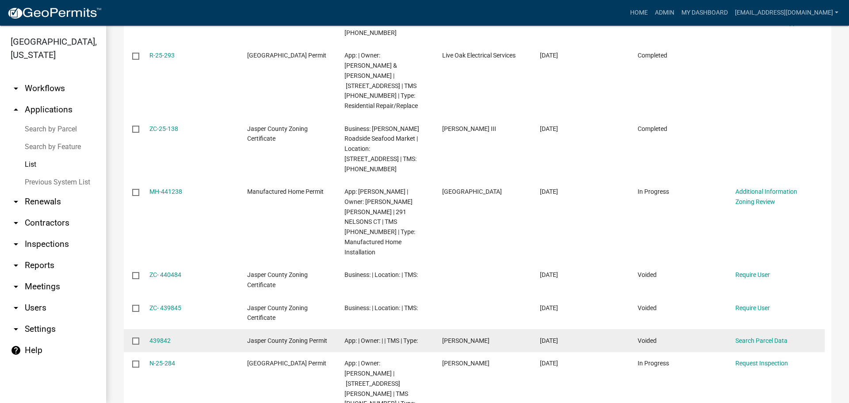
scroll to position [362, 0]
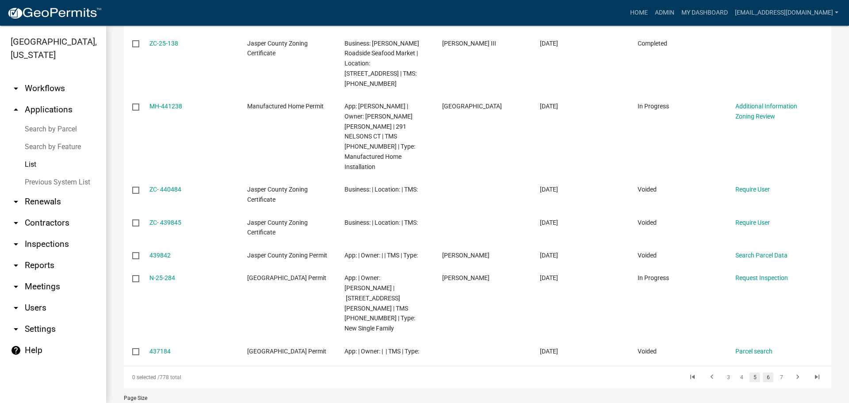
click at [763, 373] on link "6" at bounding box center [768, 378] width 11 height 10
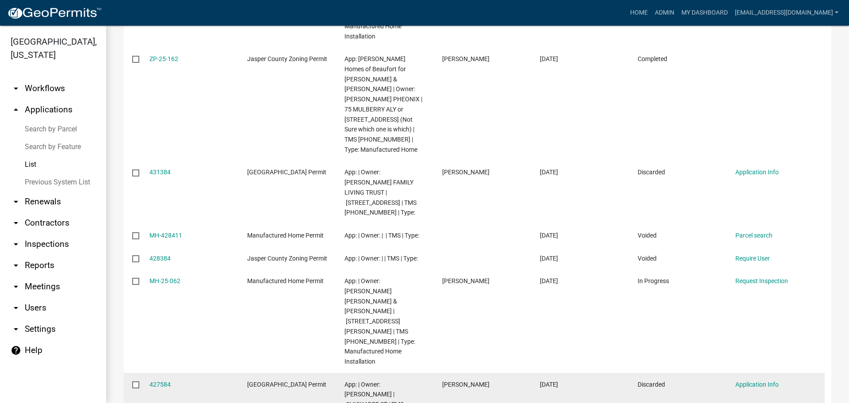
scroll to position [372, 0]
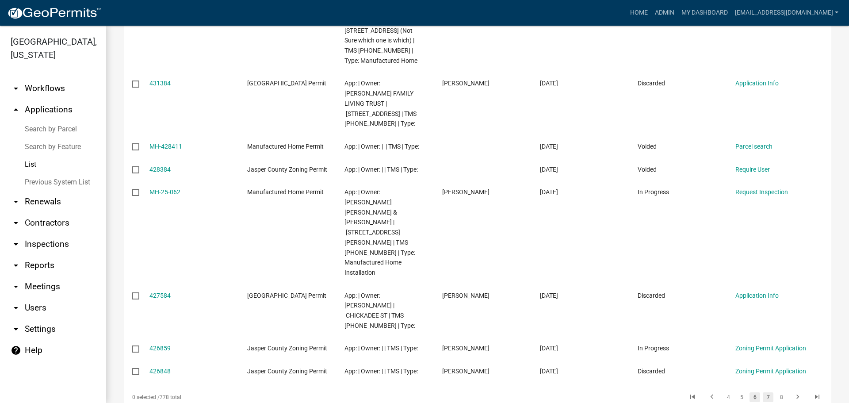
click at [763, 392] on link "7" at bounding box center [768, 397] width 11 height 10
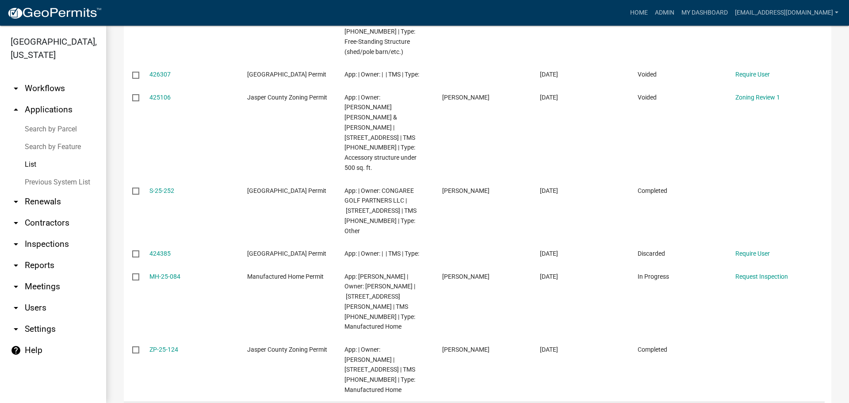
scroll to position [442, 0]
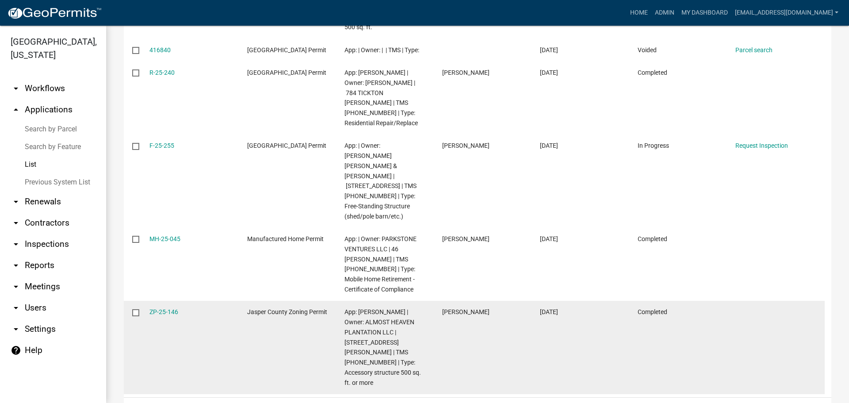
scroll to position [412, 0]
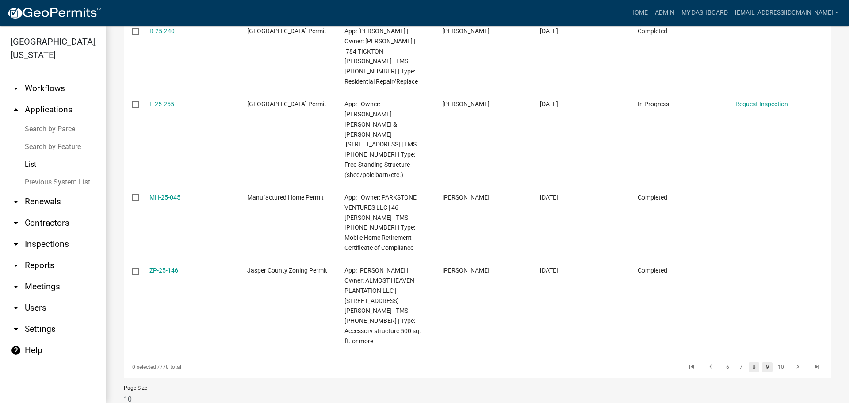
click at [762, 362] on link "9" at bounding box center [767, 367] width 11 height 10
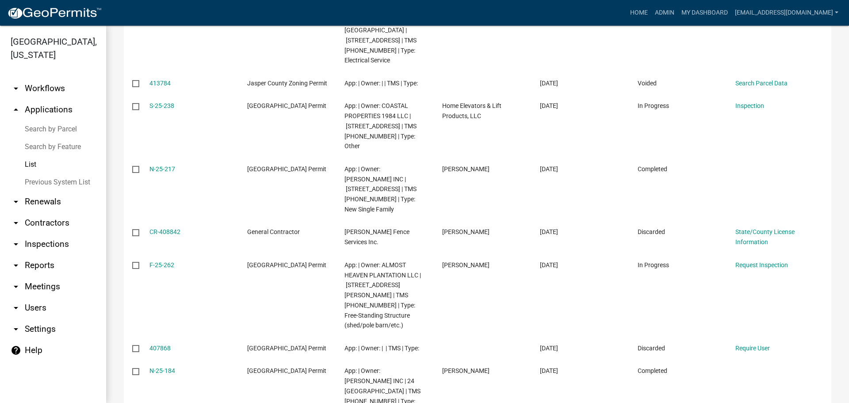
scroll to position [332, 0]
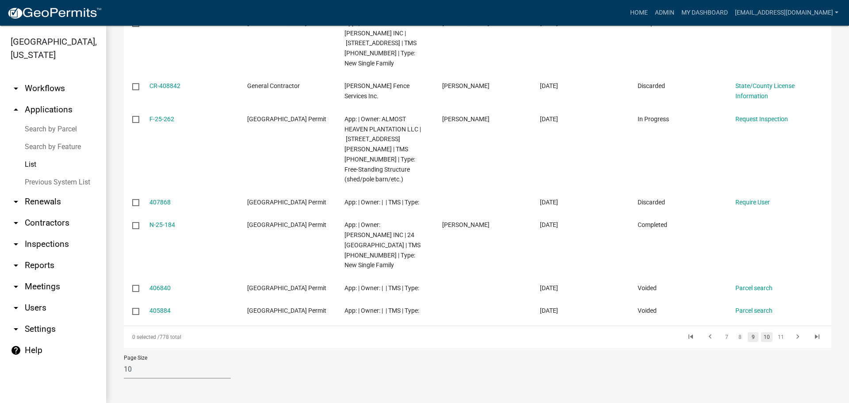
click at [761, 336] on link "10" at bounding box center [767, 337] width 12 height 10
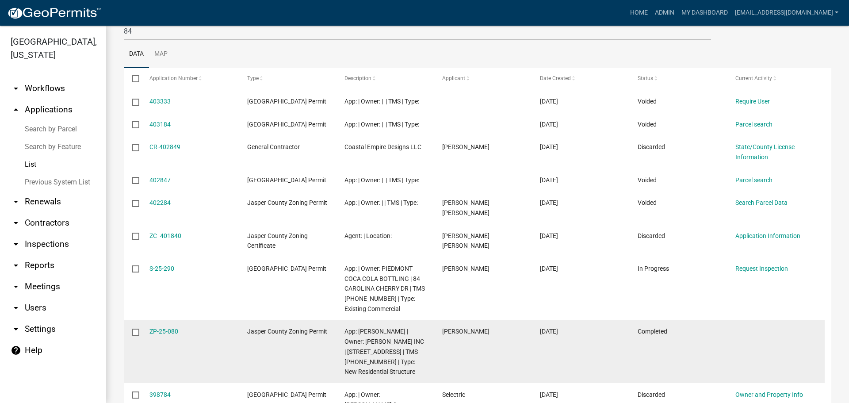
scroll to position [272, 0]
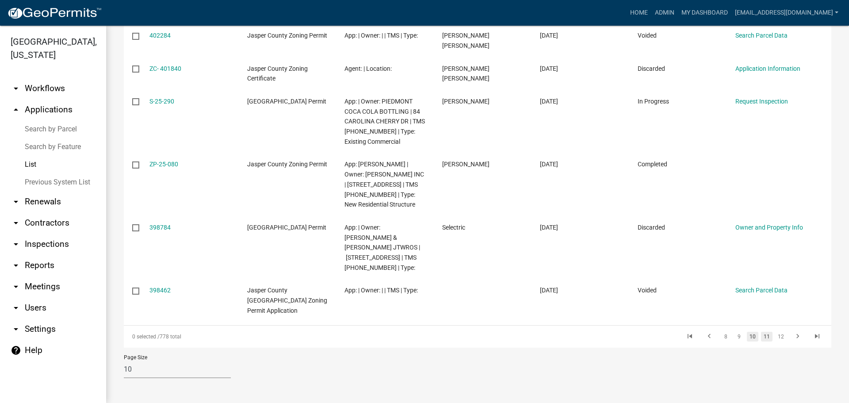
click at [761, 335] on link "11" at bounding box center [767, 337] width 12 height 10
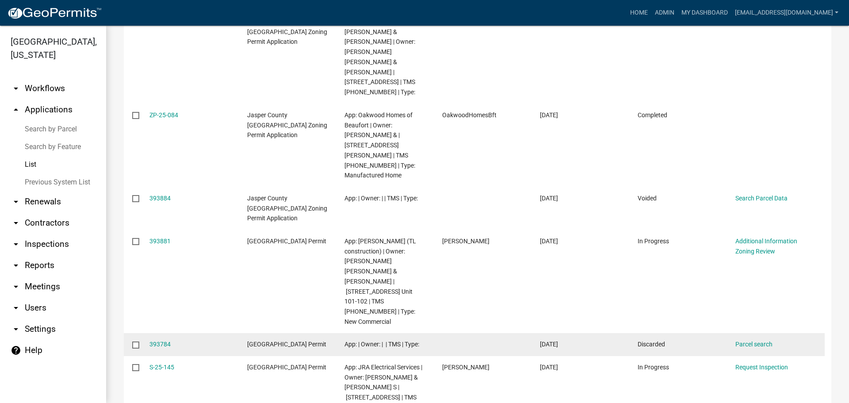
scroll to position [382, 0]
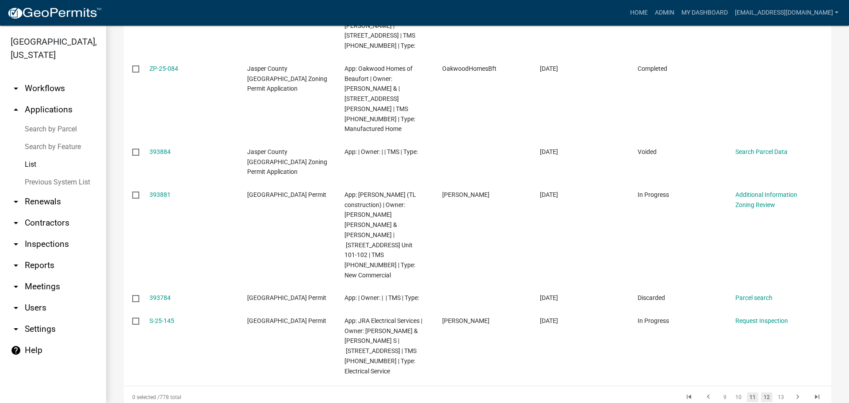
click at [762, 392] on link "12" at bounding box center [767, 397] width 12 height 10
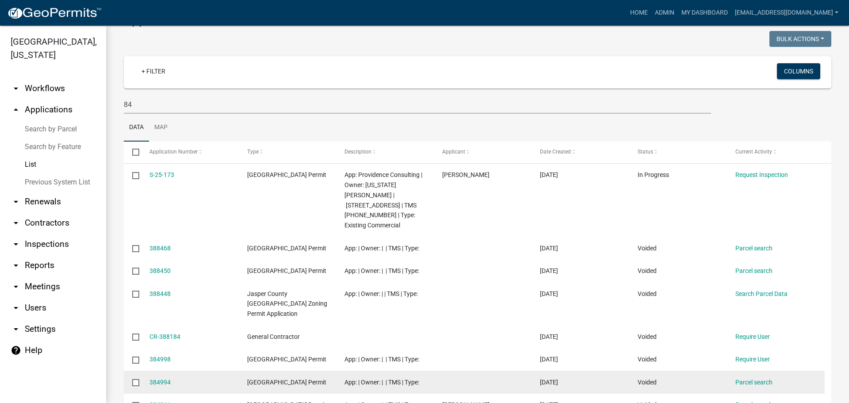
scroll to position [30, 0]
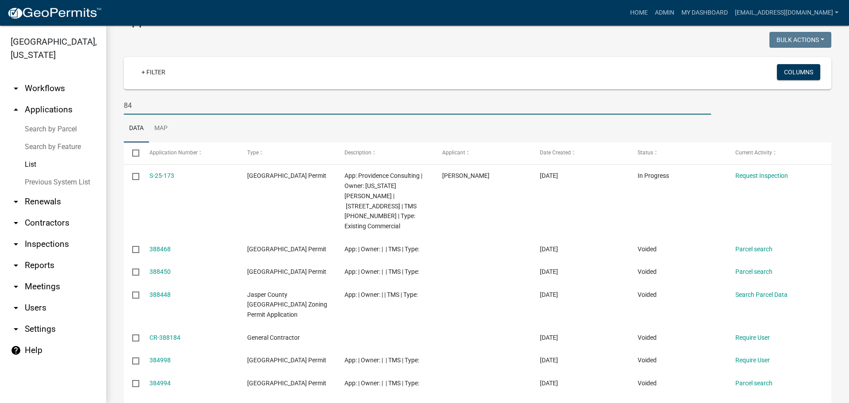
click at [176, 108] on input "84" at bounding box center [418, 105] width 588 height 18
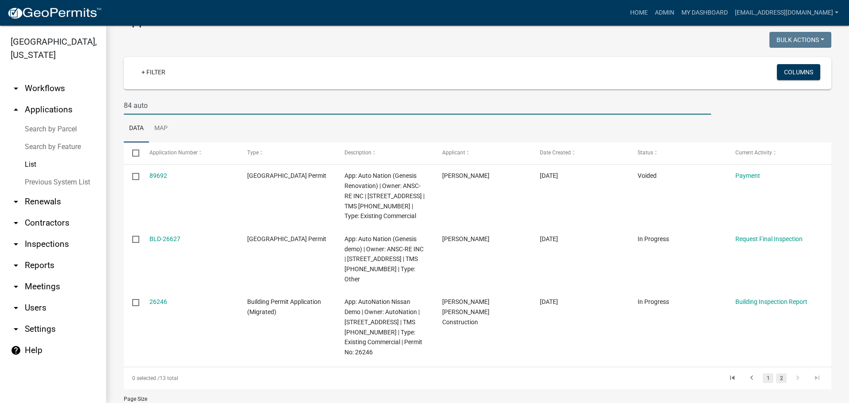
click at [764, 373] on link "1" at bounding box center [768, 378] width 11 height 10
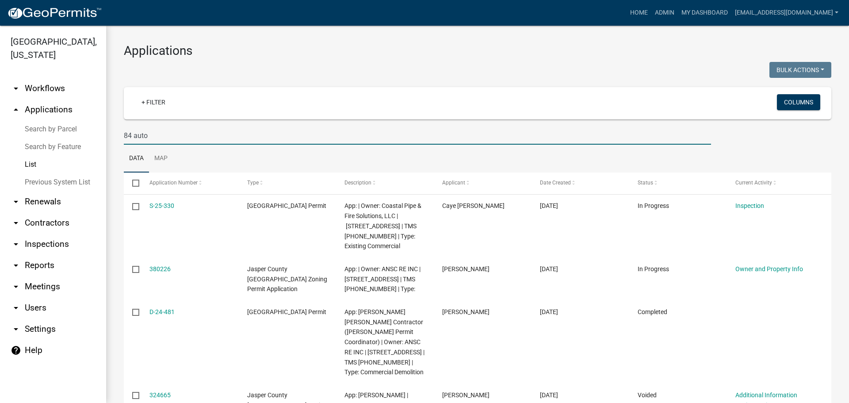
click at [192, 140] on input "84 auto" at bounding box center [418, 136] width 588 height 18
type input "8"
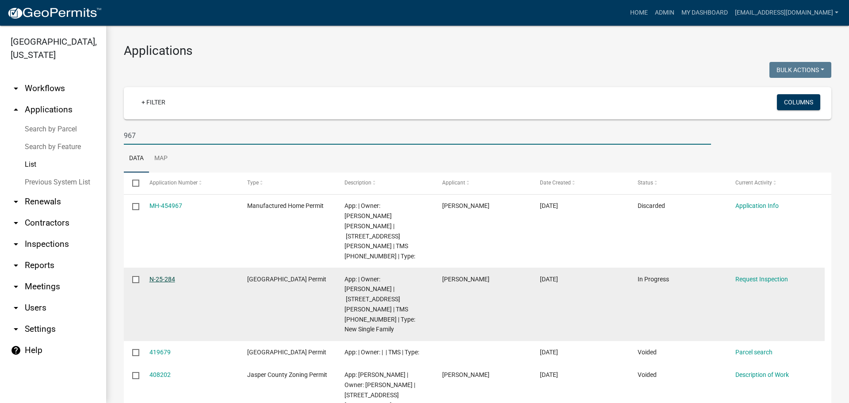
type input "967"
click at [163, 276] on link "N-25-284" at bounding box center [163, 279] width 26 height 7
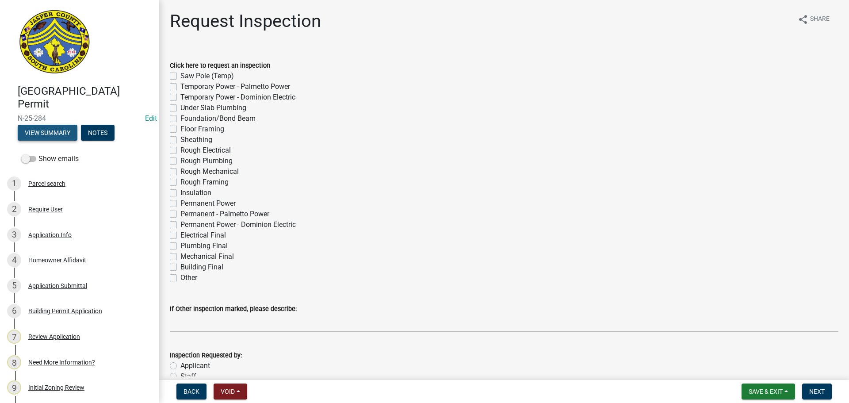
click at [69, 137] on button "View Summary" at bounding box center [48, 133] width 60 height 16
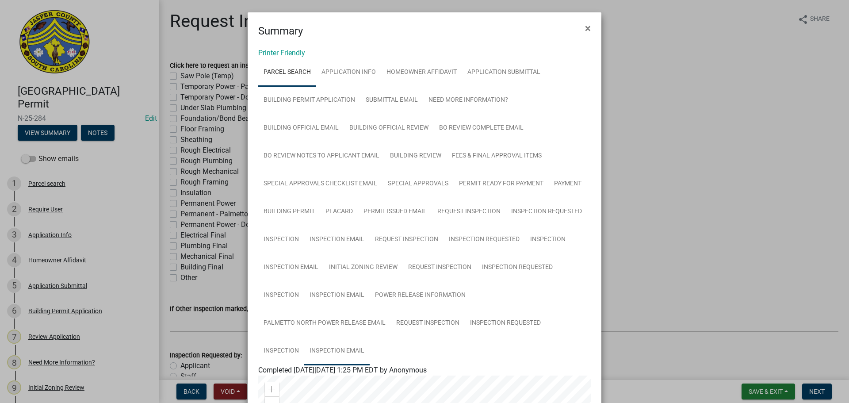
click at [319, 347] on link "Inspection Email" at bounding box center [336, 351] width 65 height 28
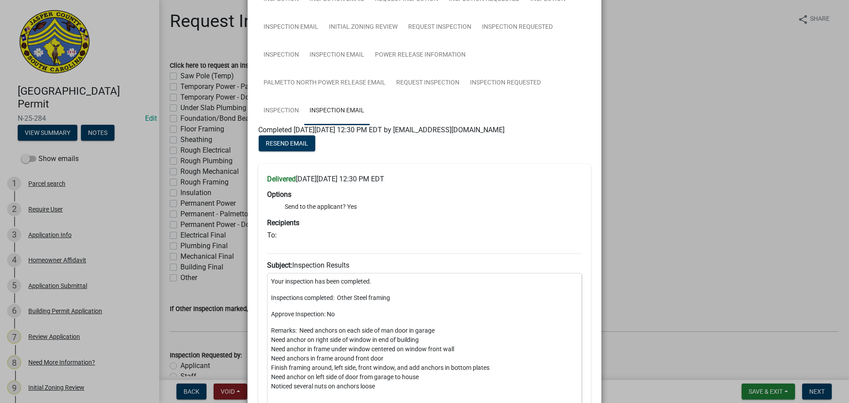
scroll to position [221, 0]
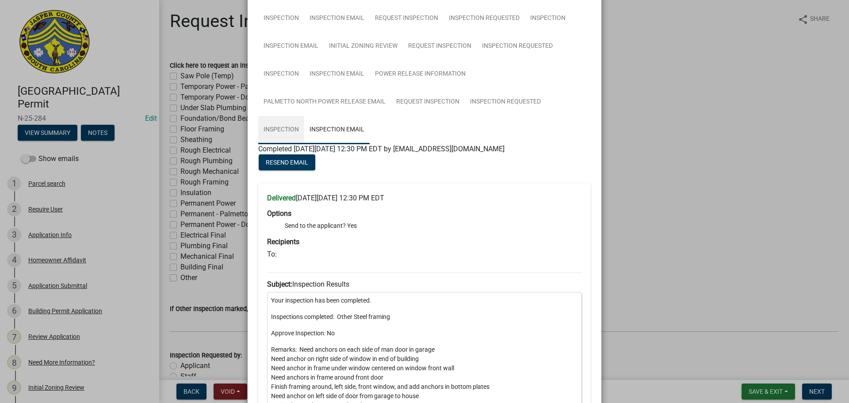
click at [274, 124] on link "Inspection" at bounding box center [281, 130] width 46 height 28
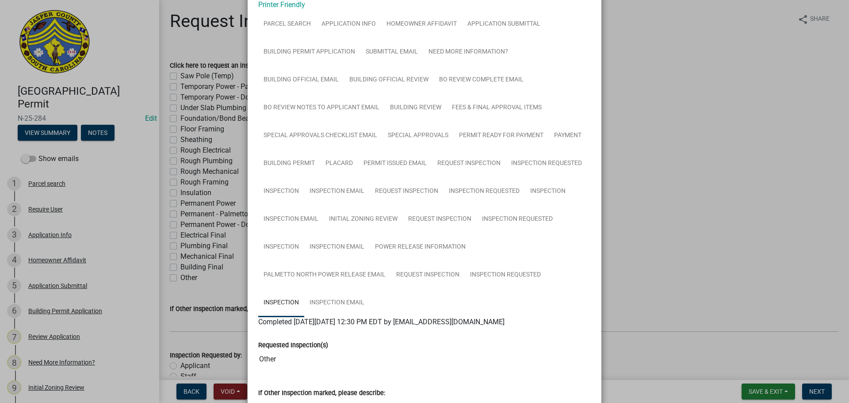
scroll to position [99, 0]
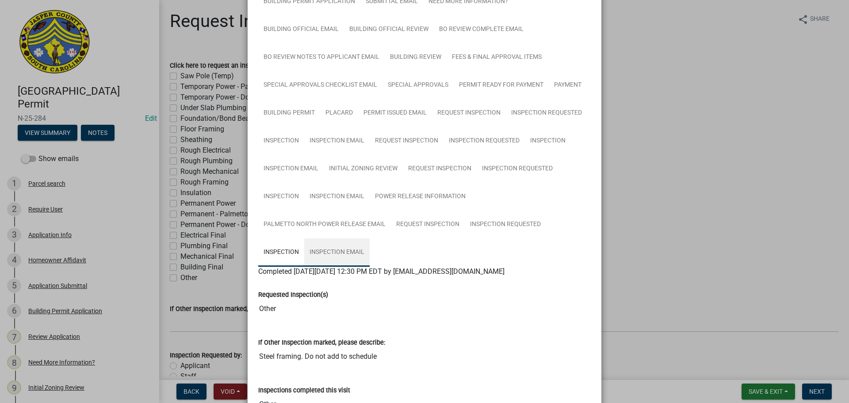
click at [344, 251] on link "Inspection Email" at bounding box center [336, 252] width 65 height 28
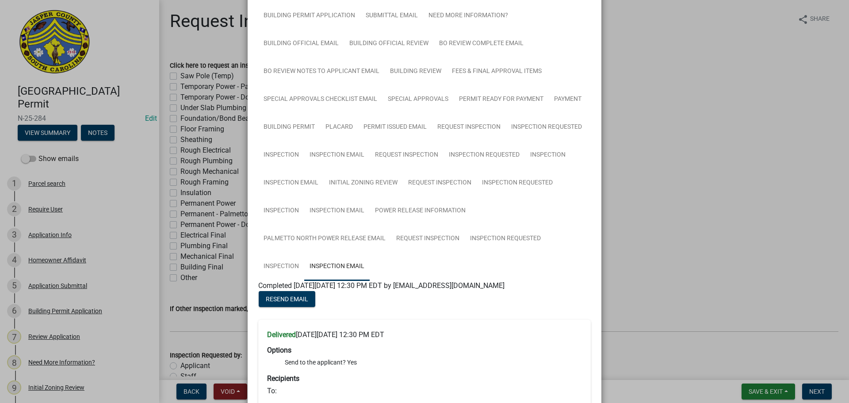
scroll to position [0, 0]
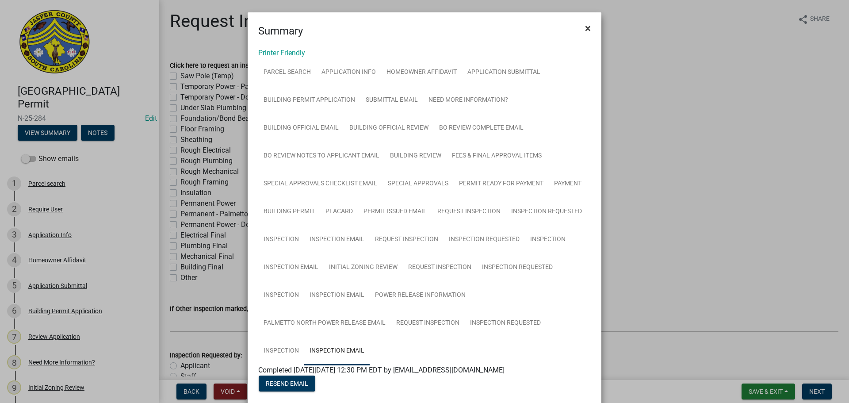
click at [585, 27] on span "×" at bounding box center [588, 28] width 6 height 12
